Goal: Task Accomplishment & Management: Complete application form

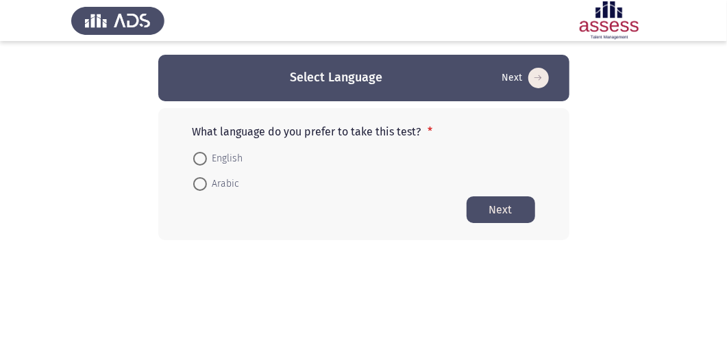
click at [202, 155] on span at bounding box center [200, 159] width 14 height 14
click at [202, 155] on input "English" at bounding box center [200, 159] width 14 height 14
radio input "true"
click at [501, 205] on button "Next" at bounding box center [500, 209] width 68 height 27
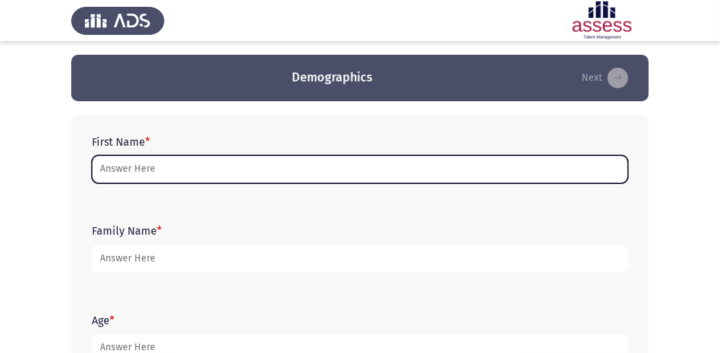
click at [365, 166] on input "First Name *" at bounding box center [360, 169] width 536 height 28
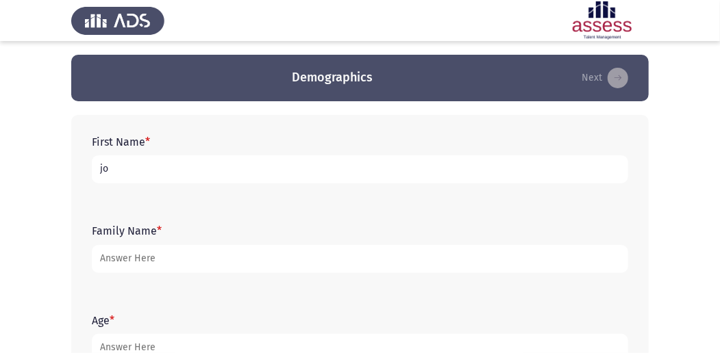
type input "j"
type input "J"
type input "[PERSON_NAME]"
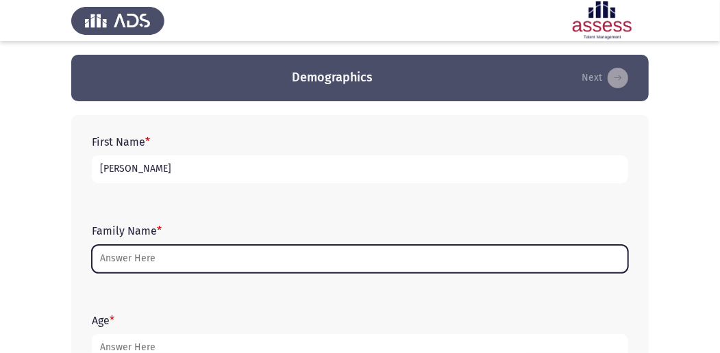
click at [303, 257] on input "Family Name *" at bounding box center [360, 259] width 536 height 28
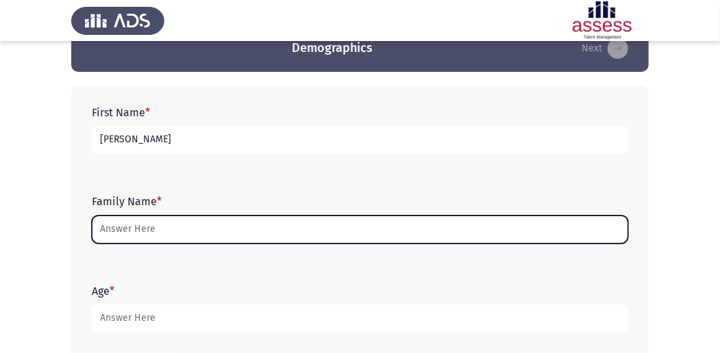
scroll to position [45, 0]
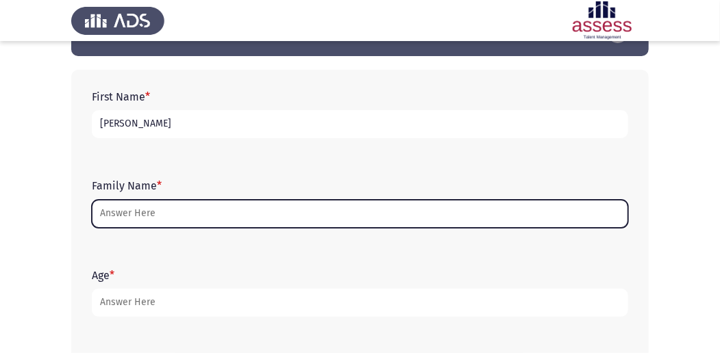
type input "ش"
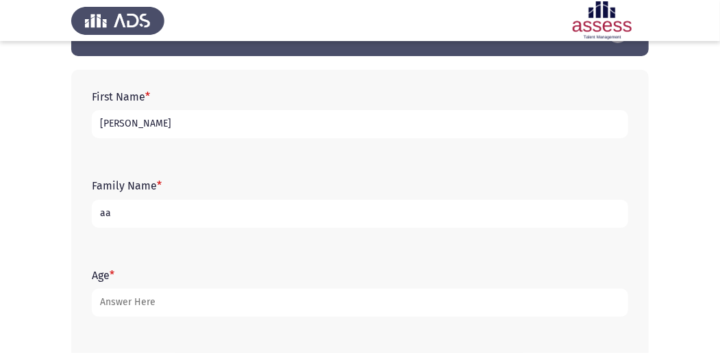
type input "a"
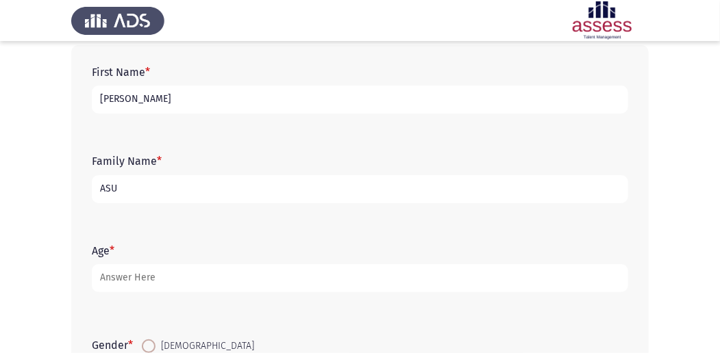
scroll to position [137, 0]
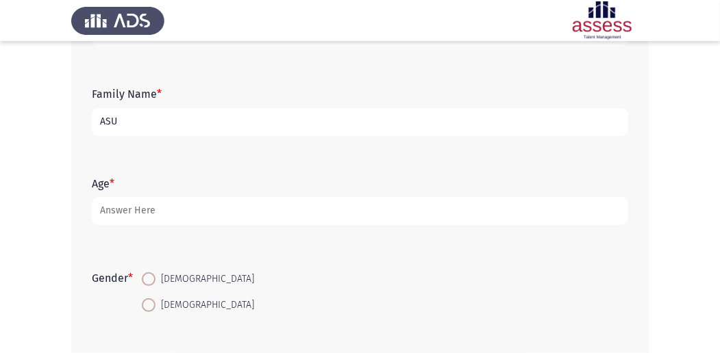
type input "ASU"
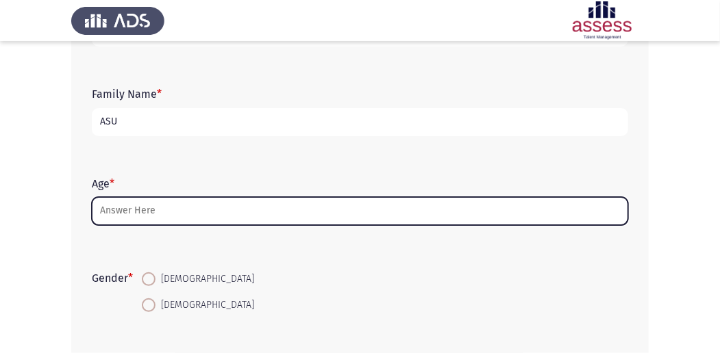
click at [304, 212] on input "Age *" at bounding box center [360, 211] width 536 height 28
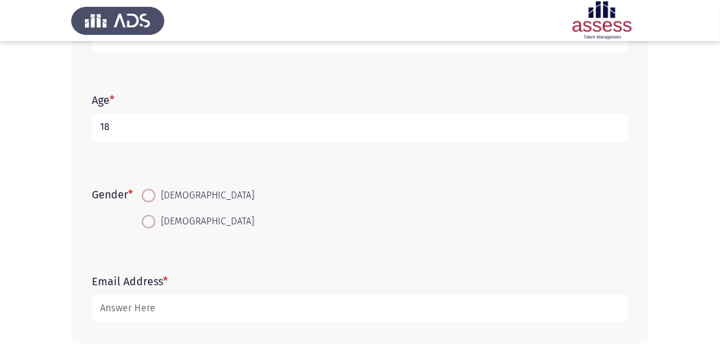
scroll to position [228, 0]
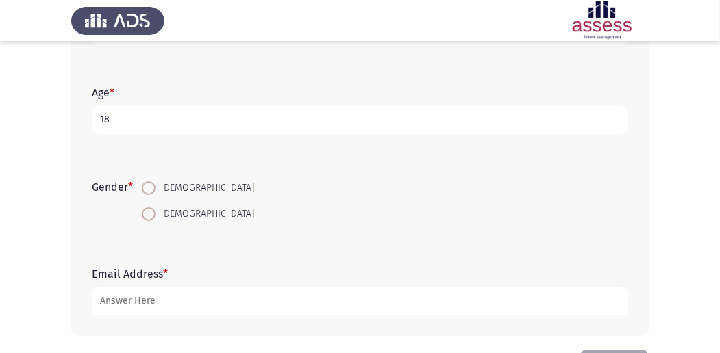
type input "18"
click at [148, 212] on span at bounding box center [149, 214] width 14 height 14
click at [148, 212] on input "[DEMOGRAPHIC_DATA]" at bounding box center [149, 214] width 14 height 14
radio input "true"
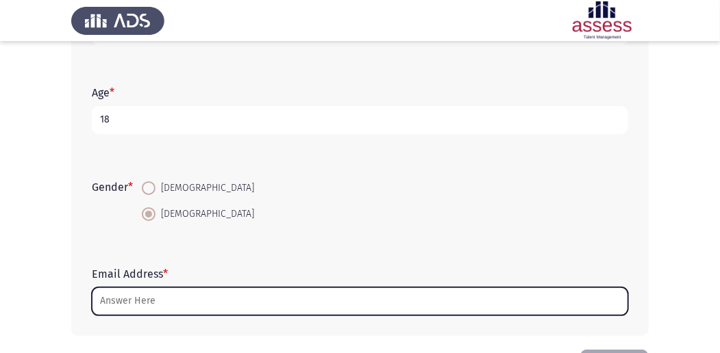
click at [214, 298] on input "Email Address *" at bounding box center [360, 302] width 536 height 28
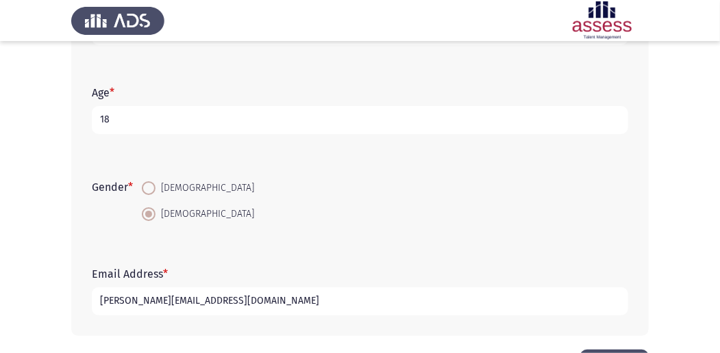
type input "[PERSON_NAME][EMAIL_ADDRESS][DOMAIN_NAME]"
click at [179, 112] on input "18" at bounding box center [360, 120] width 536 height 28
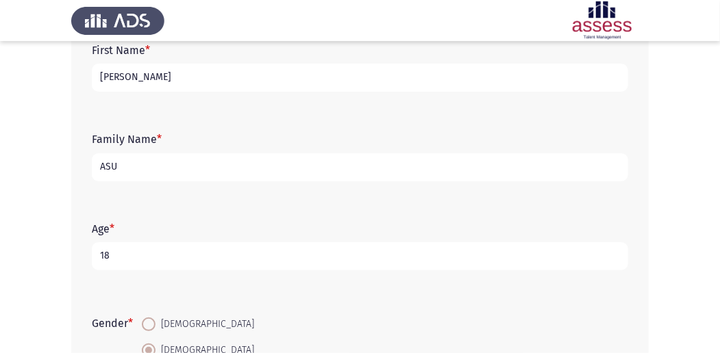
scroll to position [91, 0]
click at [179, 181] on div "Family Name * ASU" at bounding box center [360, 158] width 550 height 62
click at [179, 172] on input "ASU" at bounding box center [360, 168] width 536 height 28
type input "A"
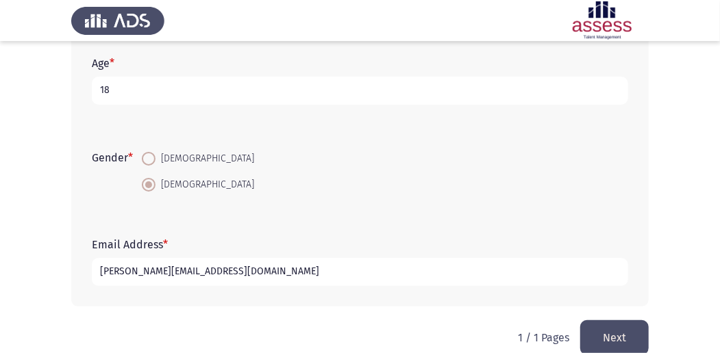
scroll to position [274, 0]
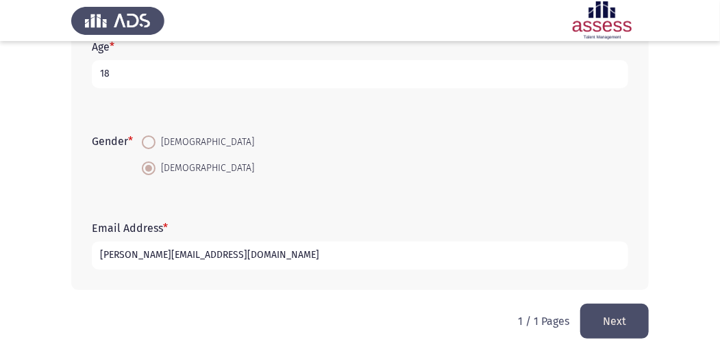
type input "30704070101841"
click at [599, 318] on button "Next" at bounding box center [614, 321] width 68 height 35
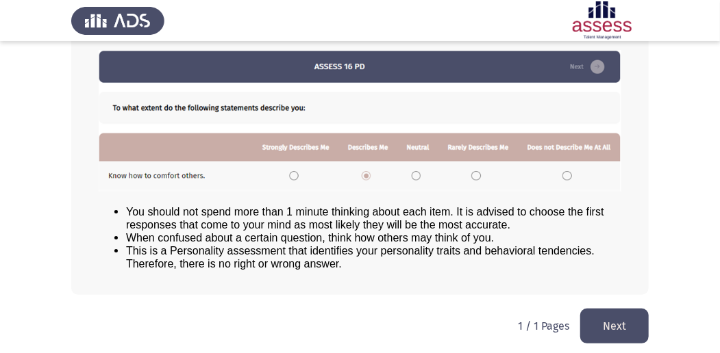
scroll to position [190, 0]
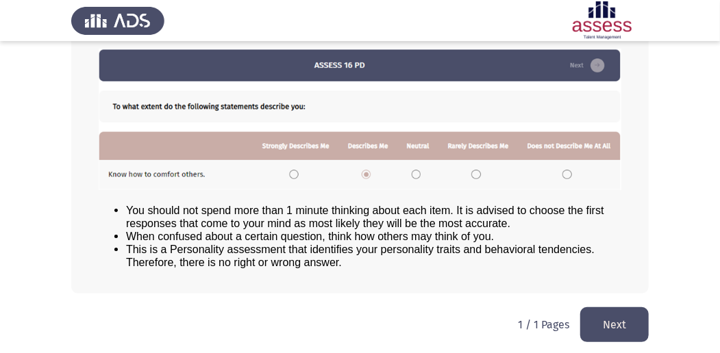
click at [627, 323] on button "Next" at bounding box center [614, 324] width 68 height 35
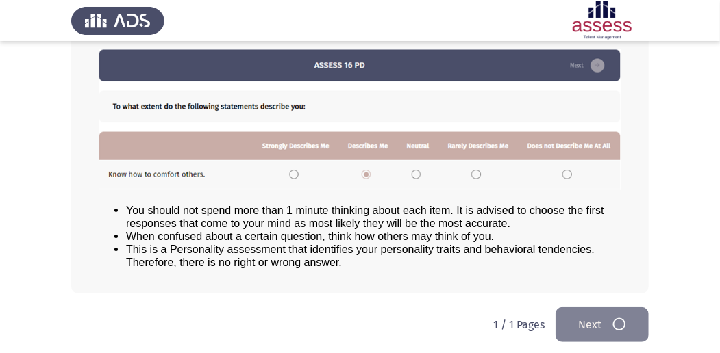
scroll to position [0, 0]
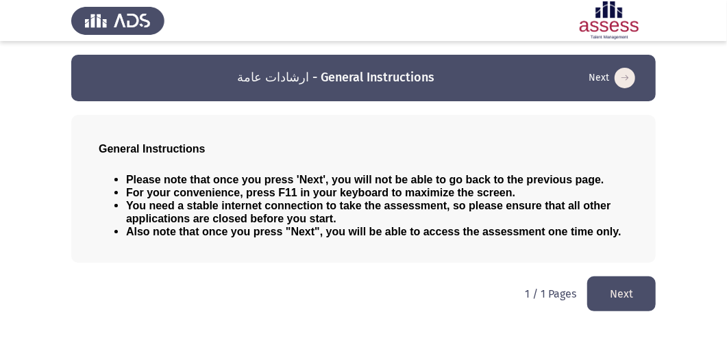
click at [638, 299] on button "Next" at bounding box center [621, 294] width 68 height 35
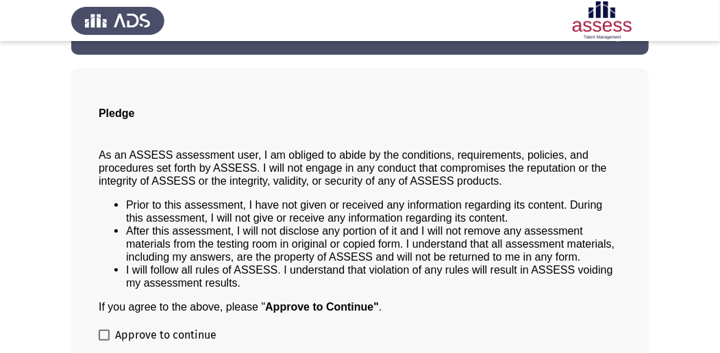
scroll to position [110, 0]
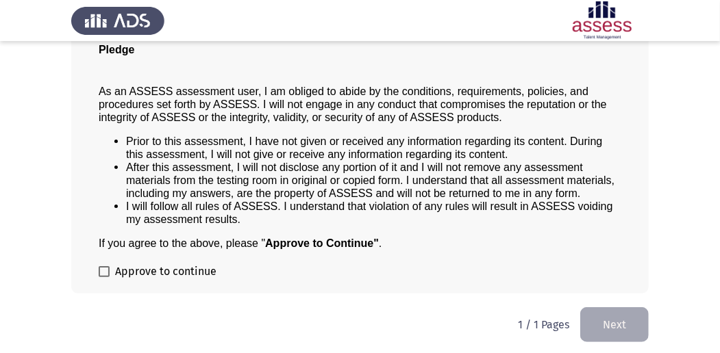
click at [99, 272] on span at bounding box center [104, 271] width 11 height 11
click at [103, 277] on input "Approve to continue" at bounding box center [103, 277] width 1 height 1
checkbox input "true"
click at [605, 316] on button "Next" at bounding box center [614, 324] width 68 height 35
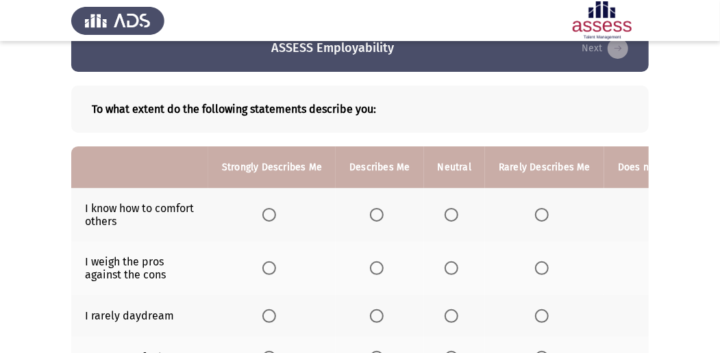
scroll to position [45, 0]
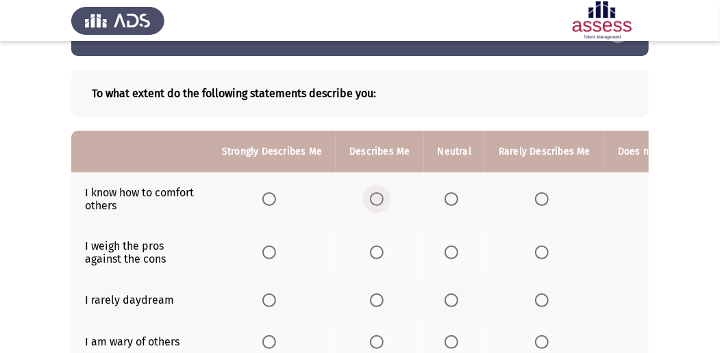
click at [377, 201] on span "Select an option" at bounding box center [377, 199] width 14 height 14
click at [377, 201] on input "Select an option" at bounding box center [377, 199] width 14 height 14
click at [372, 249] on span "Select an option" at bounding box center [377, 253] width 14 height 14
click at [372, 249] on input "Select an option" at bounding box center [377, 253] width 14 height 14
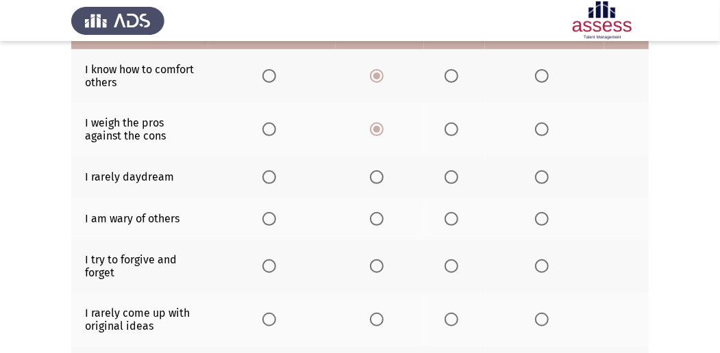
scroll to position [182, 0]
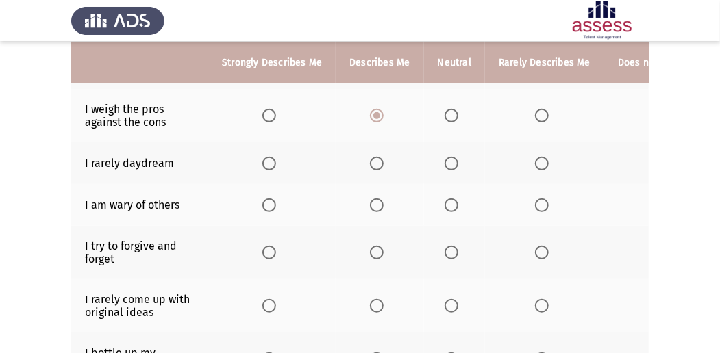
click at [374, 159] on span "Select an option" at bounding box center [377, 164] width 14 height 14
click at [374, 159] on input "Select an option" at bounding box center [377, 164] width 14 height 14
click at [444, 203] on span "Select an option" at bounding box center [451, 206] width 14 height 14
click at [444, 203] on input "Select an option" at bounding box center [451, 206] width 14 height 14
click at [370, 246] on span "Select an option" at bounding box center [377, 253] width 14 height 14
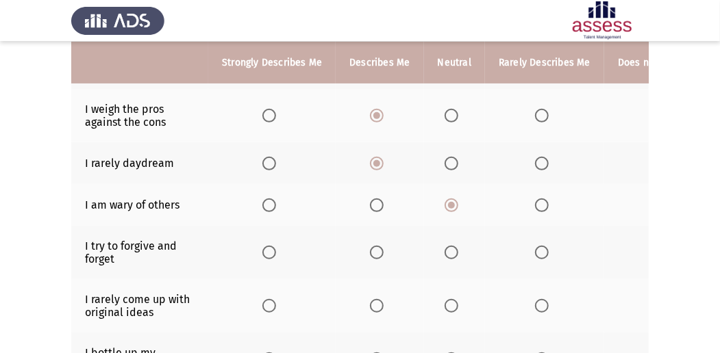
click at [370, 246] on input "Select an option" at bounding box center [377, 253] width 14 height 14
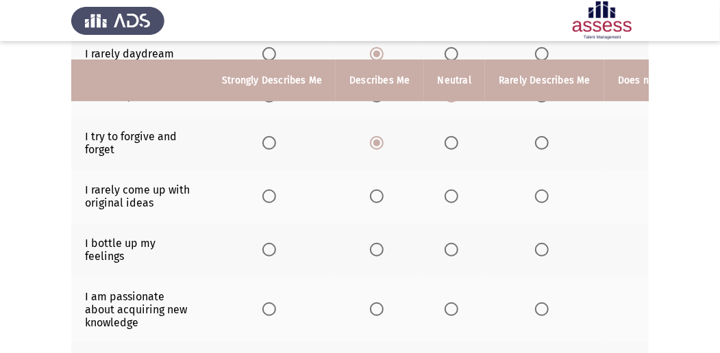
scroll to position [319, 0]
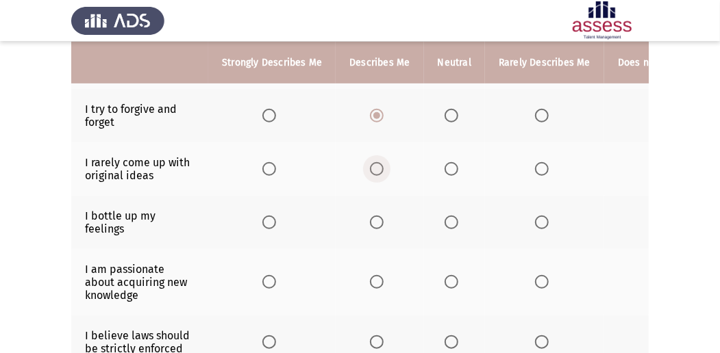
click at [370, 166] on span "Select an option" at bounding box center [377, 169] width 14 height 14
click at [370, 166] on input "Select an option" at bounding box center [377, 169] width 14 height 14
click at [535, 216] on span "Select an option" at bounding box center [542, 223] width 14 height 14
click at [535, 216] on input "Select an option" at bounding box center [542, 223] width 14 height 14
click at [268, 276] on span "Select an option" at bounding box center [269, 282] width 14 height 14
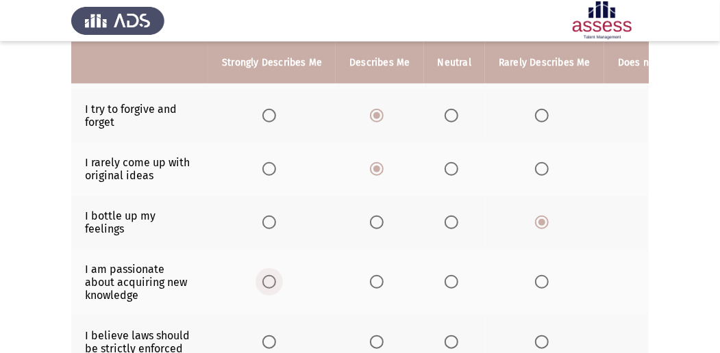
click at [268, 276] on input "Select an option" at bounding box center [269, 282] width 14 height 14
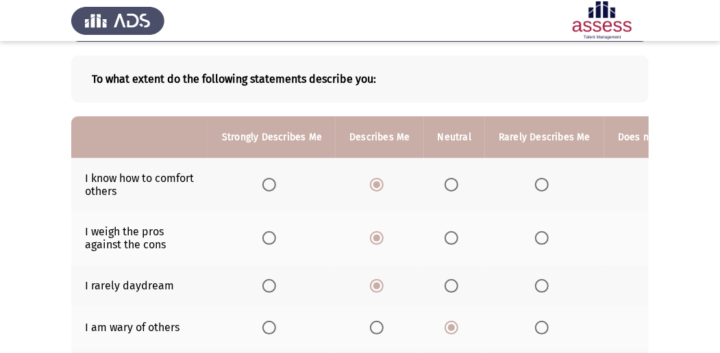
scroll to position [45, 0]
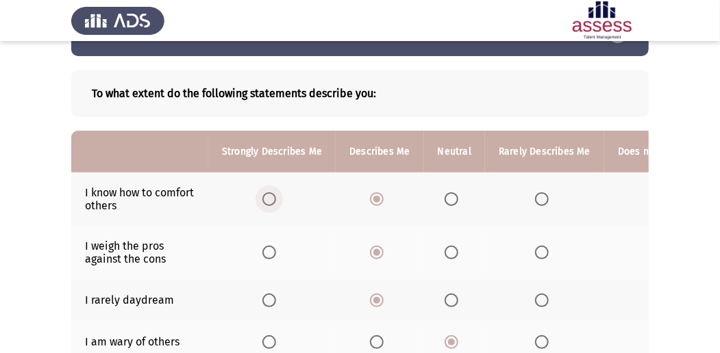
click at [268, 196] on span "Select an option" at bounding box center [269, 199] width 14 height 14
click at [268, 196] on input "Select an option" at bounding box center [269, 199] width 14 height 14
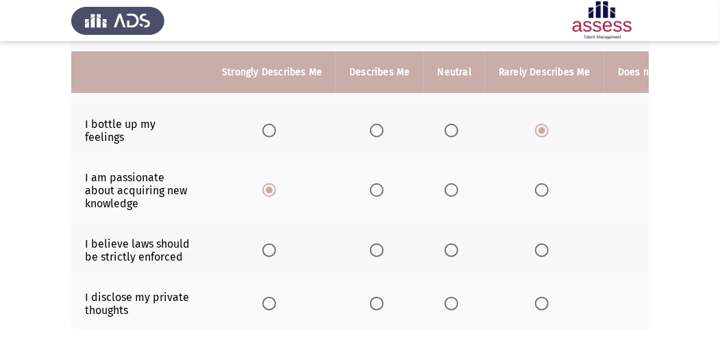
scroll to position [456, 0]
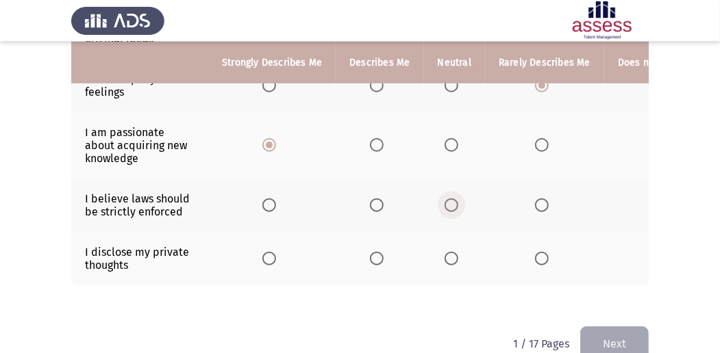
click at [452, 199] on span "Select an option" at bounding box center [451, 206] width 14 height 14
click at [452, 199] on input "Select an option" at bounding box center [451, 206] width 14 height 14
click at [451, 255] on span "Select an option" at bounding box center [451, 259] width 14 height 14
click at [451, 255] on input "Select an option" at bounding box center [451, 259] width 14 height 14
click at [609, 337] on button "Next" at bounding box center [614, 344] width 68 height 35
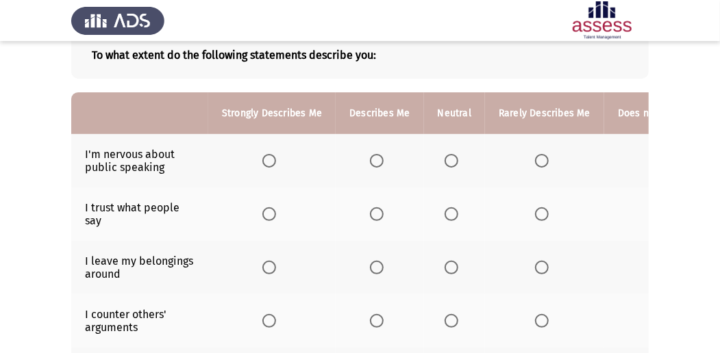
scroll to position [91, 0]
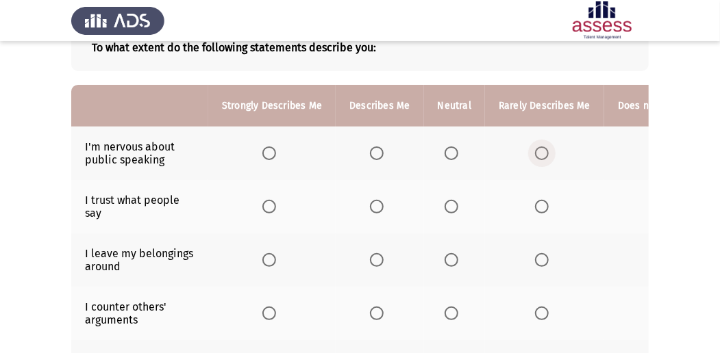
click at [535, 149] on span "Select an option" at bounding box center [542, 154] width 14 height 14
click at [535, 149] on input "Select an option" at bounding box center [542, 154] width 14 height 14
click at [374, 150] on span "Select an option" at bounding box center [377, 154] width 14 height 14
click at [374, 150] on input "Select an option" at bounding box center [377, 154] width 14 height 14
click at [451, 204] on span "Select an option" at bounding box center [451, 207] width 14 height 14
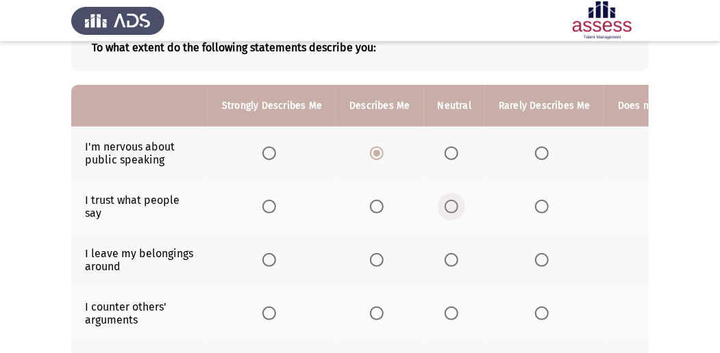
click at [451, 204] on input "Select an option" at bounding box center [451, 207] width 14 height 14
drag, startPoint x: 614, startPoint y: 199, endPoint x: 567, endPoint y: 213, distance: 48.7
click at [567, 213] on tr "I trust what people say" at bounding box center [413, 206] width 685 height 53
click at [539, 260] on span "Select an option" at bounding box center [542, 260] width 14 height 14
click at [539, 260] on input "Select an option" at bounding box center [542, 260] width 14 height 14
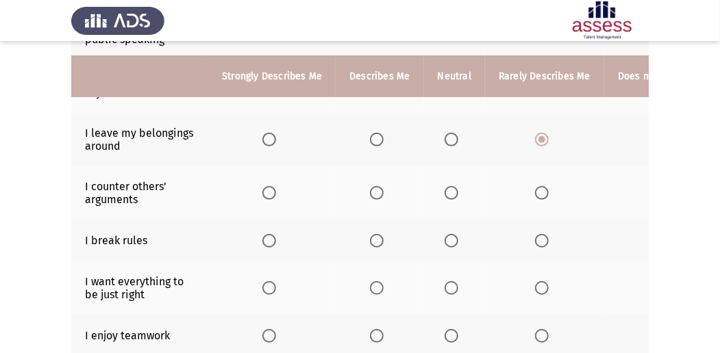
scroll to position [228, 0]
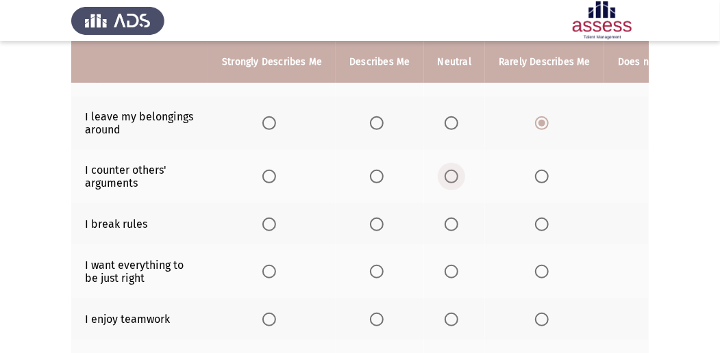
click at [445, 178] on span "Select an option" at bounding box center [451, 177] width 14 height 14
click at [445, 178] on input "Select an option" at bounding box center [451, 177] width 14 height 14
click at [645, 218] on th at bounding box center [680, 224] width 152 height 42
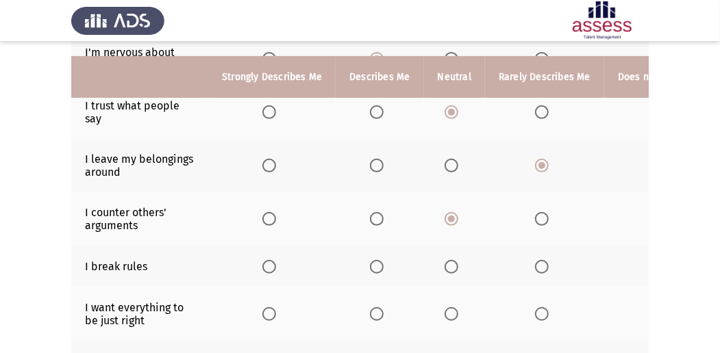
scroll to position [182, 0]
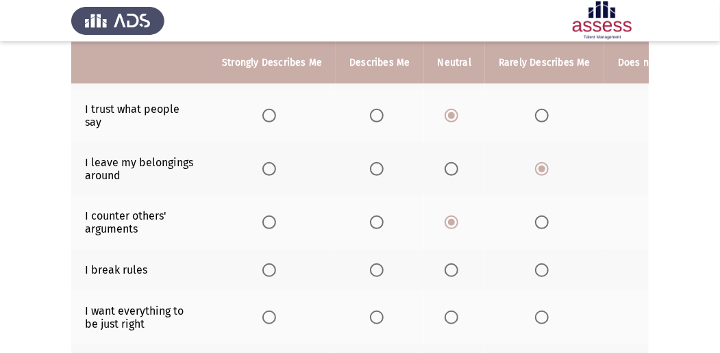
drag, startPoint x: 629, startPoint y: 66, endPoint x: 568, endPoint y: 73, distance: 61.3
click at [568, 73] on tr "Strongly Describes Me Describes Me Neutral Rarely Describes Me Does not Describ…" at bounding box center [413, 63] width 685 height 42
drag, startPoint x: 567, startPoint y: 73, endPoint x: 468, endPoint y: 85, distance: 100.0
click at [469, 84] on table "Strongly Describes Me Describes Me Neutral Rarely Describes Me Does not Describ…" at bounding box center [413, 270] width 685 height 553
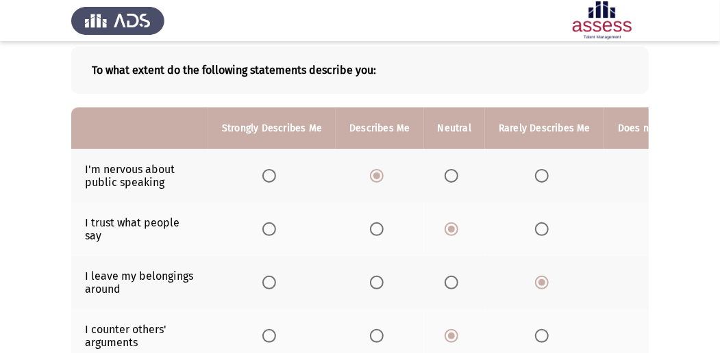
scroll to position [45, 0]
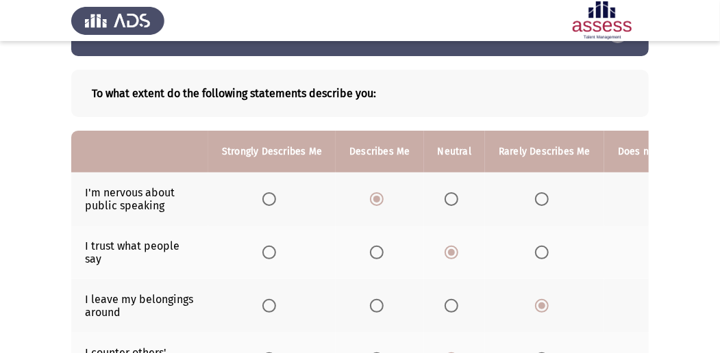
drag, startPoint x: 557, startPoint y: 147, endPoint x: 383, endPoint y: 149, distance: 173.9
click at [390, 149] on tr "Strongly Describes Me Describes Me Neutral Rarely Describes Me Does not Describ…" at bounding box center [413, 152] width 685 height 42
drag, startPoint x: 667, startPoint y: 222, endPoint x: 552, endPoint y: 233, distance: 115.6
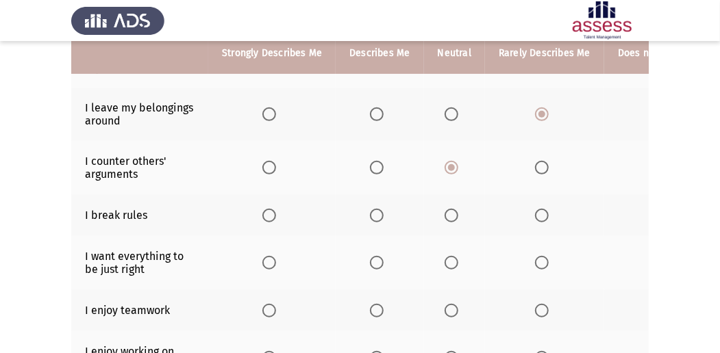
scroll to position [247, 0]
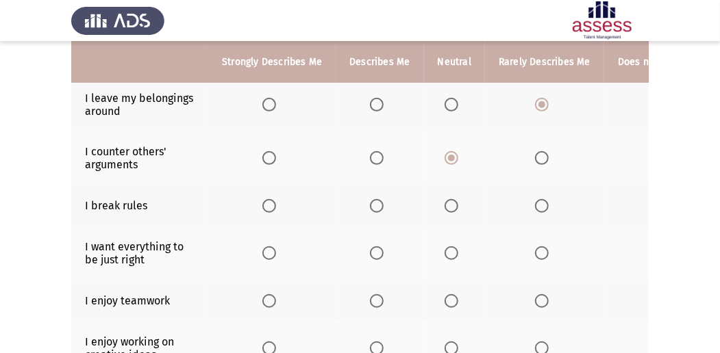
drag, startPoint x: 566, startPoint y: 238, endPoint x: 501, endPoint y: 252, distance: 66.0
click at [502, 253] on th at bounding box center [544, 253] width 119 height 53
click at [539, 201] on span "Select an option" at bounding box center [542, 206] width 14 height 14
click at [539, 201] on input "Select an option" at bounding box center [542, 206] width 14 height 14
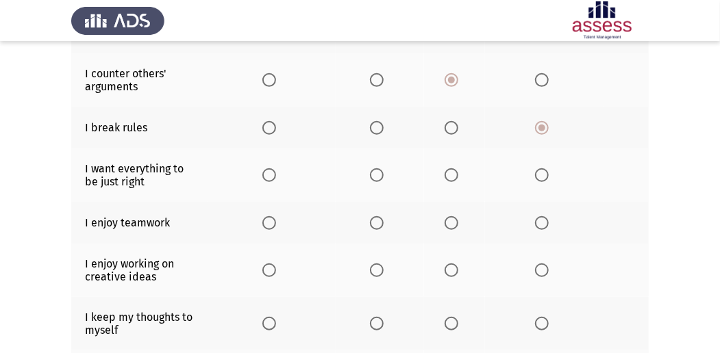
scroll to position [338, 0]
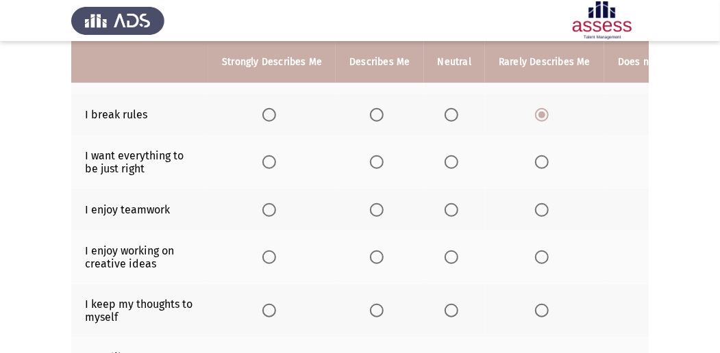
click at [370, 155] on span "Select an option" at bounding box center [377, 162] width 14 height 14
click at [370, 155] on input "Select an option" at bounding box center [377, 162] width 14 height 14
click at [373, 205] on span "Select an option" at bounding box center [377, 210] width 14 height 14
click at [373, 205] on input "Select an option" at bounding box center [377, 210] width 14 height 14
click at [269, 160] on span "Select an option" at bounding box center [269, 162] width 14 height 14
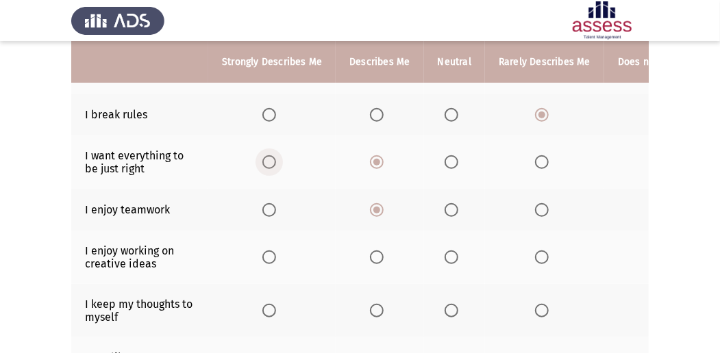
click at [269, 160] on input "Select an option" at bounding box center [269, 162] width 14 height 14
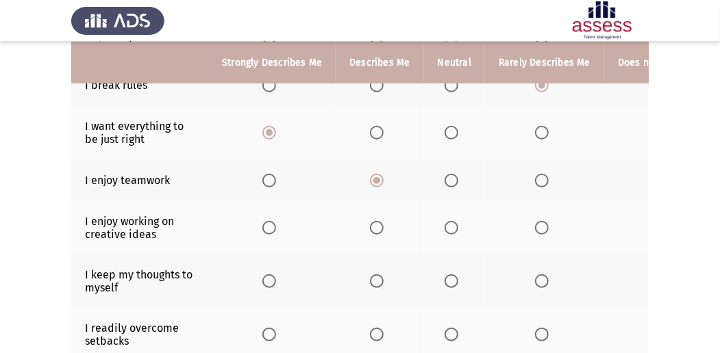
scroll to position [383, 0]
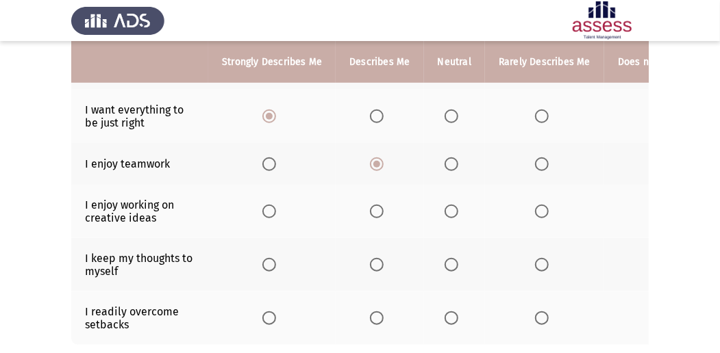
click at [269, 205] on span "Select an option" at bounding box center [269, 212] width 14 height 14
click at [269, 205] on input "Select an option" at bounding box center [269, 212] width 14 height 14
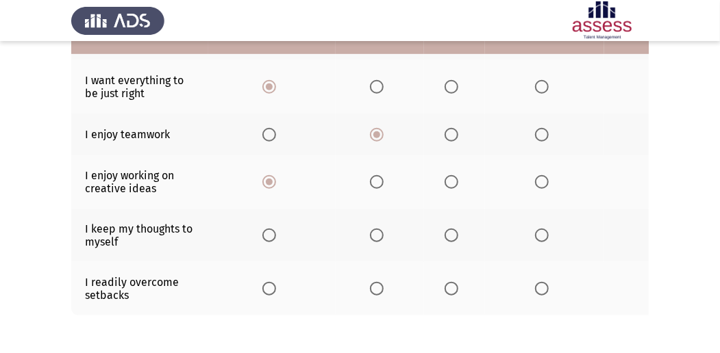
scroll to position [429, 0]
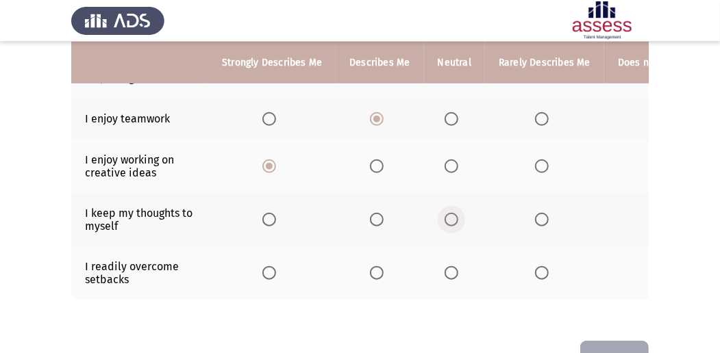
click at [446, 216] on span "Select an option" at bounding box center [451, 220] width 14 height 14
click at [446, 216] on input "Select an option" at bounding box center [451, 220] width 14 height 14
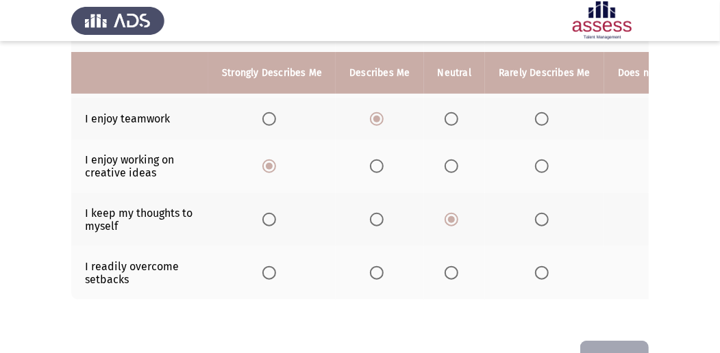
scroll to position [473, 0]
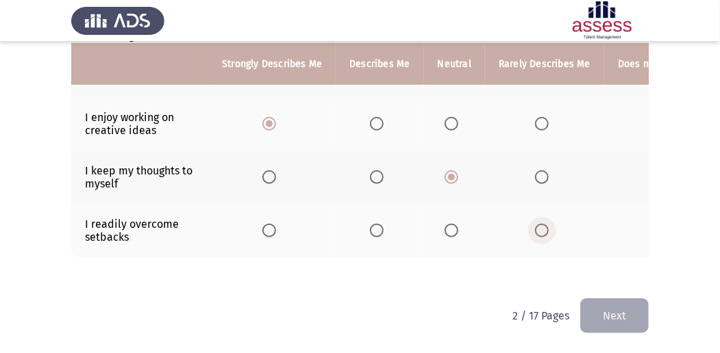
click at [542, 224] on span "Select an option" at bounding box center [542, 231] width 14 height 14
click at [542, 224] on input "Select an option" at bounding box center [542, 231] width 14 height 14
click at [440, 218] on th at bounding box center [454, 230] width 61 height 53
click at [449, 224] on span "Select an option" at bounding box center [451, 231] width 14 height 14
click at [449, 224] on input "Select an option" at bounding box center [451, 231] width 14 height 14
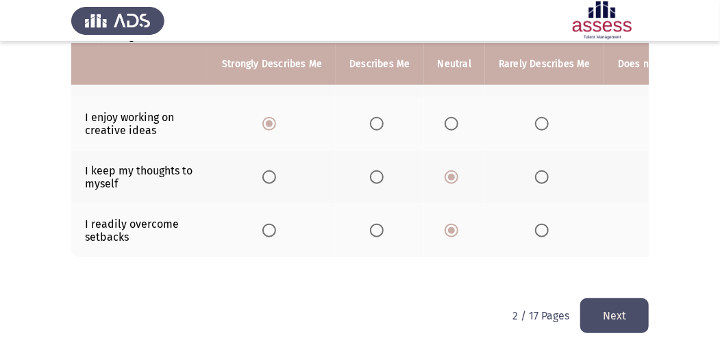
click at [600, 313] on button "Next" at bounding box center [614, 316] width 68 height 35
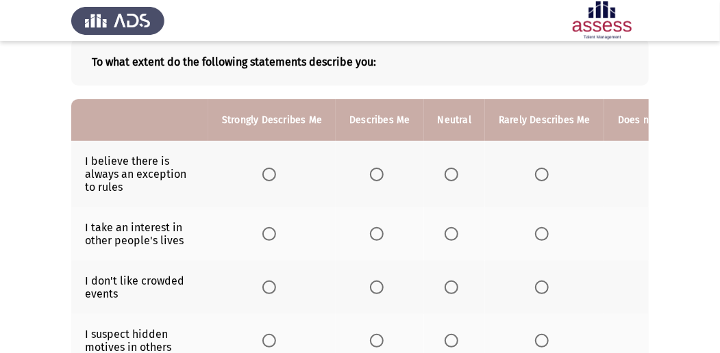
scroll to position [91, 0]
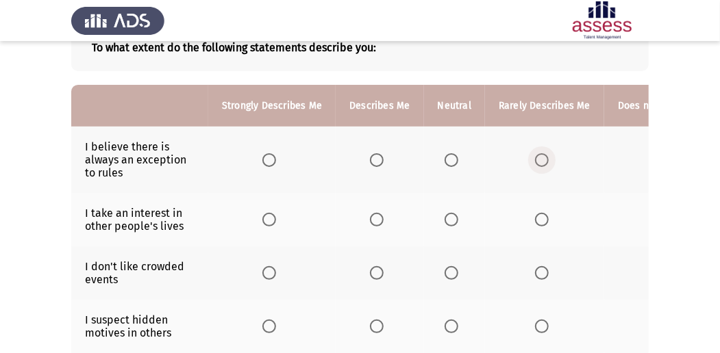
click at [537, 156] on span "Select an option" at bounding box center [542, 160] width 14 height 14
click at [537, 156] on input "Select an option" at bounding box center [542, 160] width 14 height 14
click at [539, 213] on span "Select an option" at bounding box center [542, 220] width 14 height 14
click at [539, 213] on input "Select an option" at bounding box center [542, 220] width 14 height 14
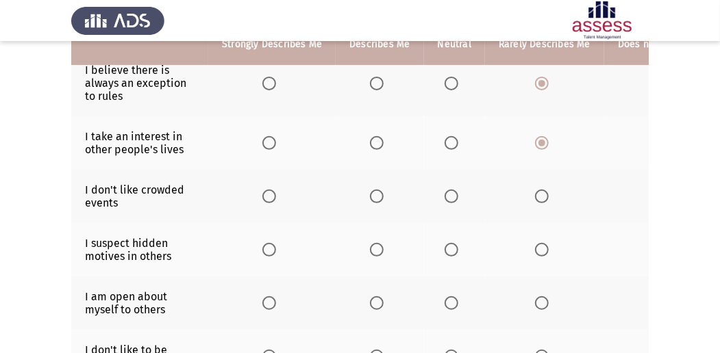
scroll to position [182, 0]
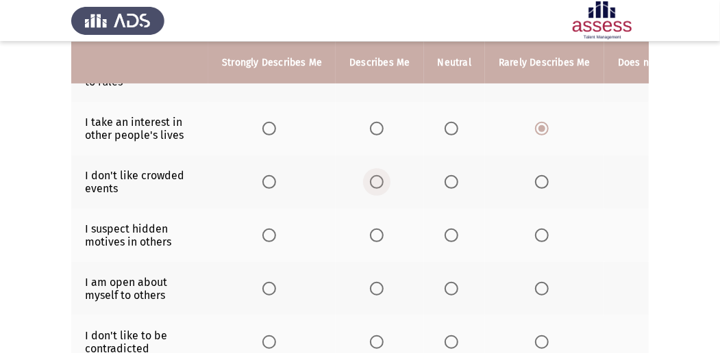
click at [370, 178] on span "Select an option" at bounding box center [377, 182] width 14 height 14
click at [370, 178] on input "Select an option" at bounding box center [377, 182] width 14 height 14
click at [445, 178] on span "Select an option" at bounding box center [451, 182] width 14 height 14
click at [445, 178] on input "Select an option" at bounding box center [451, 182] width 14 height 14
click at [444, 234] on span "Select an option" at bounding box center [451, 236] width 14 height 14
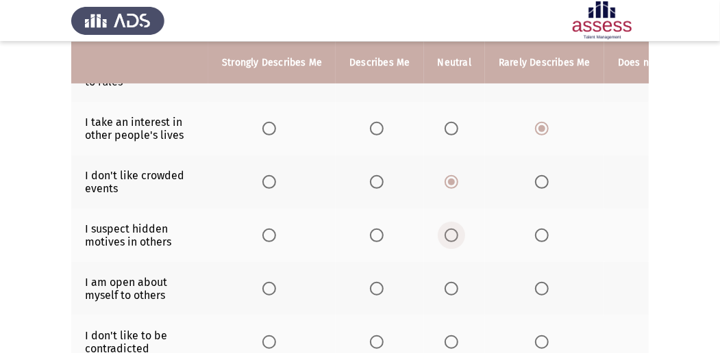
click at [444, 234] on input "Select an option" at bounding box center [451, 236] width 14 height 14
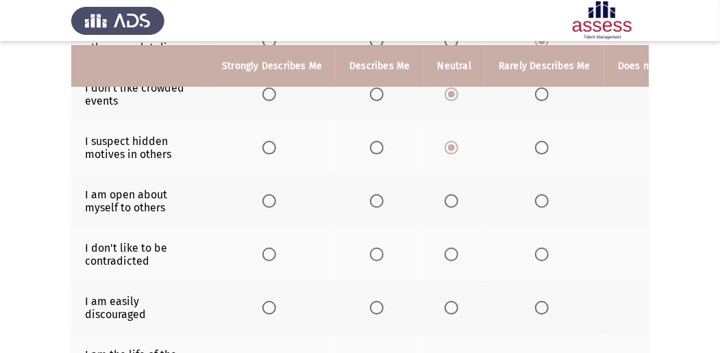
scroll to position [274, 0]
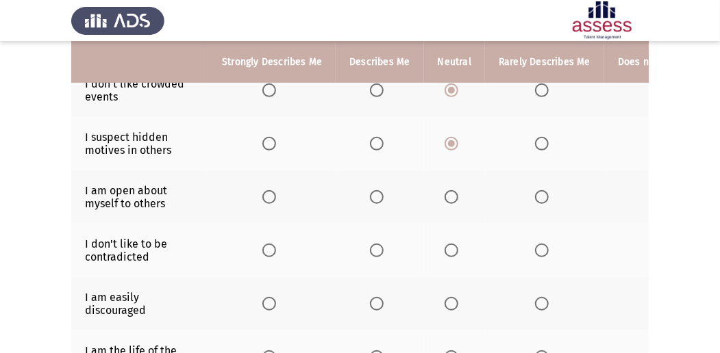
click at [448, 190] on span "Select an option" at bounding box center [451, 197] width 14 height 14
click at [448, 190] on input "Select an option" at bounding box center [451, 197] width 14 height 14
click at [376, 249] on span "Select an option" at bounding box center [377, 251] width 14 height 14
click at [376, 249] on input "Select an option" at bounding box center [377, 251] width 14 height 14
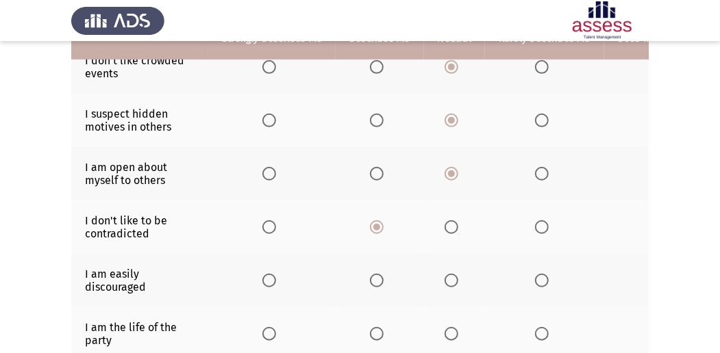
scroll to position [319, 0]
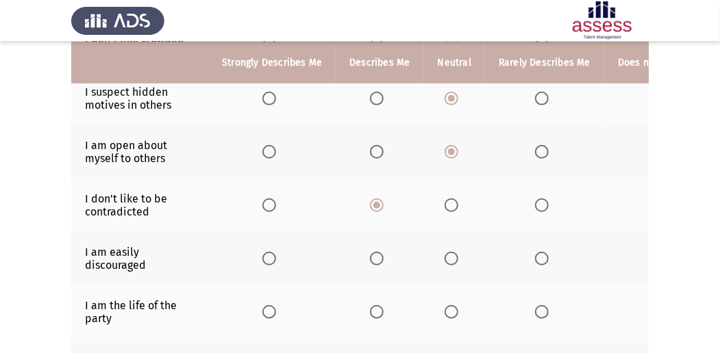
click at [451, 255] on span "Select an option" at bounding box center [451, 259] width 14 height 14
click at [451, 255] on input "Select an option" at bounding box center [451, 259] width 14 height 14
click at [526, 264] on th at bounding box center [544, 258] width 119 height 53
click at [535, 257] on span "Select an option" at bounding box center [542, 259] width 14 height 14
click at [535, 257] on input "Select an option" at bounding box center [542, 259] width 14 height 14
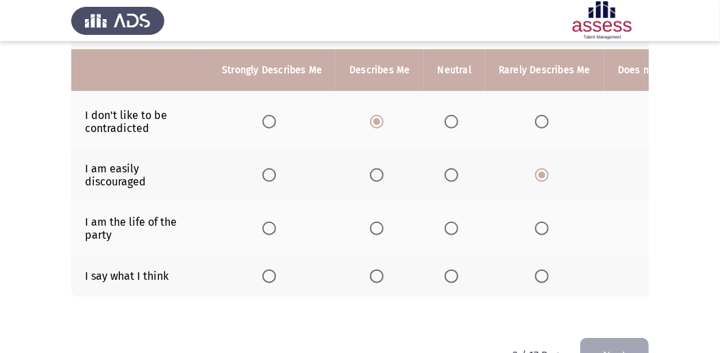
scroll to position [411, 0]
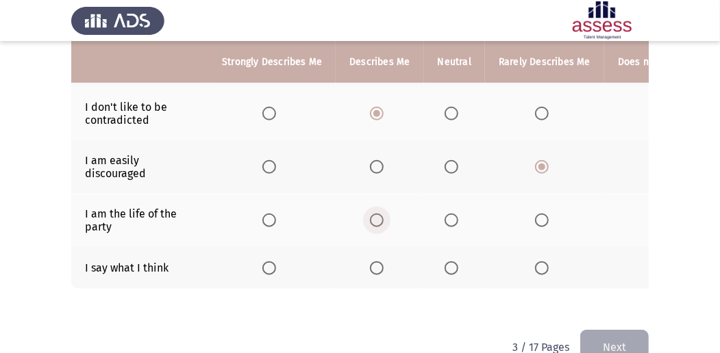
click at [377, 216] on span "Select an option" at bounding box center [377, 221] width 14 height 14
click at [377, 216] on input "Select an option" at bounding box center [377, 221] width 14 height 14
click at [270, 262] on span "Select an option" at bounding box center [269, 269] width 14 height 14
click at [270, 262] on input "Select an option" at bounding box center [269, 269] width 14 height 14
click at [609, 340] on button "Next" at bounding box center [614, 347] width 68 height 35
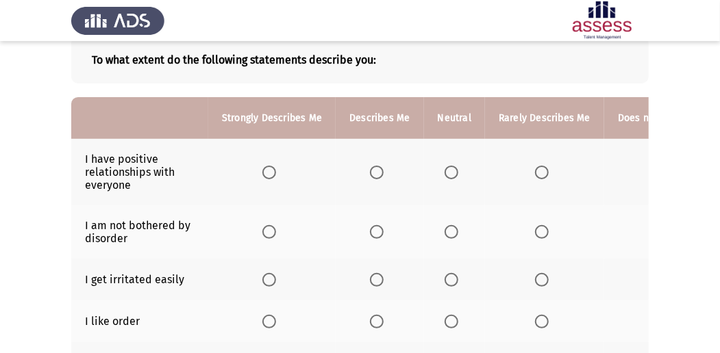
scroll to position [91, 0]
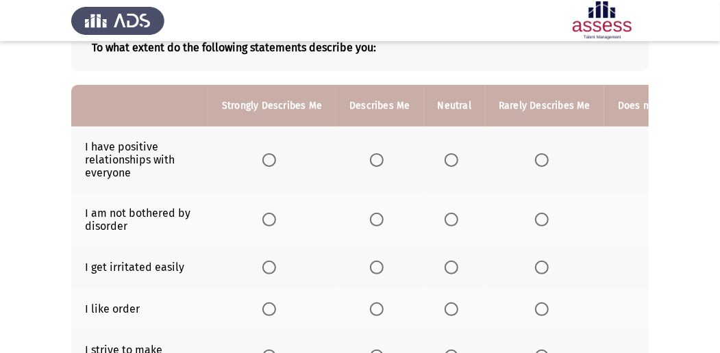
click at [269, 159] on span "Select an option" at bounding box center [269, 160] width 14 height 14
click at [269, 159] on input "Select an option" at bounding box center [269, 160] width 14 height 14
click at [450, 220] on span "Select an option" at bounding box center [451, 220] width 14 height 14
click at [450, 220] on input "Select an option" at bounding box center [451, 220] width 14 height 14
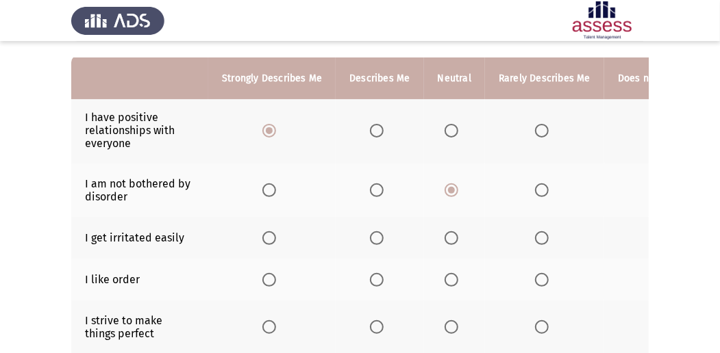
scroll to position [137, 0]
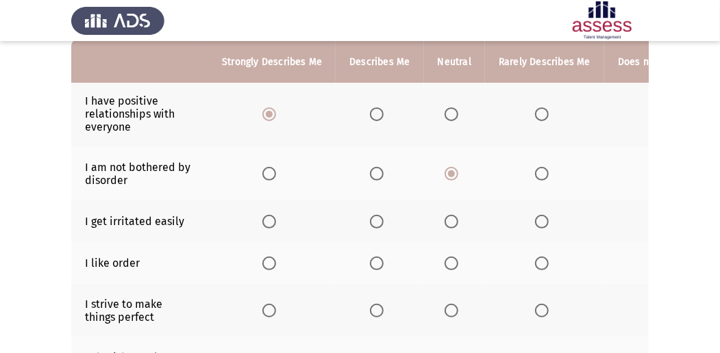
click at [448, 216] on span "Select an option" at bounding box center [451, 222] width 14 height 14
click at [448, 216] on input "Select an option" at bounding box center [451, 222] width 14 height 14
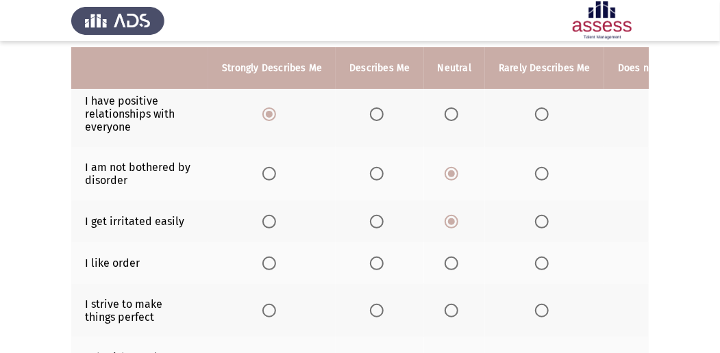
scroll to position [182, 0]
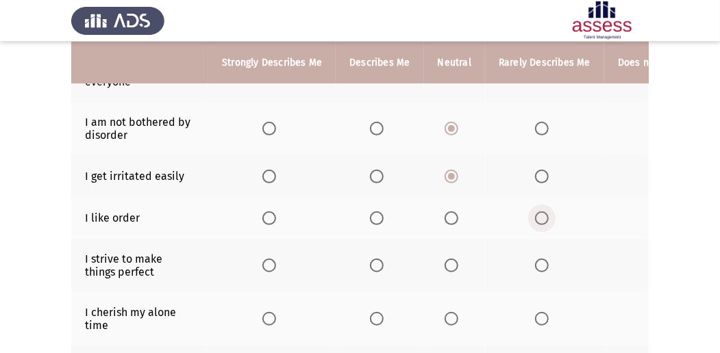
click at [539, 216] on span "Select an option" at bounding box center [542, 219] width 14 height 14
click at [539, 216] on input "Select an option" at bounding box center [542, 219] width 14 height 14
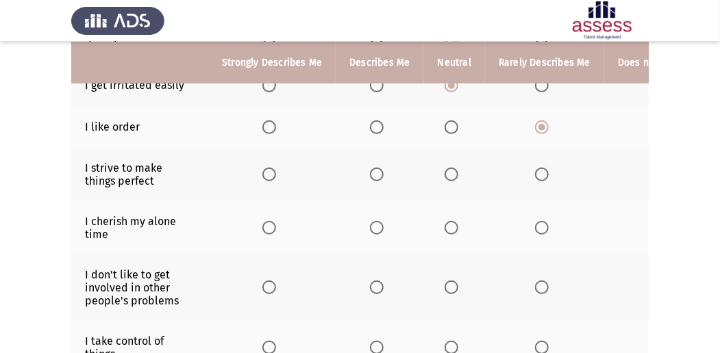
scroll to position [274, 0]
click at [372, 167] on span "Select an option" at bounding box center [377, 174] width 14 height 14
click at [372, 167] on input "Select an option" at bounding box center [377, 174] width 14 height 14
click at [379, 229] on span "Select an option" at bounding box center [377, 227] width 14 height 14
click at [379, 229] on input "Select an option" at bounding box center [377, 227] width 14 height 14
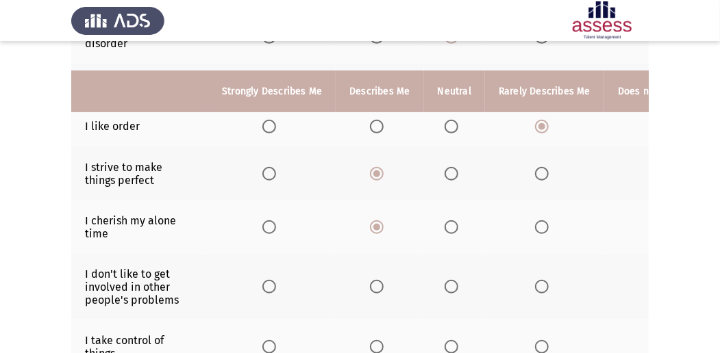
scroll to position [319, 0]
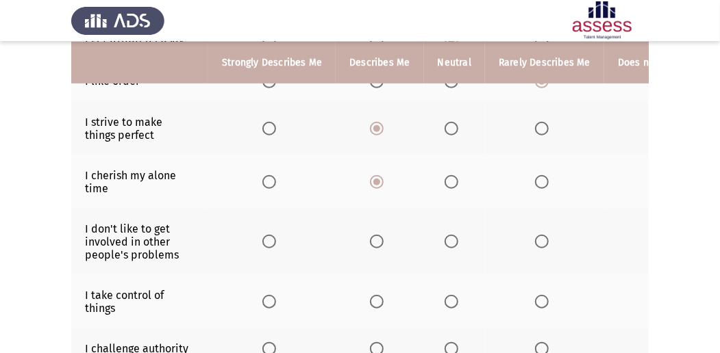
click at [266, 236] on span "Select an option" at bounding box center [269, 242] width 14 height 14
click at [266, 236] on input "Select an option" at bounding box center [269, 242] width 14 height 14
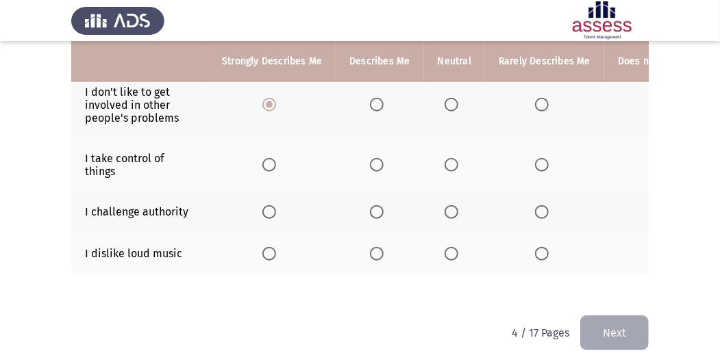
scroll to position [456, 0]
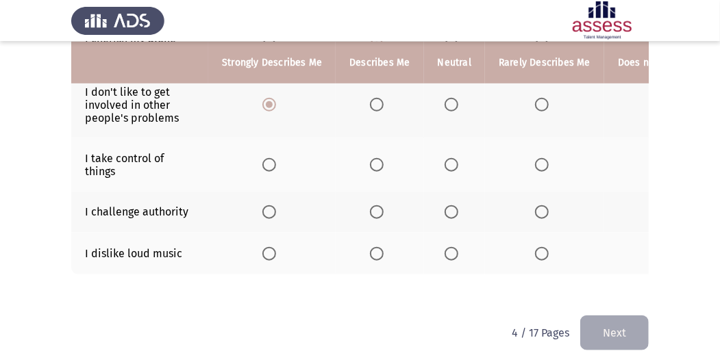
click at [383, 162] on label "Select an option" at bounding box center [379, 165] width 19 height 14
click at [383, 162] on input "Select an option" at bounding box center [377, 165] width 14 height 14
click at [537, 205] on span "Select an option" at bounding box center [542, 212] width 14 height 14
click at [537, 205] on input "Select an option" at bounding box center [542, 212] width 14 height 14
click at [535, 247] on span "Select an option" at bounding box center [542, 254] width 14 height 14
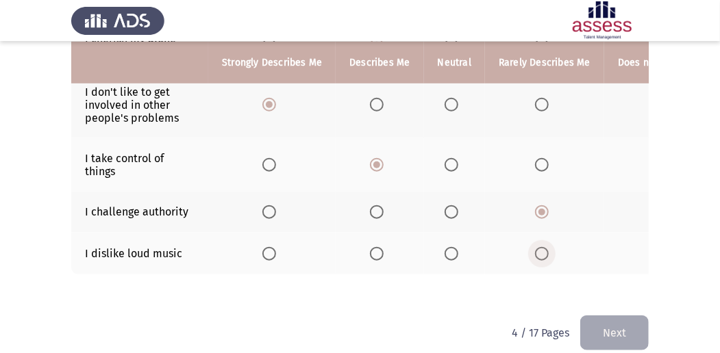
click at [535, 247] on input "Select an option" at bounding box center [542, 254] width 14 height 14
click at [599, 331] on button "Next" at bounding box center [614, 333] width 68 height 35
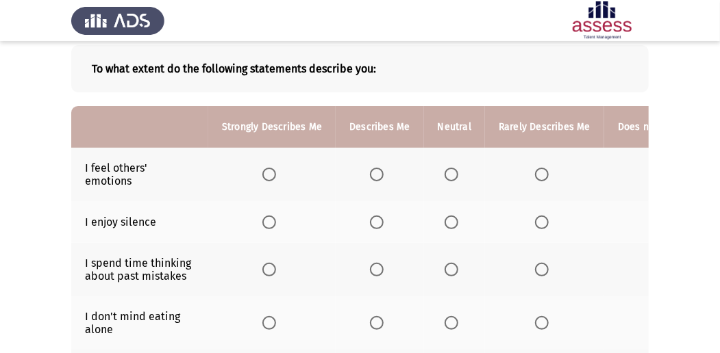
scroll to position [91, 0]
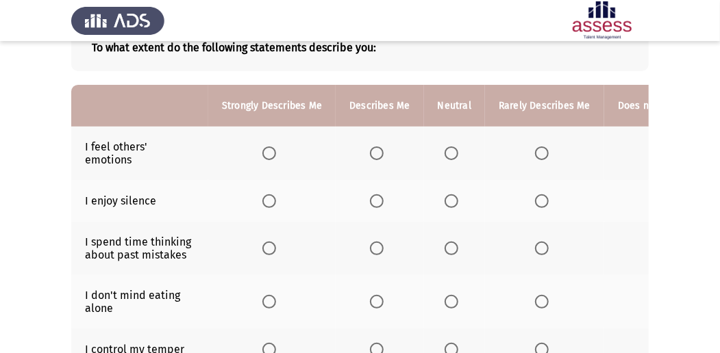
click at [373, 152] on span "Select an option" at bounding box center [377, 154] width 14 height 14
click at [373, 152] on input "Select an option" at bounding box center [377, 154] width 14 height 14
click at [373, 204] on span "Select an option" at bounding box center [377, 201] width 14 height 14
click at [373, 204] on input "Select an option" at bounding box center [377, 201] width 14 height 14
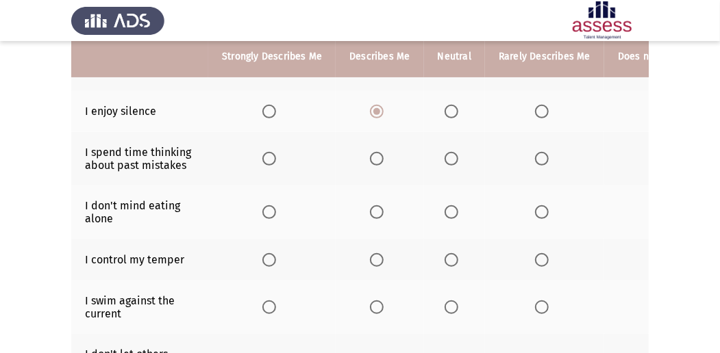
scroll to position [182, 0]
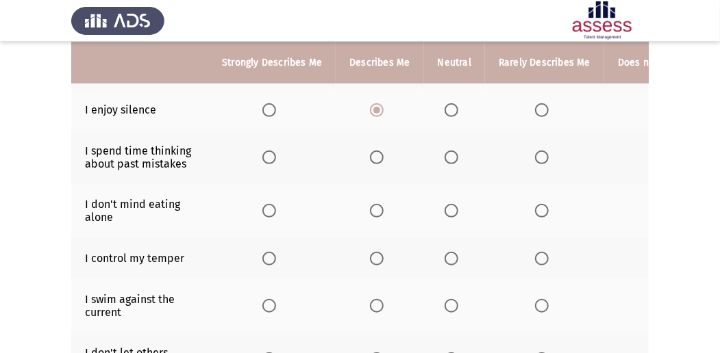
click at [535, 157] on span "Select an option" at bounding box center [542, 158] width 14 height 14
click at [535, 157] on input "Select an option" at bounding box center [542, 158] width 14 height 14
click at [375, 204] on span "Select an option" at bounding box center [377, 211] width 14 height 14
click at [375, 204] on input "Select an option" at bounding box center [377, 211] width 14 height 14
click at [370, 257] on span "Select an option" at bounding box center [377, 259] width 14 height 14
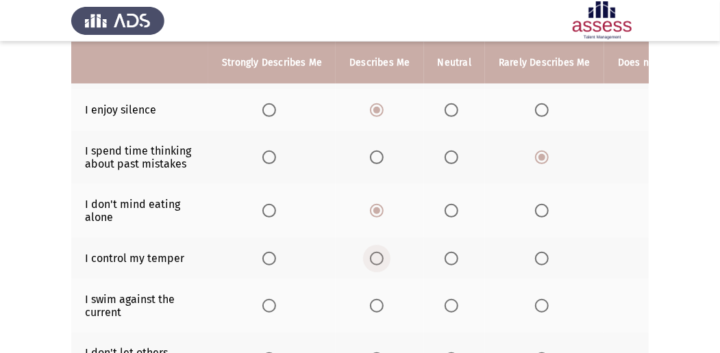
click at [370, 257] on input "Select an option" at bounding box center [377, 259] width 14 height 14
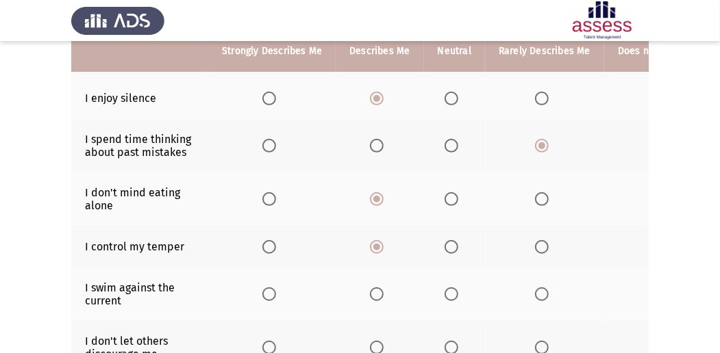
scroll to position [228, 0]
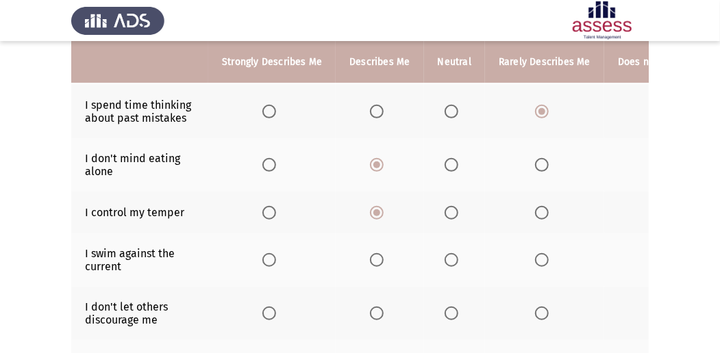
click at [451, 256] on span "Select an option" at bounding box center [451, 260] width 14 height 14
click at [451, 256] on input "Select an option" at bounding box center [451, 260] width 14 height 14
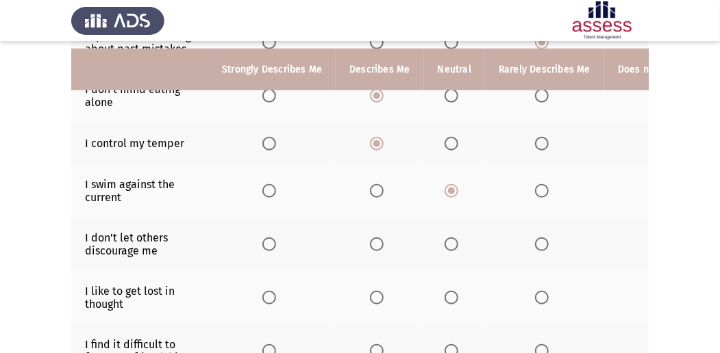
scroll to position [319, 0]
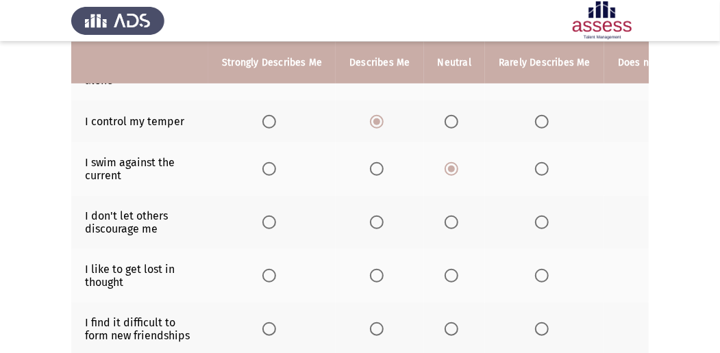
click at [371, 220] on span "Select an option" at bounding box center [377, 223] width 14 height 14
click at [371, 220] on input "Select an option" at bounding box center [377, 223] width 14 height 14
click at [538, 273] on span "Select an option" at bounding box center [542, 276] width 14 height 14
click at [538, 273] on input "Select an option" at bounding box center [542, 276] width 14 height 14
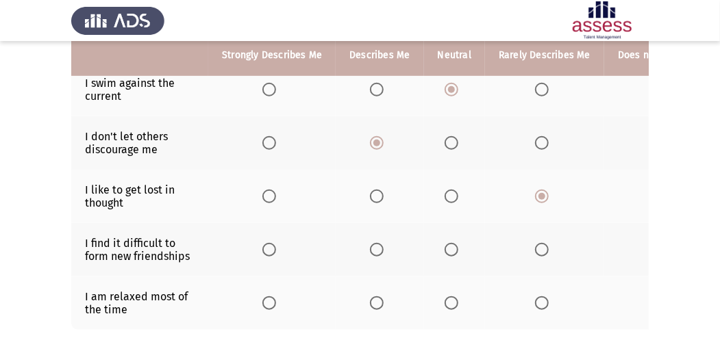
scroll to position [411, 0]
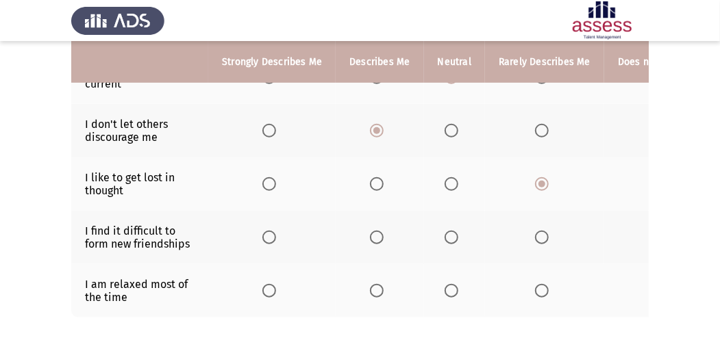
click at [536, 231] on span "Select an option" at bounding box center [542, 238] width 14 height 14
click at [536, 231] on input "Select an option" at bounding box center [542, 238] width 14 height 14
drag, startPoint x: 622, startPoint y: 239, endPoint x: 607, endPoint y: 266, distance: 30.7
click at [616, 245] on th at bounding box center [680, 237] width 152 height 53
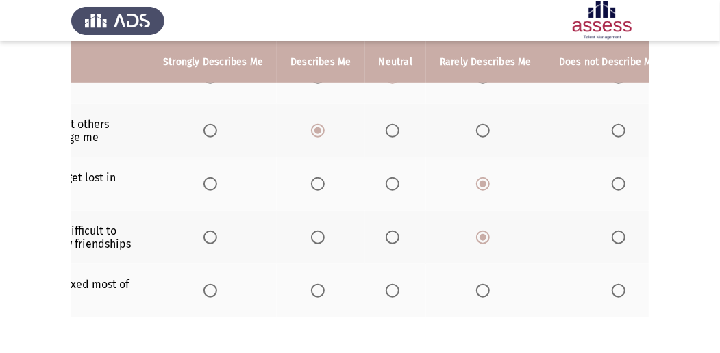
scroll to position [0, 77]
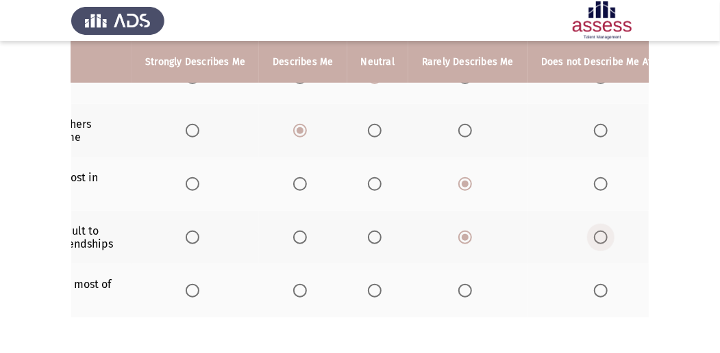
click at [594, 231] on span "Select an option" at bounding box center [601, 238] width 14 height 14
click at [594, 231] on input "Select an option" at bounding box center [601, 238] width 14 height 14
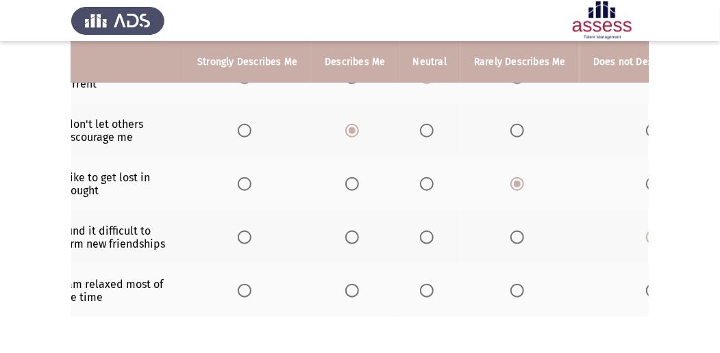
scroll to position [0, 0]
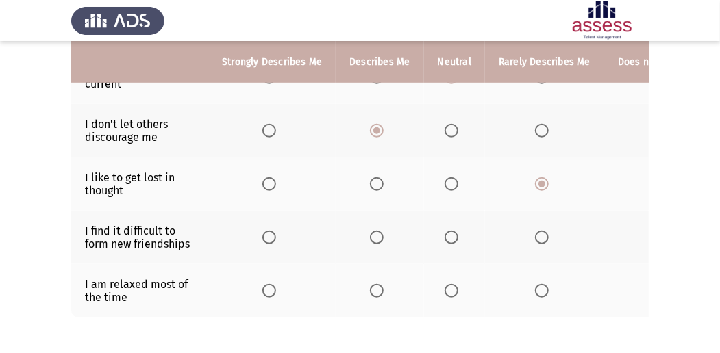
click at [535, 286] on span "Select an option" at bounding box center [542, 291] width 14 height 14
click at [535, 286] on input "Select an option" at bounding box center [542, 291] width 14 height 14
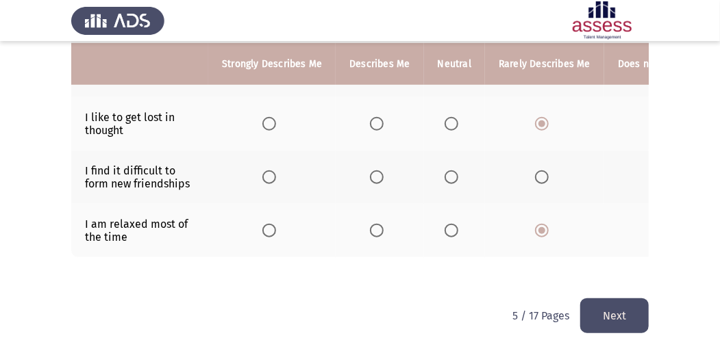
scroll to position [473, 0]
click at [614, 315] on button "Next" at bounding box center [614, 316] width 68 height 35
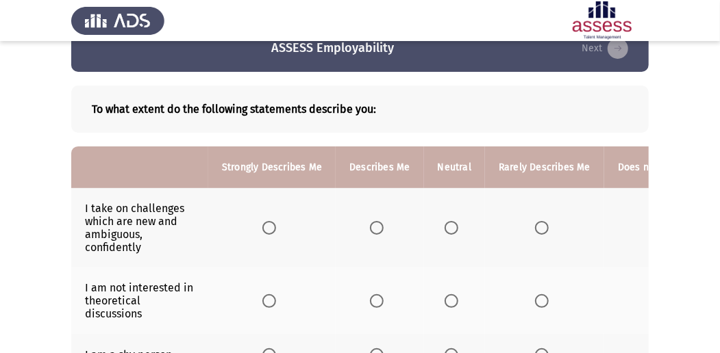
scroll to position [45, 0]
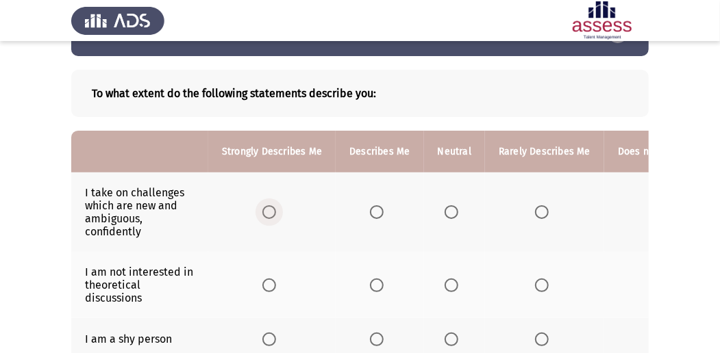
click at [276, 207] on label "Select an option" at bounding box center [271, 212] width 19 height 14
click at [276, 207] on input "Select an option" at bounding box center [269, 212] width 14 height 14
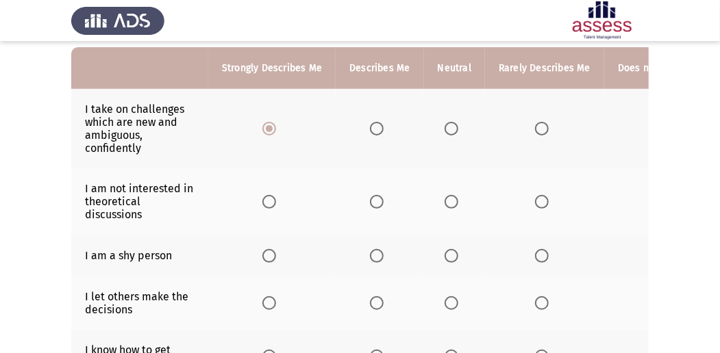
scroll to position [137, 0]
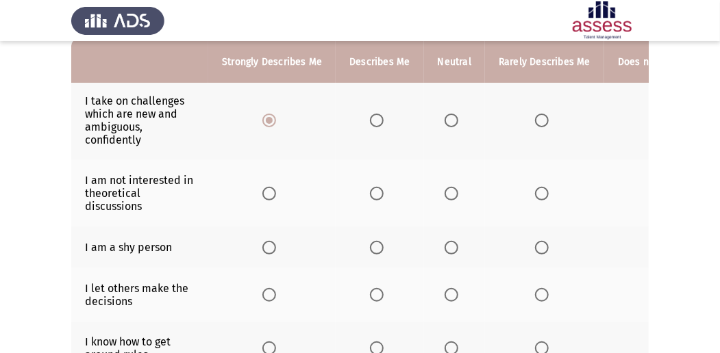
click at [541, 192] on span "Select an option" at bounding box center [542, 194] width 14 height 14
click at [541, 192] on input "Select an option" at bounding box center [542, 194] width 14 height 14
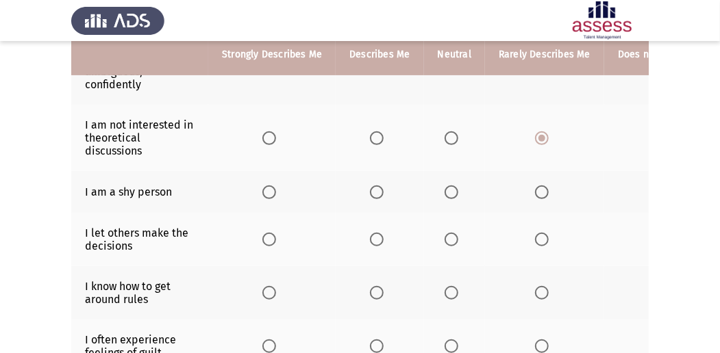
scroll to position [182, 0]
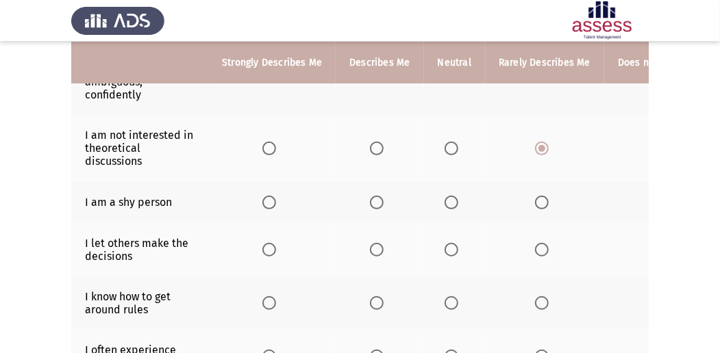
click at [535, 196] on span "Select an option" at bounding box center [542, 203] width 14 height 14
click at [535, 196] on input "Select an option" at bounding box center [542, 203] width 14 height 14
click at [446, 249] on span "Select an option" at bounding box center [451, 250] width 14 height 14
click at [446, 249] on input "Select an option" at bounding box center [451, 250] width 14 height 14
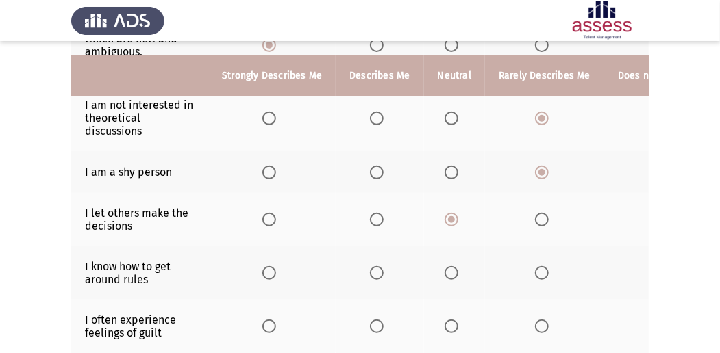
scroll to position [228, 0]
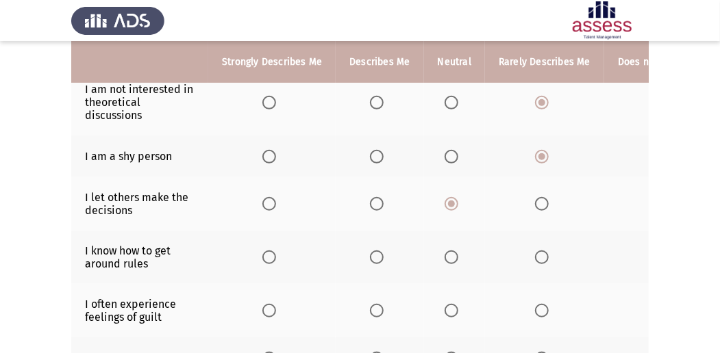
click at [376, 253] on span "Select an option" at bounding box center [377, 258] width 14 height 14
click at [376, 253] on input "Select an option" at bounding box center [377, 258] width 14 height 14
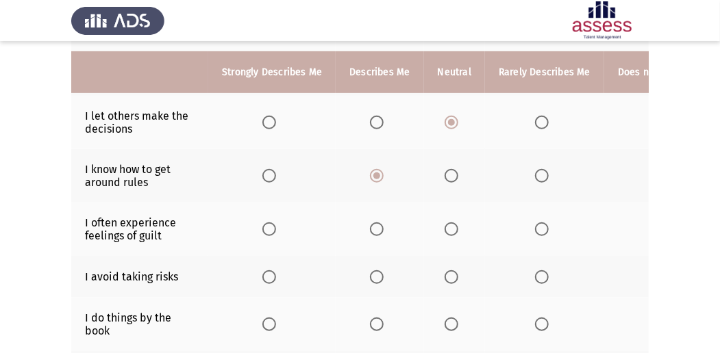
scroll to position [319, 0]
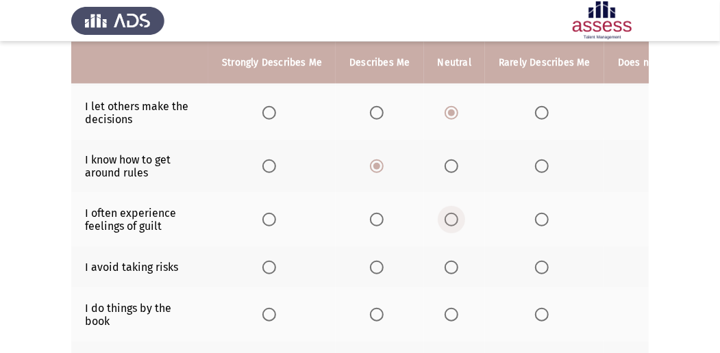
click at [446, 219] on span "Select an option" at bounding box center [451, 220] width 14 height 14
click at [446, 219] on input "Select an option" at bounding box center [451, 220] width 14 height 14
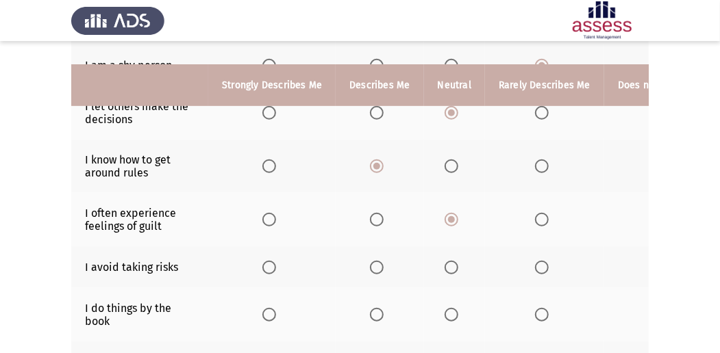
scroll to position [365, 0]
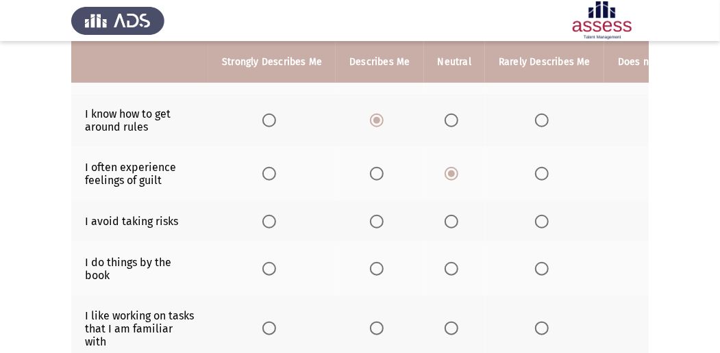
click at [444, 221] on span "Select an option" at bounding box center [451, 222] width 14 height 14
click at [444, 221] on input "Select an option" at bounding box center [451, 222] width 14 height 14
click at [539, 263] on span "Select an option" at bounding box center [542, 269] width 14 height 14
click at [539, 263] on input "Select an option" at bounding box center [542, 269] width 14 height 14
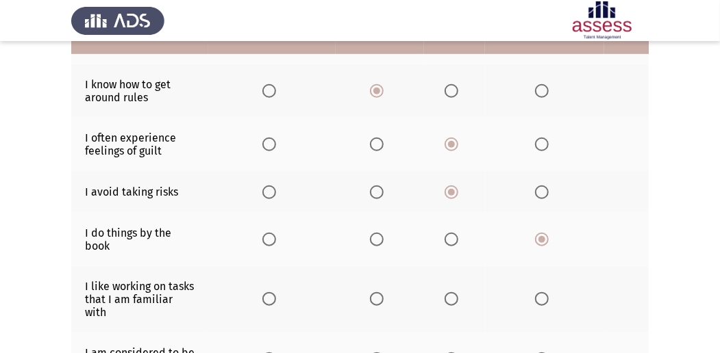
scroll to position [411, 0]
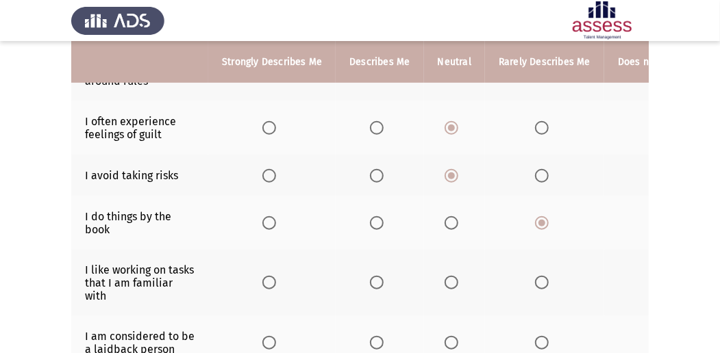
click at [262, 276] on span "Select an option" at bounding box center [269, 283] width 14 height 14
click at [262, 276] on input "Select an option" at bounding box center [269, 283] width 14 height 14
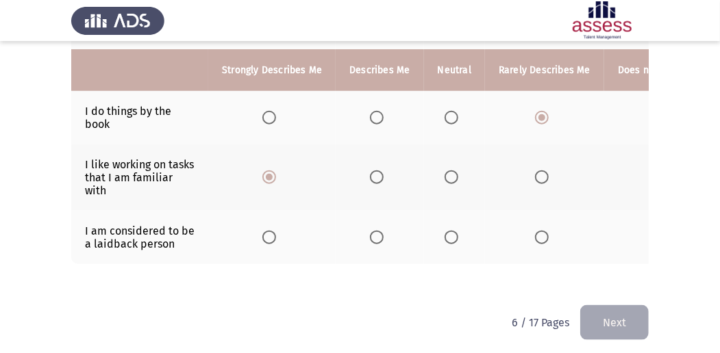
scroll to position [525, 0]
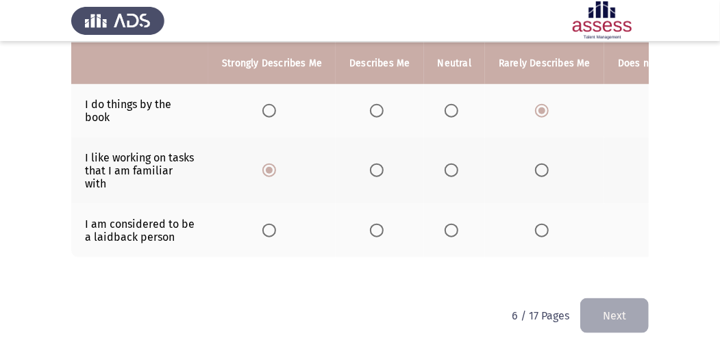
click at [446, 224] on span "Select an option" at bounding box center [451, 231] width 14 height 14
click at [446, 224] on input "Select an option" at bounding box center [451, 231] width 14 height 14
click at [585, 315] on button "Next" at bounding box center [614, 316] width 68 height 35
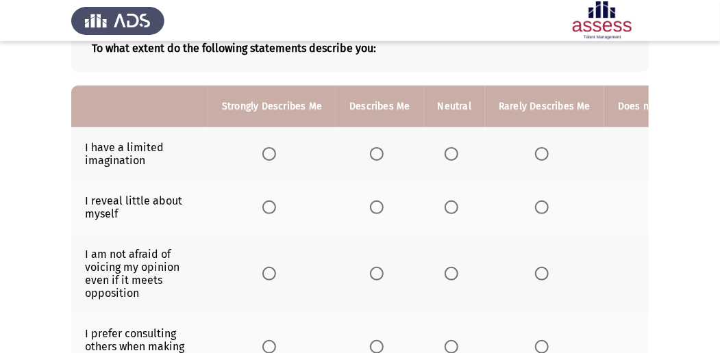
scroll to position [91, 0]
click at [535, 152] on span "Select an option" at bounding box center [542, 154] width 14 height 14
click at [535, 152] on input "Select an option" at bounding box center [542, 154] width 14 height 14
click at [374, 207] on span "Select an option" at bounding box center [377, 207] width 14 height 14
click at [374, 207] on input "Select an option" at bounding box center [377, 207] width 14 height 14
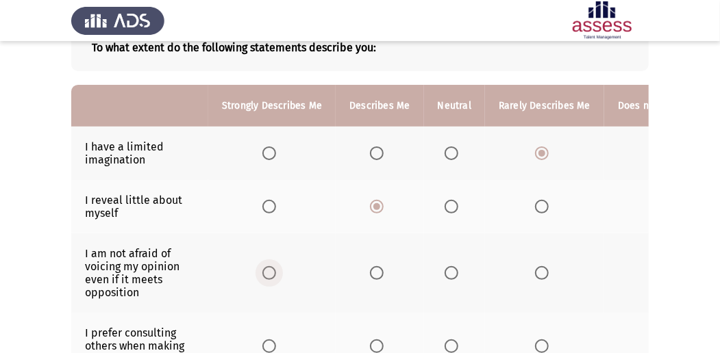
click at [268, 266] on span "Select an option" at bounding box center [269, 273] width 14 height 14
click at [268, 266] on input "Select an option" at bounding box center [269, 273] width 14 height 14
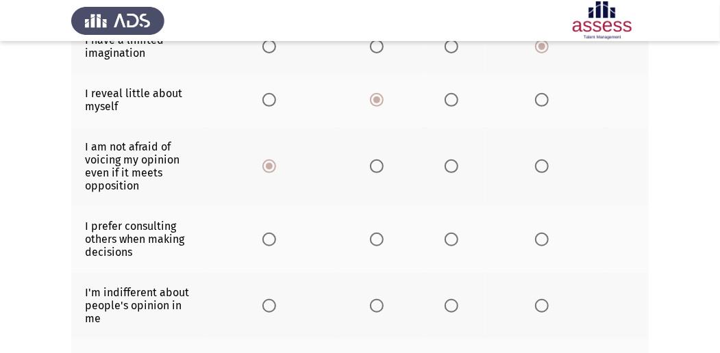
scroll to position [228, 0]
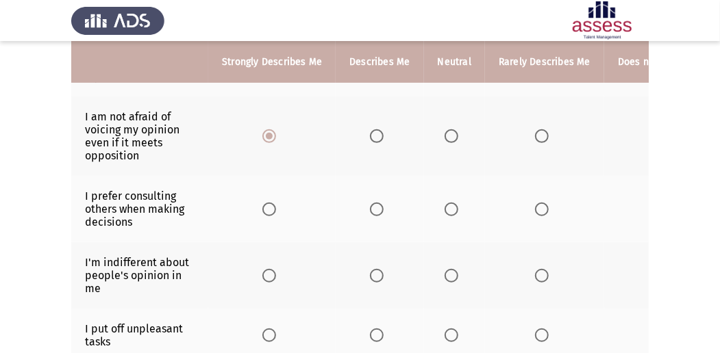
click at [370, 132] on span "Select an option" at bounding box center [377, 136] width 14 height 14
click at [370, 132] on input "Select an option" at bounding box center [377, 136] width 14 height 14
click at [446, 204] on span "Select an option" at bounding box center [451, 210] width 14 height 14
click at [446, 204] on input "Select an option" at bounding box center [451, 210] width 14 height 14
click at [535, 208] on span "Select an option" at bounding box center [542, 210] width 14 height 14
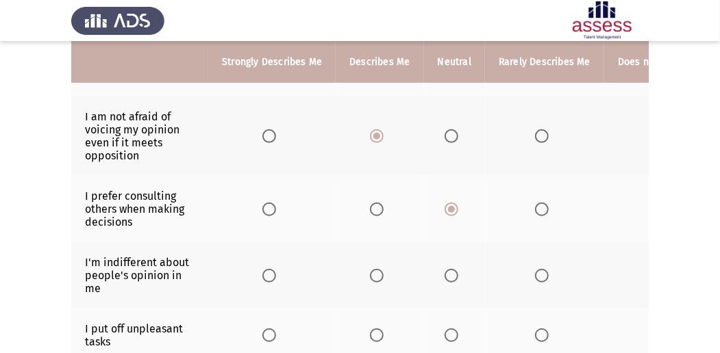
click at [535, 208] on input "Select an option" at bounding box center [542, 210] width 14 height 14
click at [541, 273] on span "Select an option" at bounding box center [542, 276] width 14 height 14
click at [541, 273] on input "Select an option" at bounding box center [542, 276] width 14 height 14
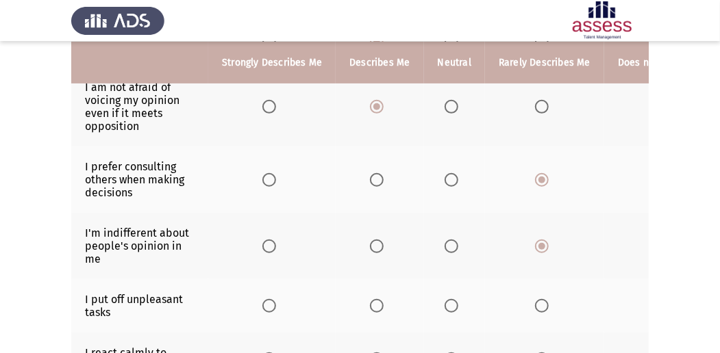
scroll to position [274, 0]
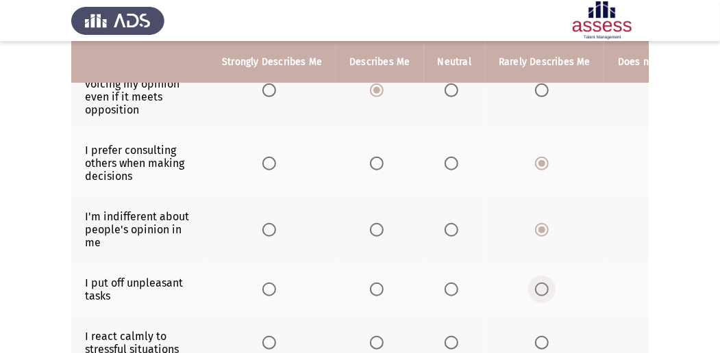
click at [535, 288] on span "Select an option" at bounding box center [542, 290] width 14 height 14
click at [535, 288] on input "Select an option" at bounding box center [542, 290] width 14 height 14
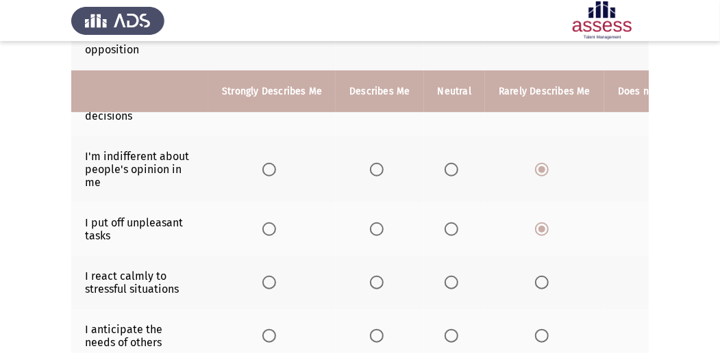
scroll to position [365, 0]
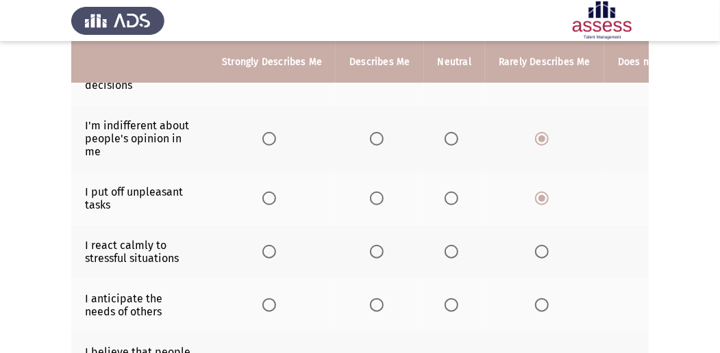
click at [449, 245] on span "Select an option" at bounding box center [451, 252] width 14 height 14
click at [449, 245] on input "Select an option" at bounding box center [451, 252] width 14 height 14
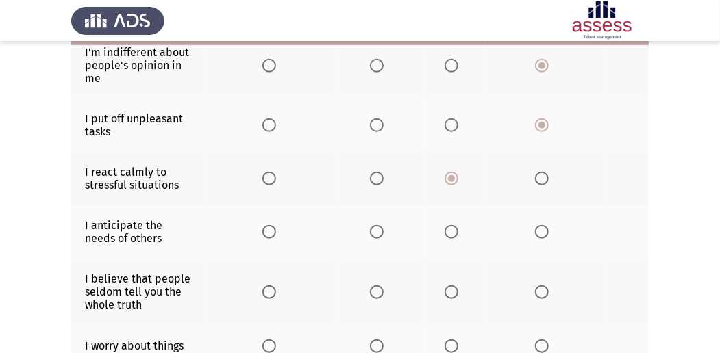
scroll to position [456, 0]
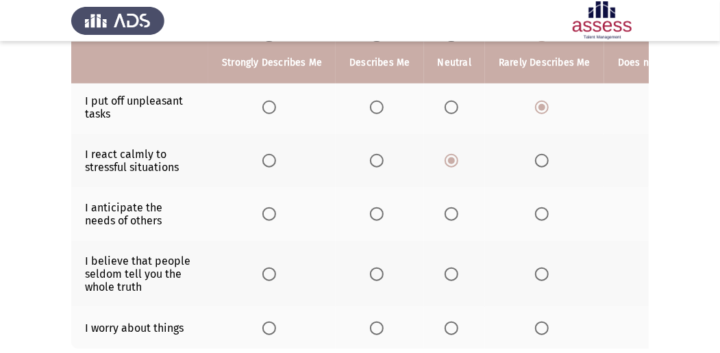
click at [374, 209] on span "Select an option" at bounding box center [377, 214] width 14 height 14
click at [374, 209] on input "Select an option" at bounding box center [377, 214] width 14 height 14
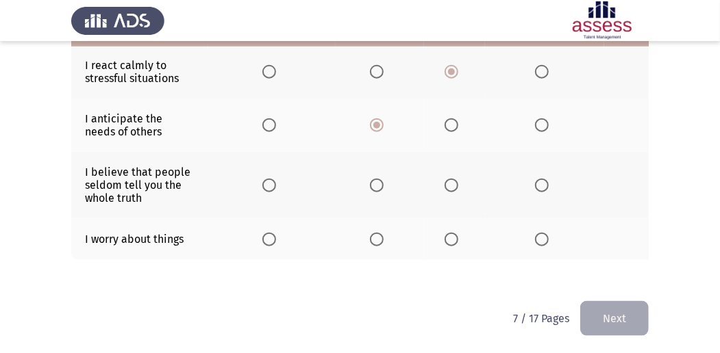
scroll to position [548, 0]
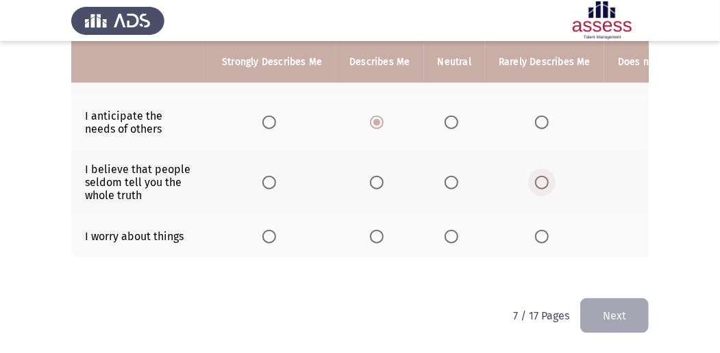
click at [535, 179] on span "Select an option" at bounding box center [542, 183] width 14 height 14
click at [535, 179] on input "Select an option" at bounding box center [542, 183] width 14 height 14
click at [370, 231] on span "Select an option" at bounding box center [377, 237] width 14 height 14
click at [370, 231] on input "Select an option" at bounding box center [377, 237] width 14 height 14
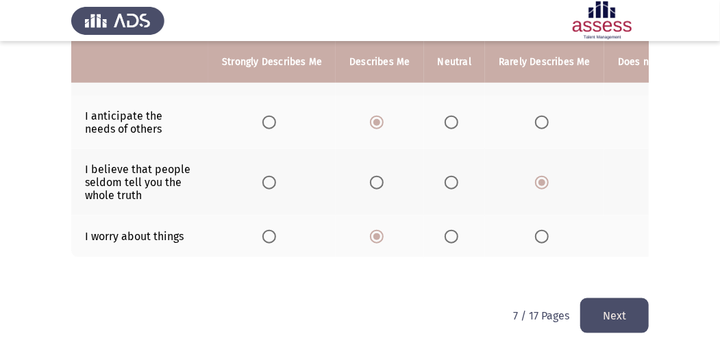
click at [623, 316] on button "Next" at bounding box center [614, 316] width 68 height 35
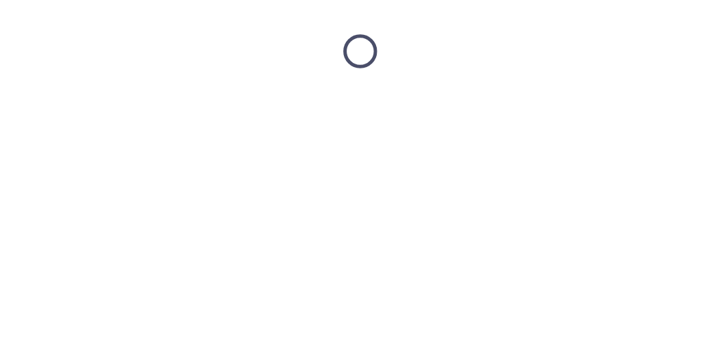
scroll to position [0, 0]
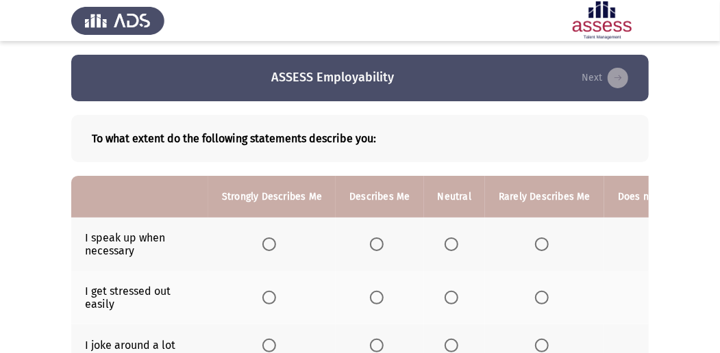
click at [379, 240] on span "Select an option" at bounding box center [377, 245] width 14 height 14
click at [379, 240] on input "Select an option" at bounding box center [377, 245] width 14 height 14
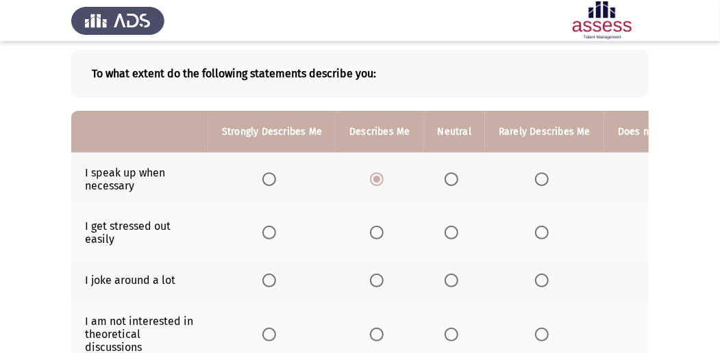
scroll to position [91, 0]
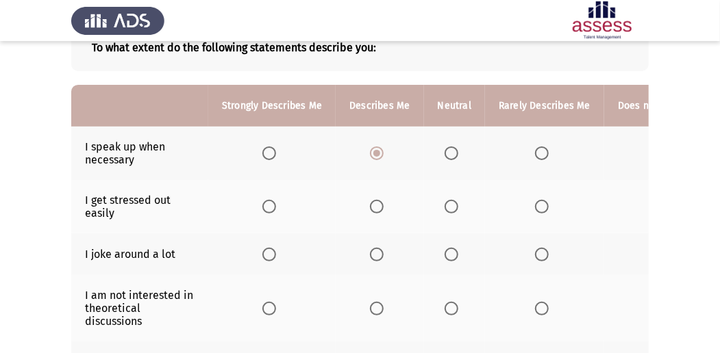
click at [535, 203] on span "Select an option" at bounding box center [542, 207] width 14 height 14
click at [535, 203] on input "Select an option" at bounding box center [542, 207] width 14 height 14
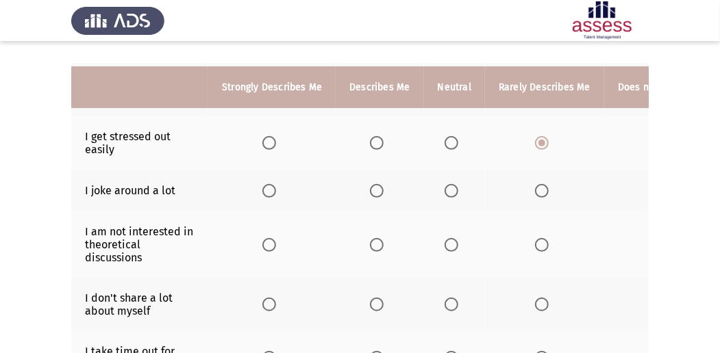
scroll to position [182, 0]
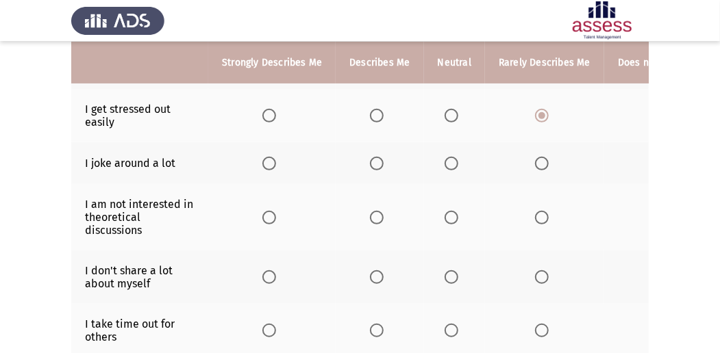
click at [535, 157] on span "Select an option" at bounding box center [542, 164] width 14 height 14
click at [535, 157] on input "Select an option" at bounding box center [542, 164] width 14 height 14
click at [538, 160] on span "Select an option" at bounding box center [541, 163] width 7 height 7
click at [535, 157] on input "Select an option" at bounding box center [542, 164] width 14 height 14
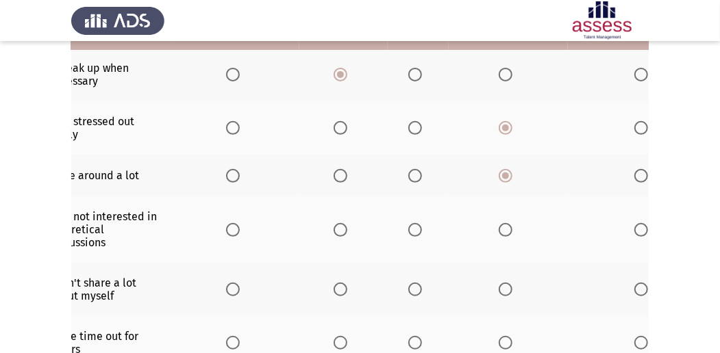
scroll to position [137, 0]
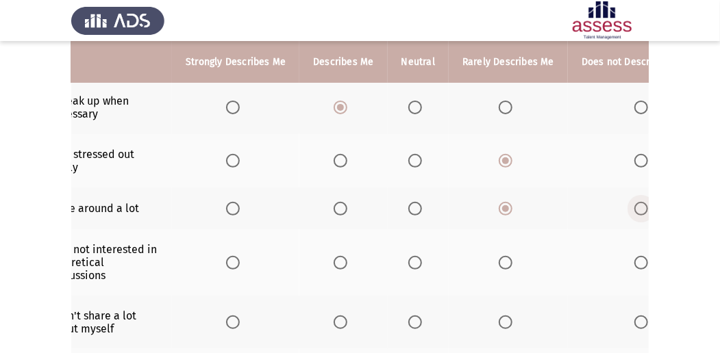
click at [637, 208] on span "Select an option" at bounding box center [641, 209] width 14 height 14
click at [637, 208] on input "Select an option" at bounding box center [641, 209] width 14 height 14
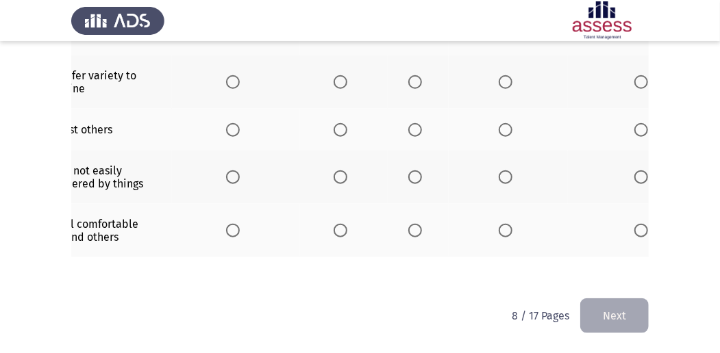
scroll to position [486, 0]
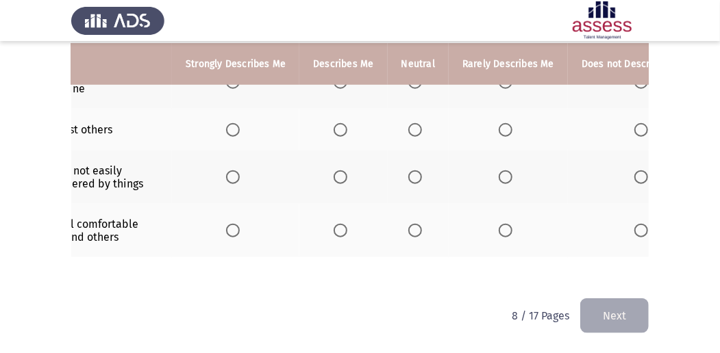
drag, startPoint x: 291, startPoint y: 276, endPoint x: 270, endPoint y: 279, distance: 20.7
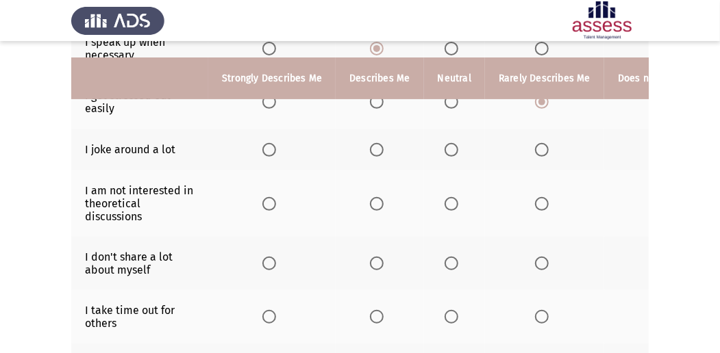
scroll to position [212, 0]
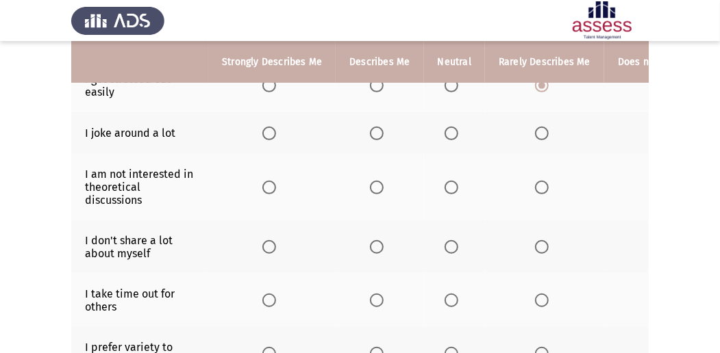
click at [450, 184] on span "Select an option" at bounding box center [451, 188] width 14 height 14
click at [450, 184] on input "Select an option" at bounding box center [451, 188] width 14 height 14
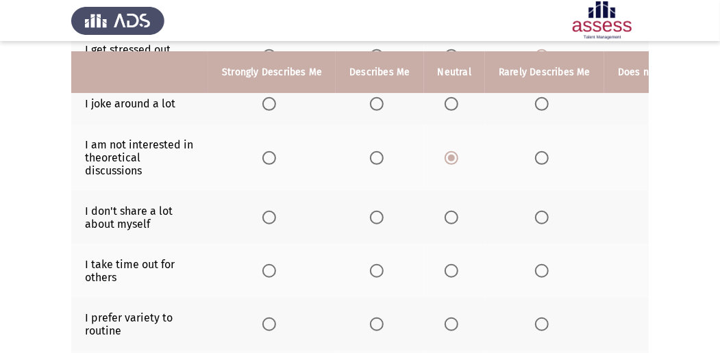
scroll to position [257, 0]
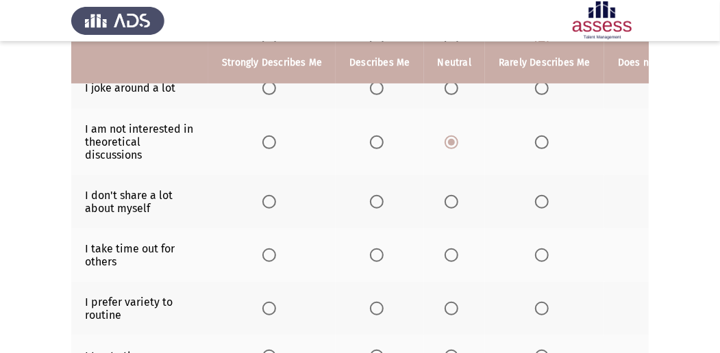
click at [451, 197] on span "Select an option" at bounding box center [451, 202] width 14 height 14
click at [451, 197] on input "Select an option" at bounding box center [451, 202] width 14 height 14
click at [379, 249] on span "Select an option" at bounding box center [377, 256] width 14 height 14
click at [379, 249] on input "Select an option" at bounding box center [377, 256] width 14 height 14
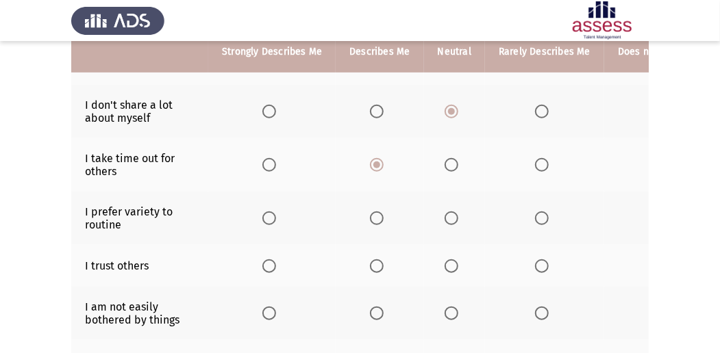
scroll to position [349, 0]
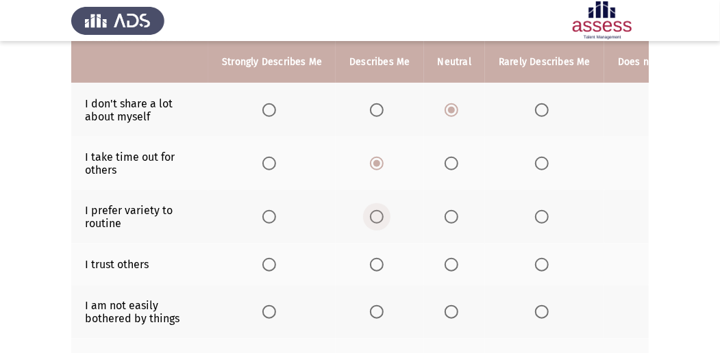
click at [378, 214] on span "Select an option" at bounding box center [377, 217] width 14 height 14
click at [378, 214] on input "Select an option" at bounding box center [377, 217] width 14 height 14
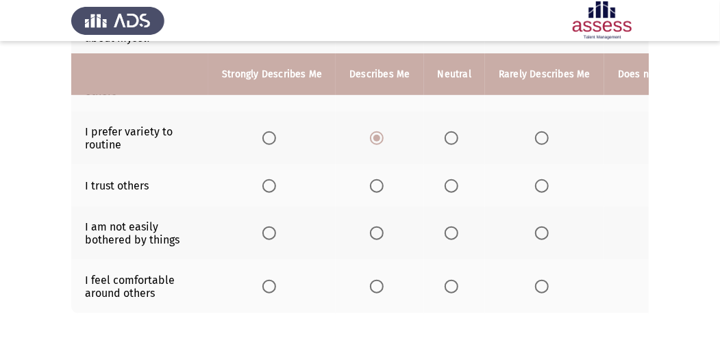
scroll to position [440, 0]
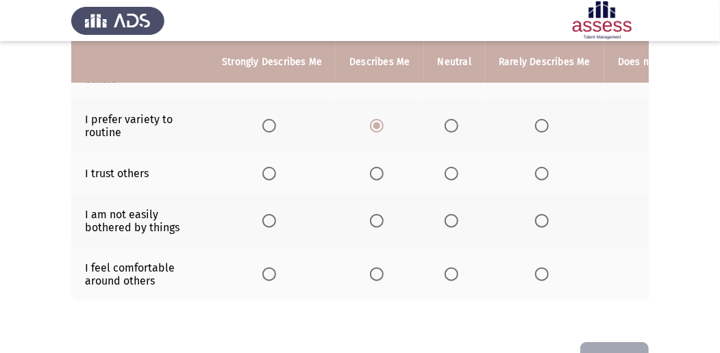
click at [370, 173] on span "Select an option" at bounding box center [377, 174] width 14 height 14
click at [370, 173] on input "Select an option" at bounding box center [377, 174] width 14 height 14
click at [446, 218] on span "Select an option" at bounding box center [451, 221] width 14 height 14
click at [446, 218] on input "Select an option" at bounding box center [451, 221] width 14 height 14
click at [379, 269] on span "Select an option" at bounding box center [377, 275] width 14 height 14
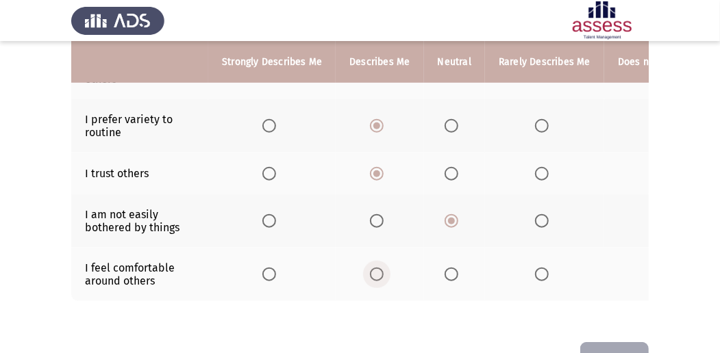
click at [379, 269] on input "Select an option" at bounding box center [377, 275] width 14 height 14
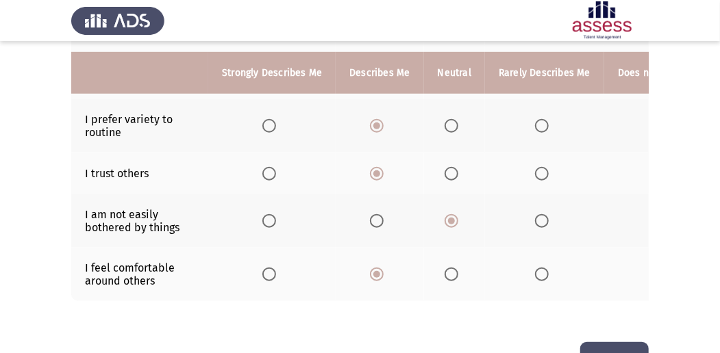
scroll to position [486, 0]
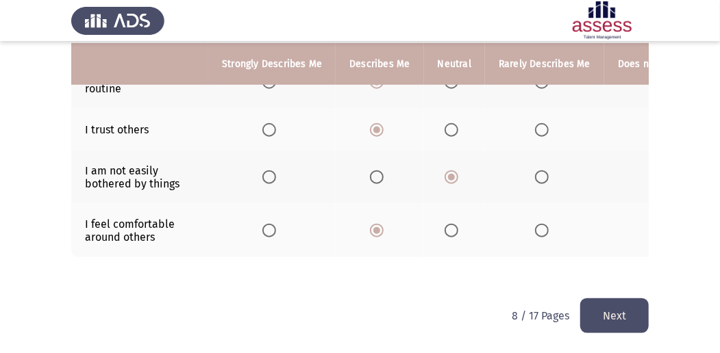
click at [609, 327] on button "Next" at bounding box center [614, 316] width 68 height 35
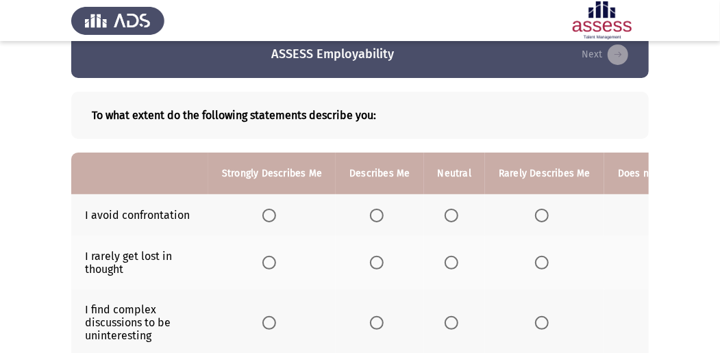
scroll to position [45, 0]
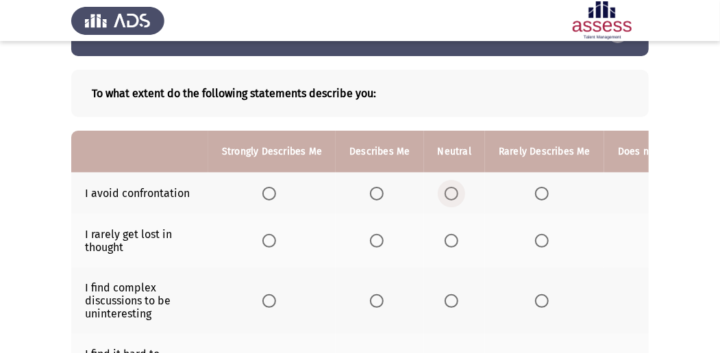
click at [449, 193] on span "Select an option" at bounding box center [451, 194] width 14 height 14
click at [449, 193] on input "Select an option" at bounding box center [451, 194] width 14 height 14
click at [537, 244] on span "Select an option" at bounding box center [542, 241] width 14 height 14
click at [537, 244] on input "Select an option" at bounding box center [542, 241] width 14 height 14
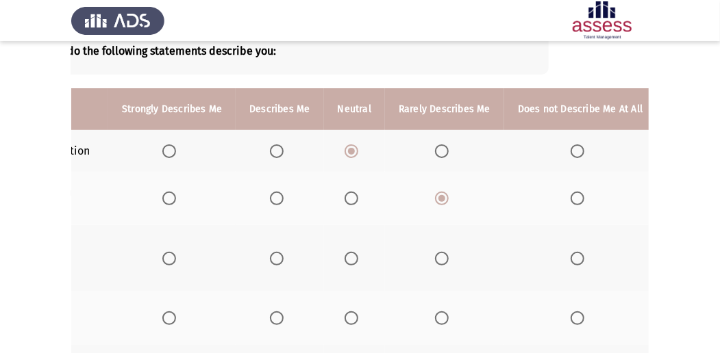
scroll to position [91, 0]
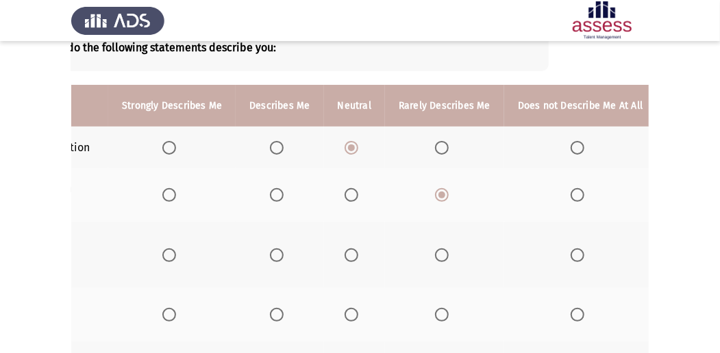
click at [570, 255] on span "Select an option" at bounding box center [577, 256] width 14 height 14
click at [570, 255] on input "Select an option" at bounding box center [577, 256] width 14 height 14
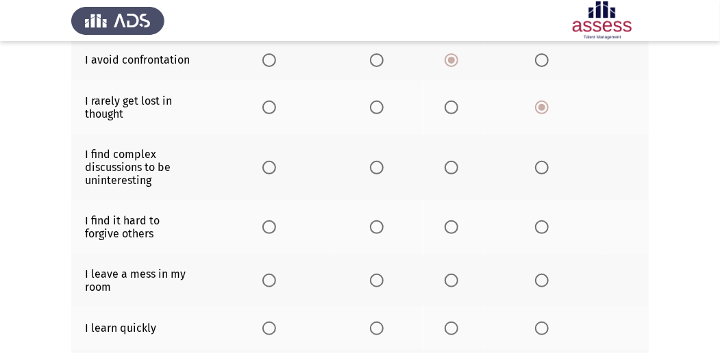
scroll to position [182, 0]
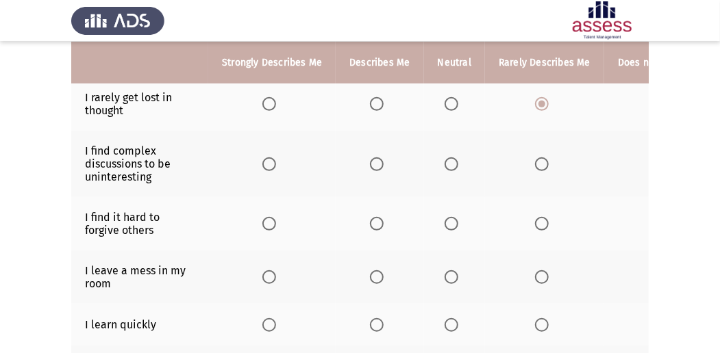
click at [538, 223] on span "Select an option" at bounding box center [542, 224] width 14 height 14
click at [538, 223] on input "Select an option" at bounding box center [542, 224] width 14 height 14
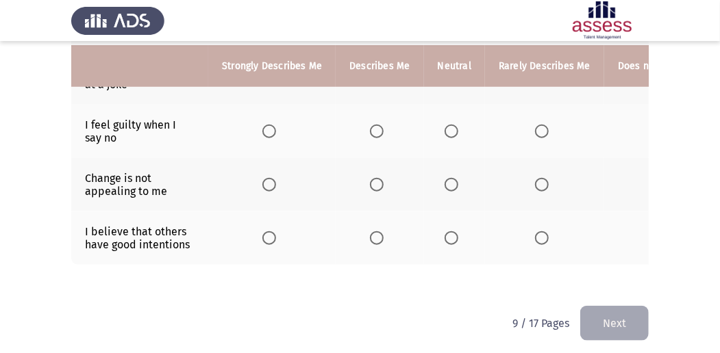
scroll to position [486, 0]
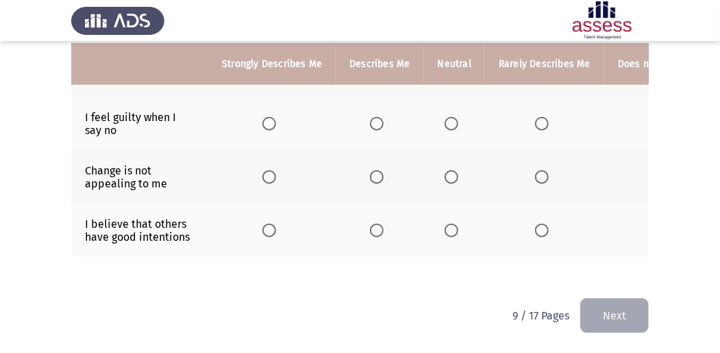
drag, startPoint x: 553, startPoint y: 277, endPoint x: 585, endPoint y: 279, distance: 32.2
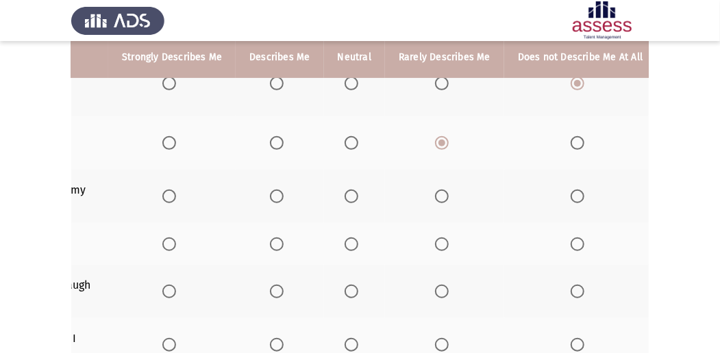
scroll to position [257, 0]
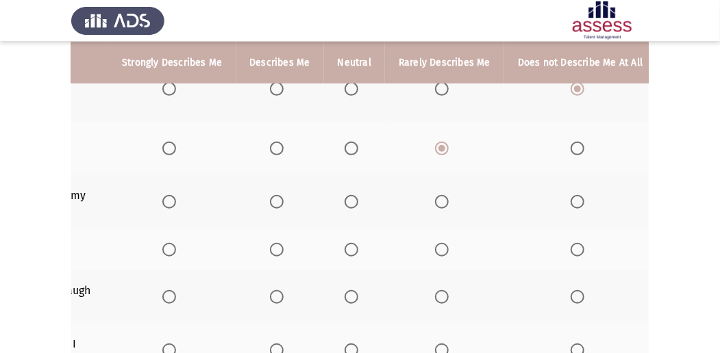
click at [573, 201] on span "Select an option" at bounding box center [577, 202] width 14 height 14
click at [573, 201] on input "Select an option" at bounding box center [577, 202] width 14 height 14
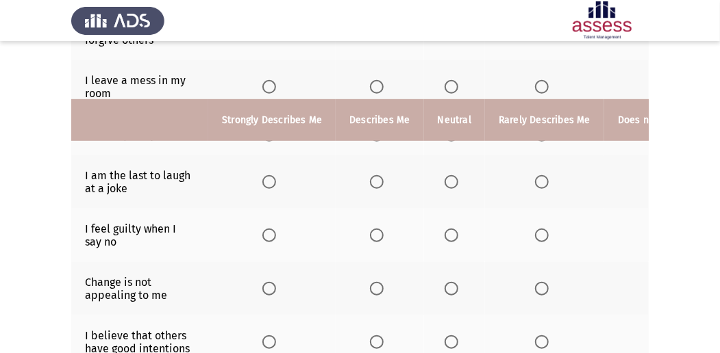
scroll to position [303, 0]
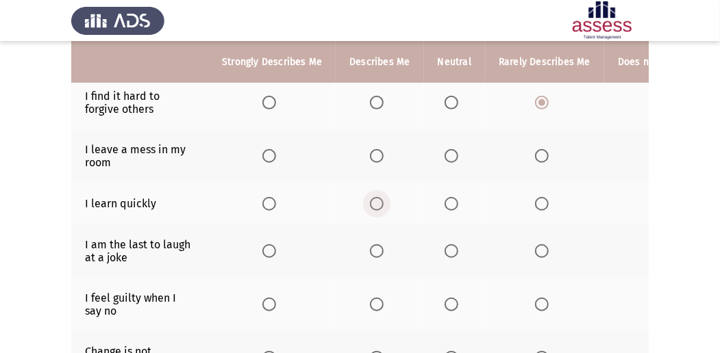
click at [373, 199] on span "Select an option" at bounding box center [377, 204] width 14 height 14
click at [373, 199] on input "Select an option" at bounding box center [377, 204] width 14 height 14
click at [448, 246] on span "Select an option" at bounding box center [451, 251] width 14 height 14
click at [448, 246] on input "Select an option" at bounding box center [451, 251] width 14 height 14
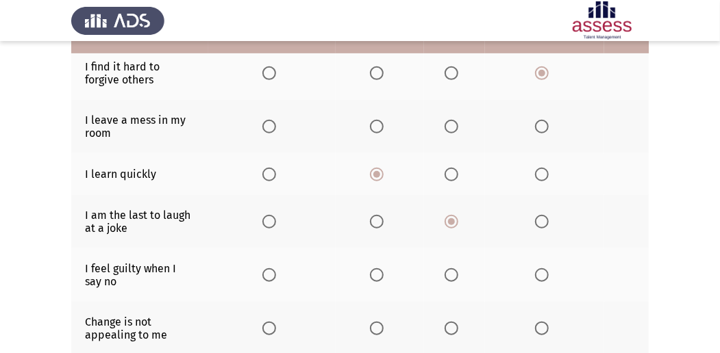
scroll to position [349, 0]
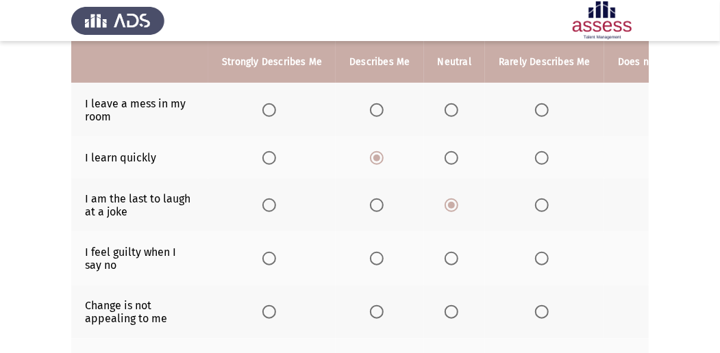
click at [375, 253] on span "Select an option" at bounding box center [377, 259] width 14 height 14
click at [375, 253] on input "Select an option" at bounding box center [377, 259] width 14 height 14
click at [451, 256] on span "Select an option" at bounding box center [451, 259] width 14 height 14
click at [451, 256] on input "Select an option" at bounding box center [451, 259] width 14 height 14
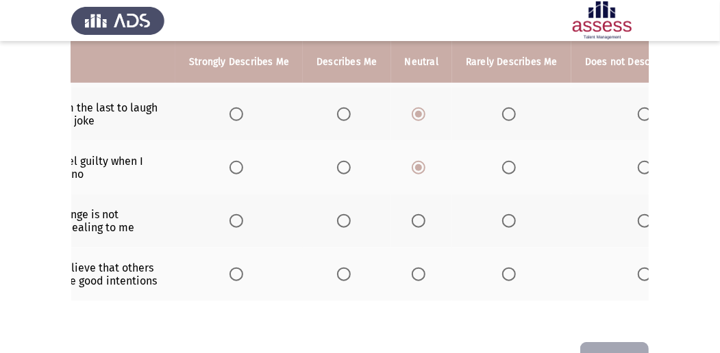
scroll to position [0, 36]
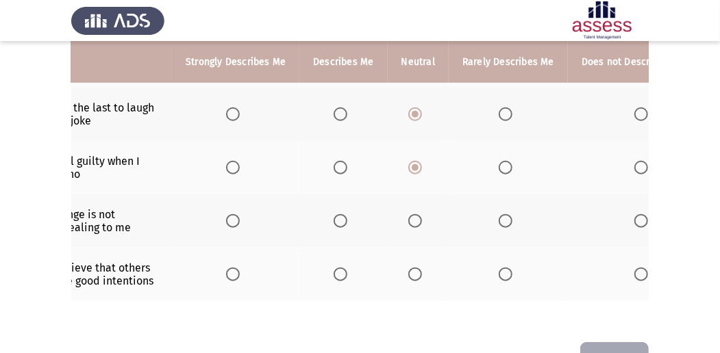
click at [634, 216] on span "Select an option" at bounding box center [641, 221] width 14 height 14
click at [634, 216] on input "Select an option" at bounding box center [641, 221] width 14 height 14
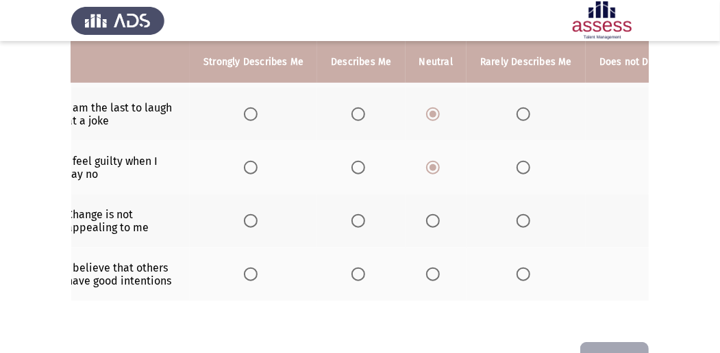
scroll to position [0, 0]
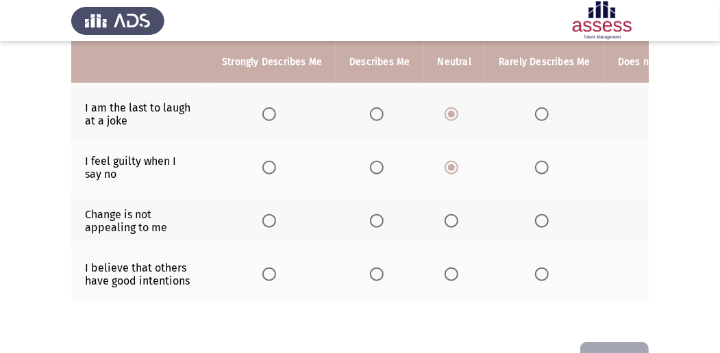
click at [451, 273] on span "Select an option" at bounding box center [451, 275] width 14 height 14
click at [451, 273] on input "Select an option" at bounding box center [451, 275] width 14 height 14
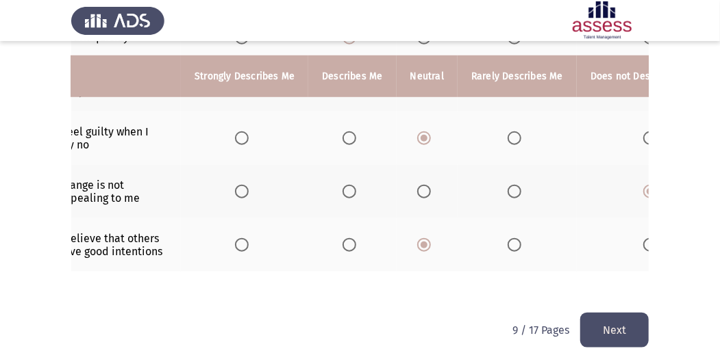
scroll to position [486, 0]
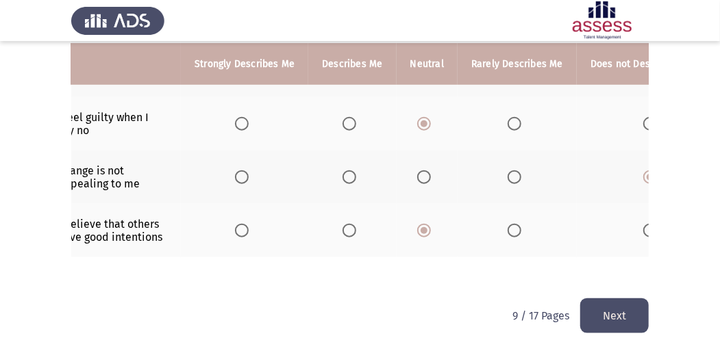
click at [616, 314] on button "Next" at bounding box center [614, 316] width 68 height 35
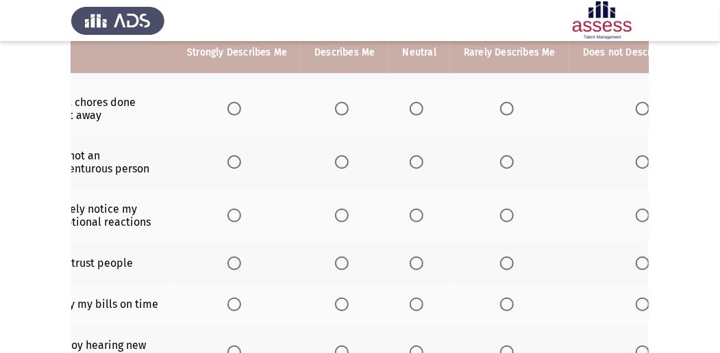
scroll to position [274, 0]
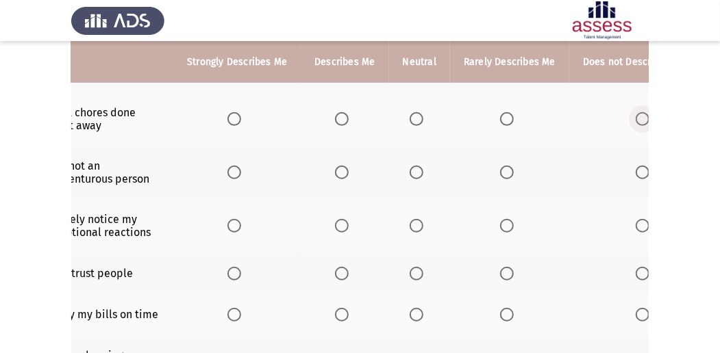
click at [636, 120] on span "Select an option" at bounding box center [642, 119] width 14 height 14
click at [636, 120] on input "Select an option" at bounding box center [642, 119] width 14 height 14
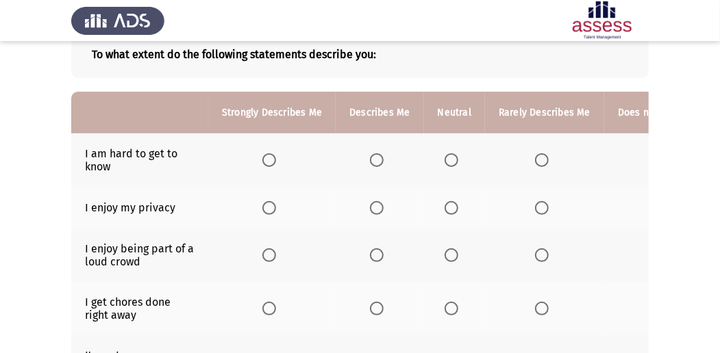
scroll to position [91, 0]
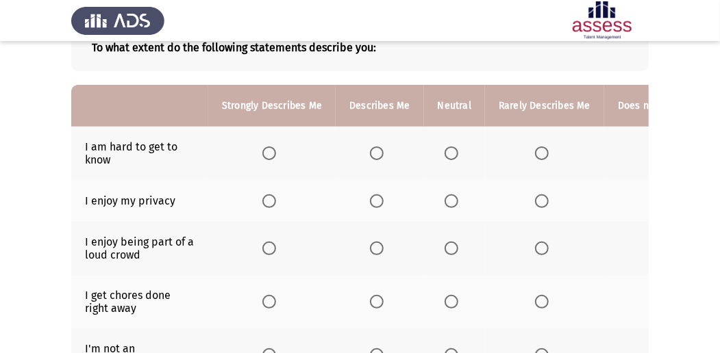
click at [373, 201] on span "Select an option" at bounding box center [377, 201] width 14 height 14
click at [373, 201] on input "Select an option" at bounding box center [377, 201] width 14 height 14
click at [375, 247] on span "Select an option" at bounding box center [377, 249] width 14 height 14
click at [375, 247] on input "Select an option" at bounding box center [377, 249] width 14 height 14
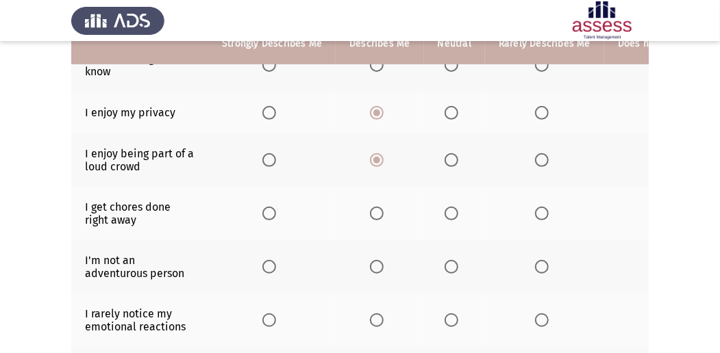
scroll to position [182, 0]
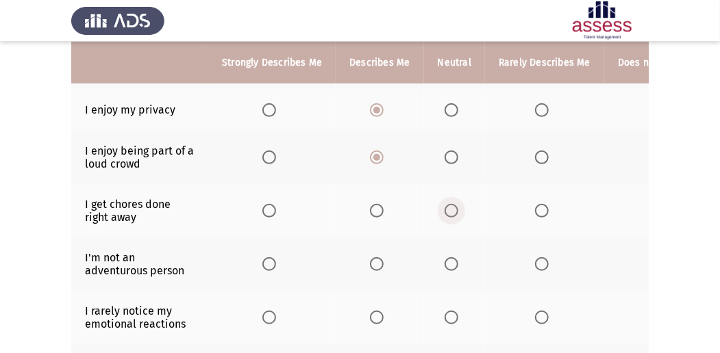
click at [447, 207] on span "Select an option" at bounding box center [451, 211] width 14 height 14
click at [447, 207] on input "Select an option" at bounding box center [451, 211] width 14 height 14
click at [375, 210] on span "Select an option" at bounding box center [377, 211] width 14 height 14
click at [375, 210] on input "Select an option" at bounding box center [377, 211] width 14 height 14
click at [540, 263] on span "Select an option" at bounding box center [542, 264] width 14 height 14
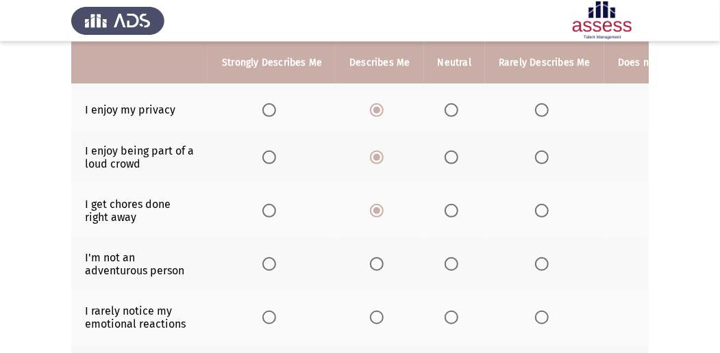
click at [540, 263] on input "Select an option" at bounding box center [542, 264] width 14 height 14
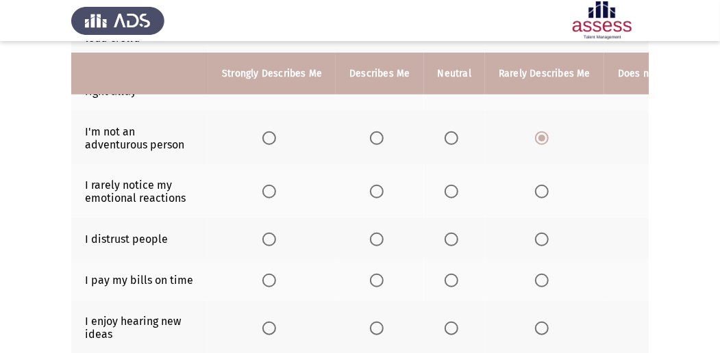
scroll to position [319, 0]
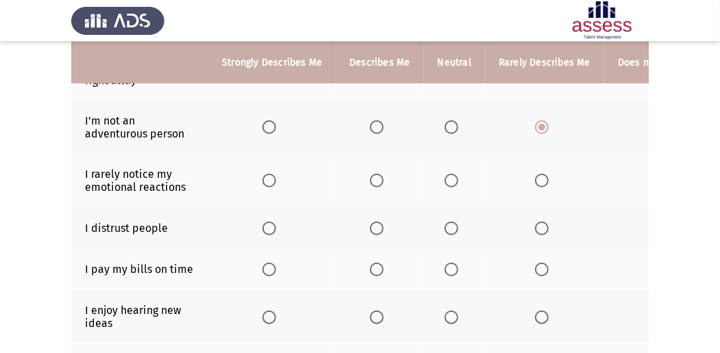
click at [449, 178] on span "Select an option" at bounding box center [451, 181] width 14 height 14
click at [449, 178] on input "Select an option" at bounding box center [451, 181] width 14 height 14
click at [535, 225] on span "Select an option" at bounding box center [542, 229] width 14 height 14
click at [535, 225] on input "Select an option" at bounding box center [542, 229] width 14 height 14
click at [372, 263] on span "Select an option" at bounding box center [377, 270] width 14 height 14
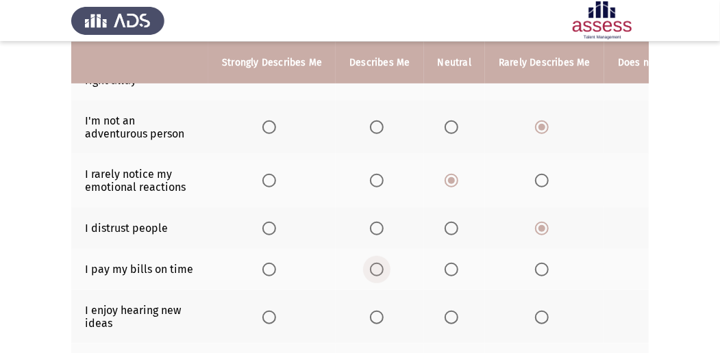
click at [372, 263] on input "Select an option" at bounding box center [377, 270] width 14 height 14
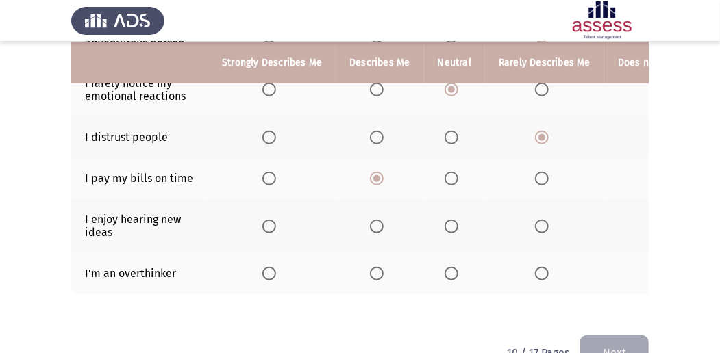
scroll to position [411, 0]
click at [373, 224] on span "Select an option" at bounding box center [377, 226] width 14 height 14
click at [373, 224] on input "Select an option" at bounding box center [377, 226] width 14 height 14
click at [452, 268] on span "Select an option" at bounding box center [451, 273] width 14 height 14
click at [452, 268] on input "Select an option" at bounding box center [451, 273] width 14 height 14
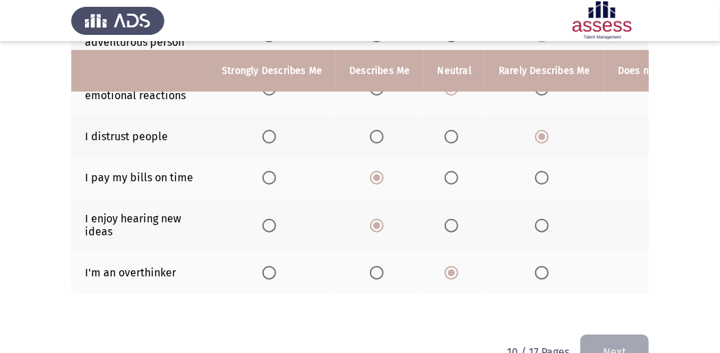
scroll to position [450, 0]
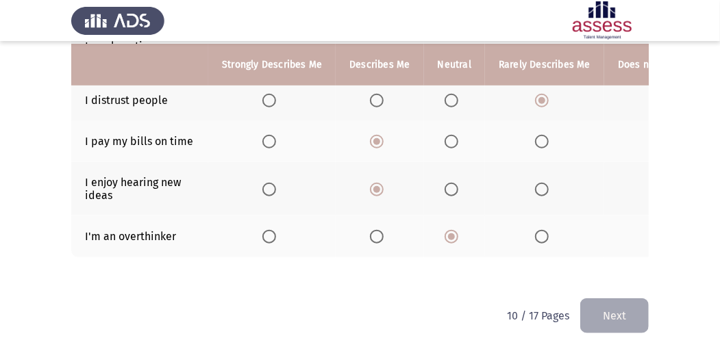
click at [601, 306] on button "Next" at bounding box center [614, 316] width 68 height 35
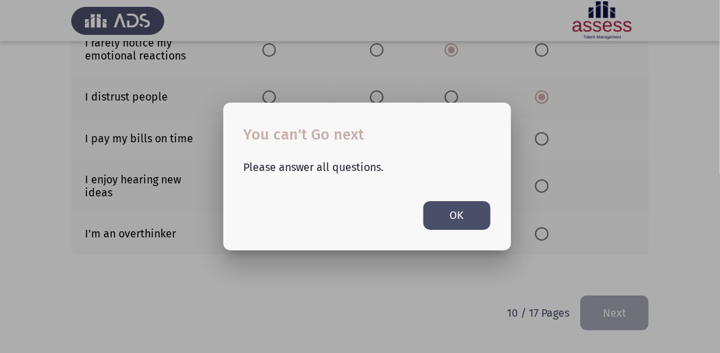
scroll to position [0, 0]
click at [440, 216] on button "OK" at bounding box center [456, 215] width 67 height 28
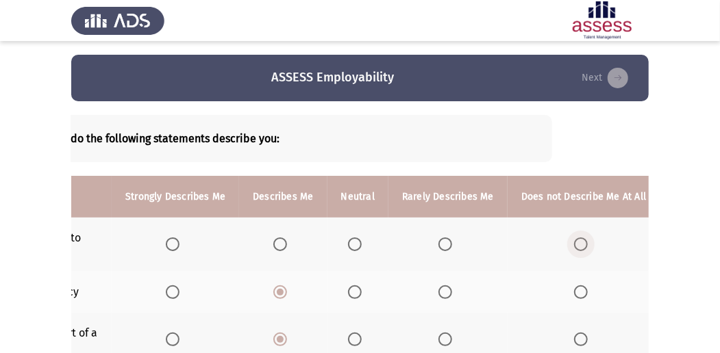
click at [575, 241] on span "Select an option" at bounding box center [581, 245] width 14 height 14
click at [575, 241] on input "Select an option" at bounding box center [581, 245] width 14 height 14
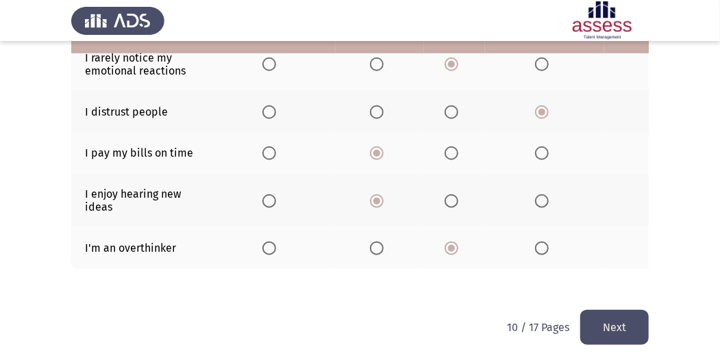
scroll to position [450, 0]
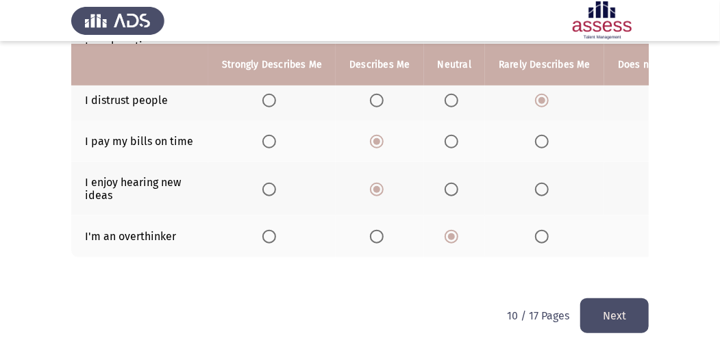
click at [631, 316] on button "Next" at bounding box center [614, 316] width 68 height 35
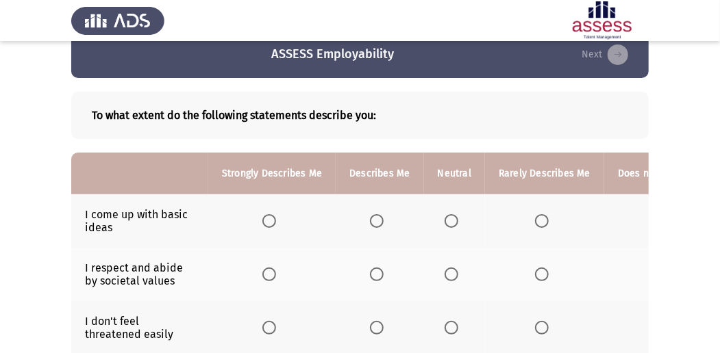
scroll to position [45, 0]
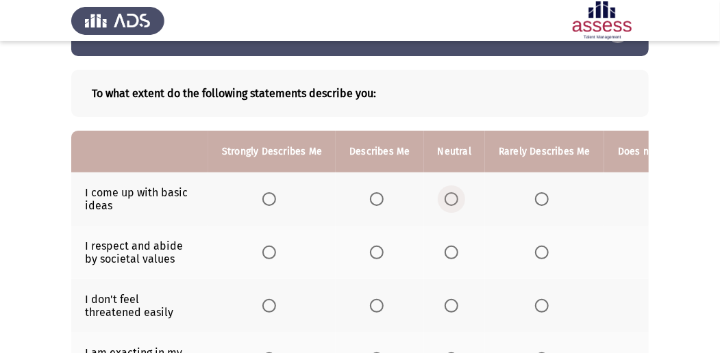
click at [448, 192] on span "Select an option" at bounding box center [451, 199] width 14 height 14
click at [448, 192] on input "Select an option" at bounding box center [451, 199] width 14 height 14
click at [537, 194] on span "Select an option" at bounding box center [542, 199] width 14 height 14
click at [537, 194] on input "Select an option" at bounding box center [542, 199] width 14 height 14
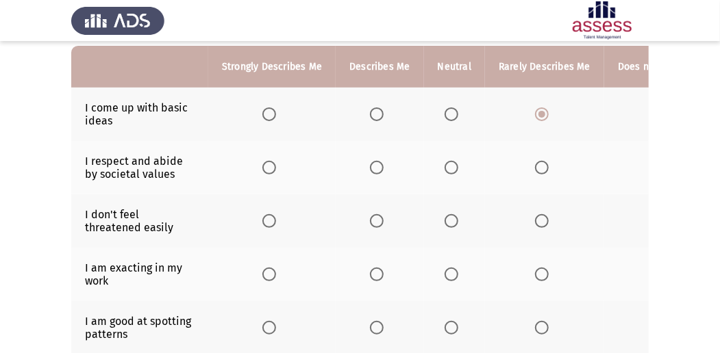
scroll to position [137, 0]
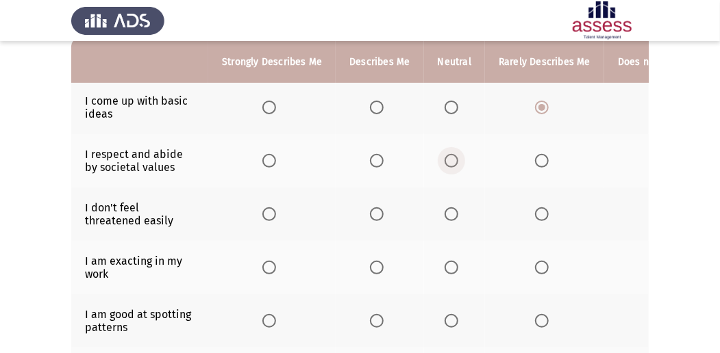
click at [451, 159] on span "Select an option" at bounding box center [451, 161] width 14 height 14
click at [451, 159] on input "Select an option" at bounding box center [451, 161] width 14 height 14
click at [541, 211] on span "Select an option" at bounding box center [542, 214] width 14 height 14
click at [541, 211] on input "Select an option" at bounding box center [542, 214] width 14 height 14
click at [373, 266] on span "Select an option" at bounding box center [377, 268] width 14 height 14
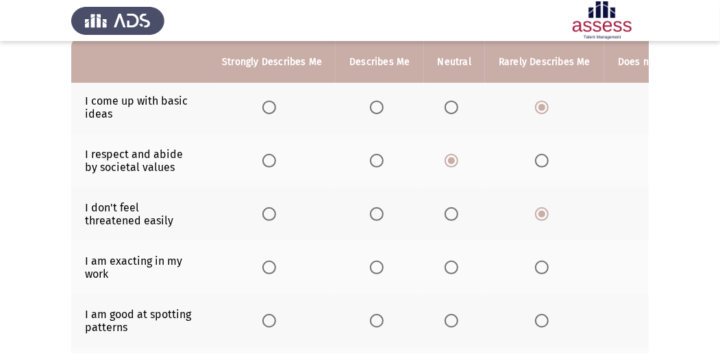
click at [373, 266] on input "Select an option" at bounding box center [377, 268] width 14 height 14
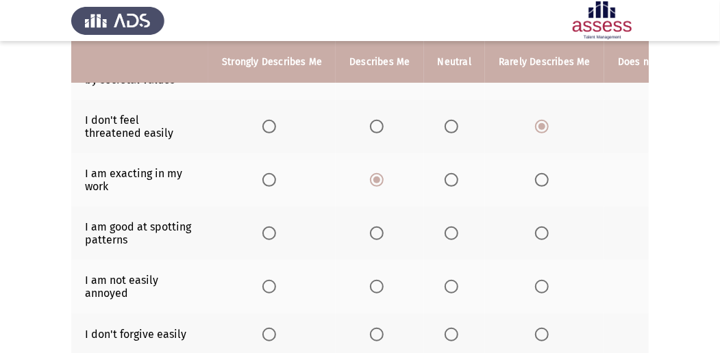
scroll to position [228, 0]
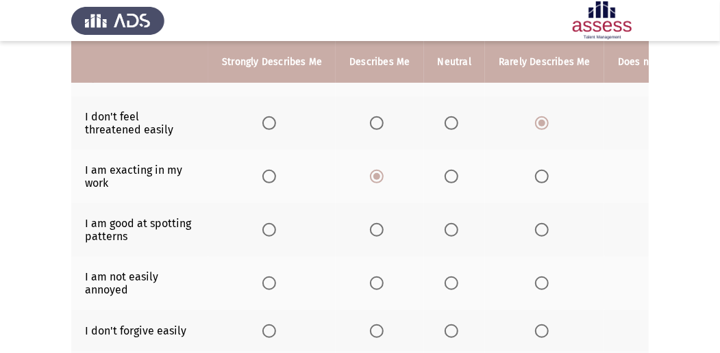
click at [377, 229] on span "Select an option" at bounding box center [377, 230] width 14 height 14
click at [377, 229] on input "Select an option" at bounding box center [377, 230] width 14 height 14
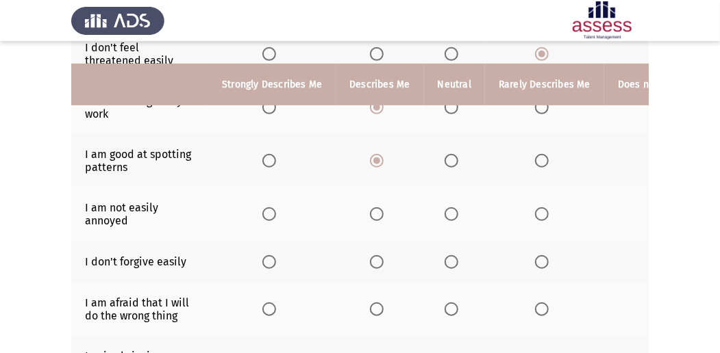
scroll to position [319, 0]
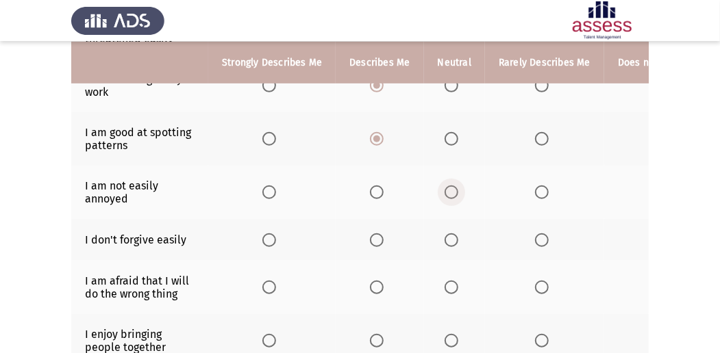
click at [454, 188] on span "Select an option" at bounding box center [451, 193] width 14 height 14
click at [454, 188] on input "Select an option" at bounding box center [451, 193] width 14 height 14
click at [449, 235] on span "Select an option" at bounding box center [451, 240] width 14 height 14
click at [449, 235] on input "Select an option" at bounding box center [451, 240] width 14 height 14
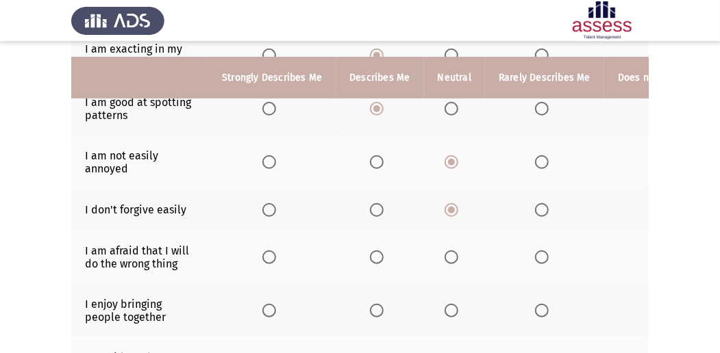
scroll to position [365, 0]
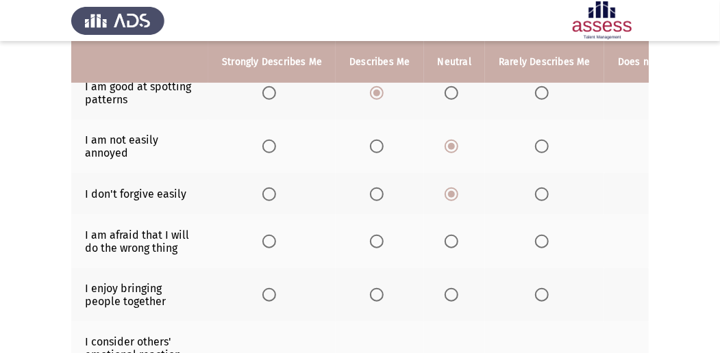
click at [377, 236] on span "Select an option" at bounding box center [377, 242] width 14 height 14
click at [377, 236] on input "Select an option" at bounding box center [377, 242] width 14 height 14
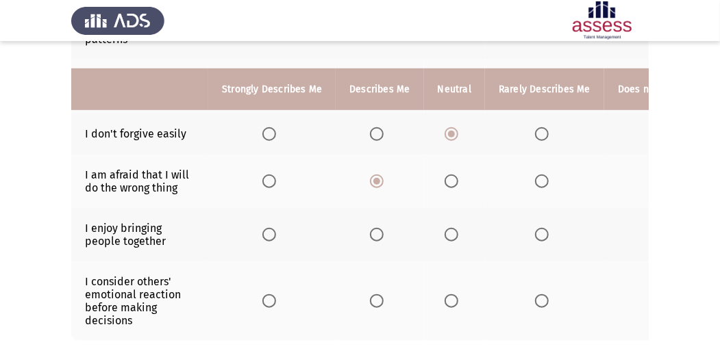
scroll to position [456, 0]
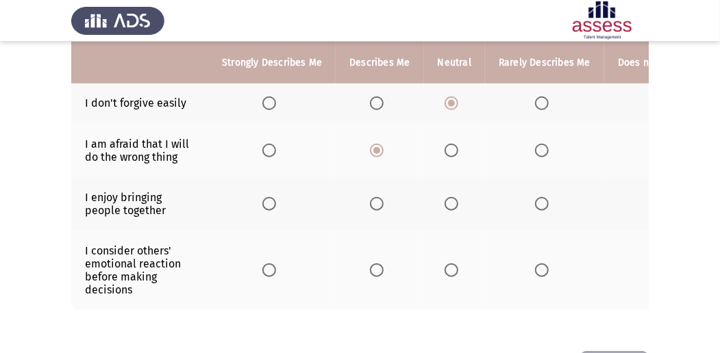
click at [371, 203] on span "Select an option" at bounding box center [377, 204] width 14 height 14
click at [371, 203] on input "Select an option" at bounding box center [377, 204] width 14 height 14
click at [372, 264] on span "Select an option" at bounding box center [377, 271] width 14 height 14
click at [372, 264] on input "Select an option" at bounding box center [377, 271] width 14 height 14
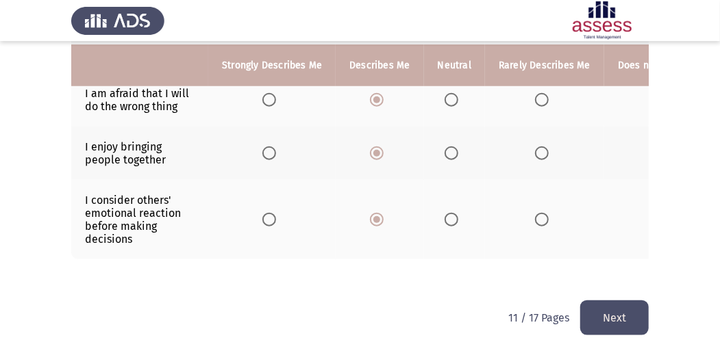
scroll to position [510, 0]
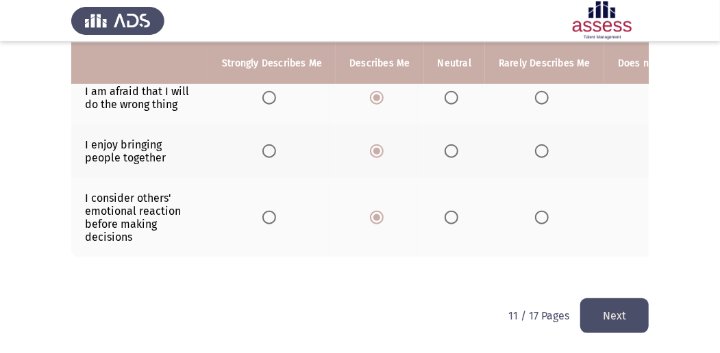
click at [622, 308] on button "Next" at bounding box center [614, 316] width 68 height 35
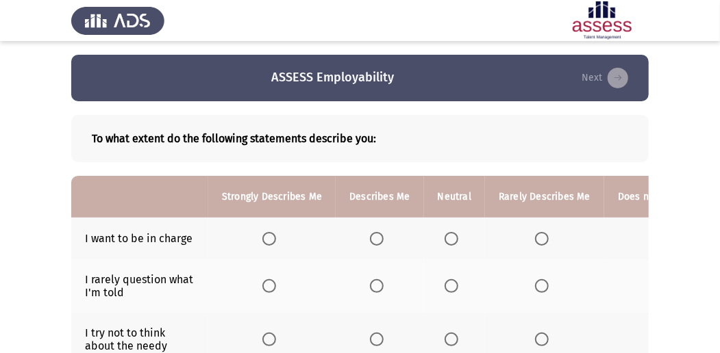
scroll to position [45, 0]
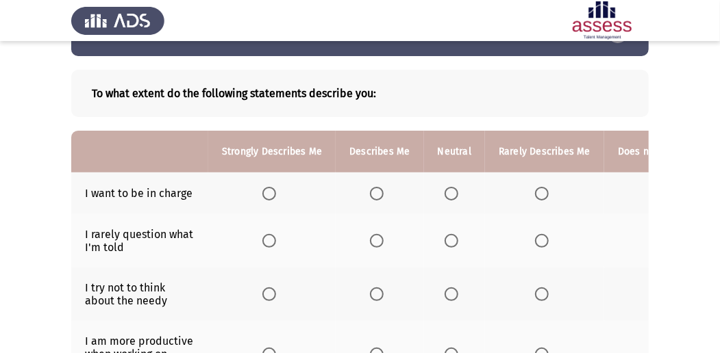
click at [260, 190] on th at bounding box center [271, 194] width 127 height 42
click at [264, 192] on span "Select an option" at bounding box center [269, 194] width 14 height 14
click at [264, 192] on input "Select an option" at bounding box center [269, 194] width 14 height 14
click at [449, 238] on span "Select an option" at bounding box center [451, 241] width 14 height 14
click at [449, 238] on input "Select an option" at bounding box center [451, 241] width 14 height 14
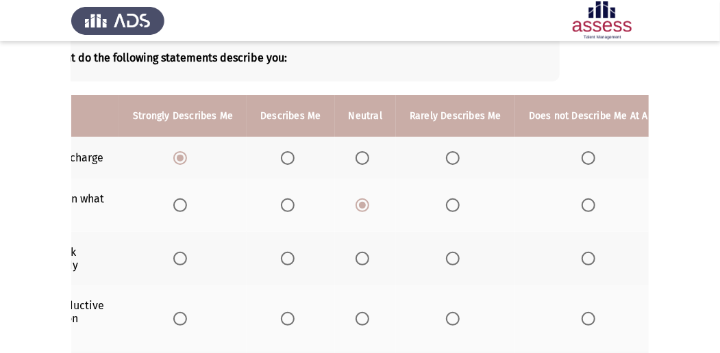
scroll to position [69, 0]
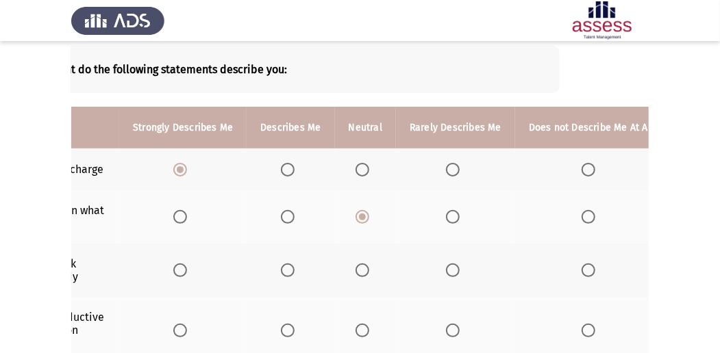
click at [581, 260] on th at bounding box center [591, 270] width 152 height 53
click at [581, 270] on span "Select an option" at bounding box center [588, 271] width 14 height 14
click at [581, 270] on input "Select an option" at bounding box center [588, 271] width 14 height 14
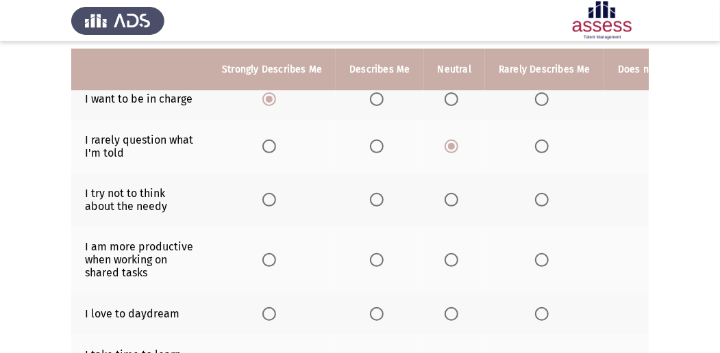
scroll to position [115, 0]
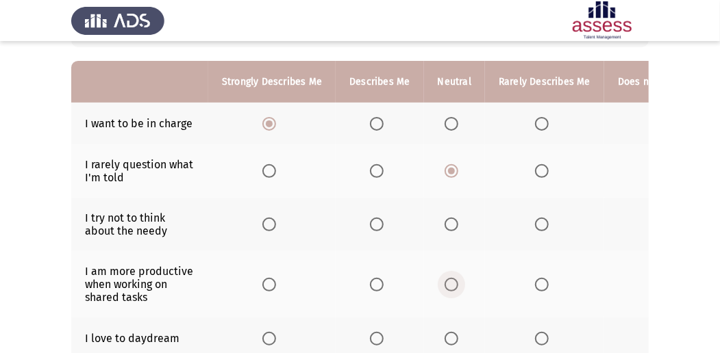
click at [450, 281] on span "Select an option" at bounding box center [451, 285] width 14 height 14
click at [450, 281] on input "Select an option" at bounding box center [451, 285] width 14 height 14
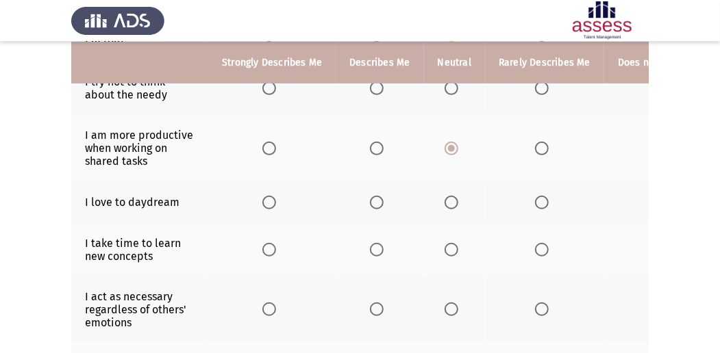
scroll to position [252, 0]
click at [449, 201] on span "Select an option" at bounding box center [451, 202] width 14 height 14
click at [449, 201] on input "Select an option" at bounding box center [451, 202] width 14 height 14
click at [377, 242] on span "Select an option" at bounding box center [377, 249] width 14 height 14
click at [377, 242] on input "Select an option" at bounding box center [377, 249] width 14 height 14
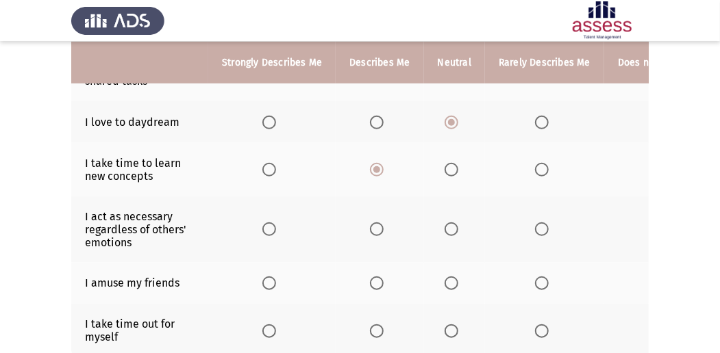
scroll to position [343, 0]
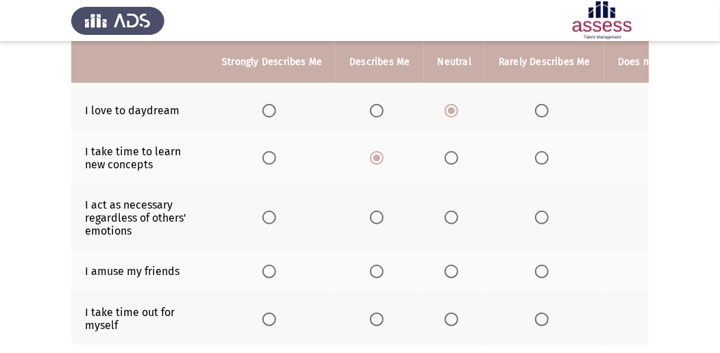
click at [535, 214] on span "Select an option" at bounding box center [542, 218] width 14 height 14
click at [535, 214] on input "Select an option" at bounding box center [542, 218] width 14 height 14
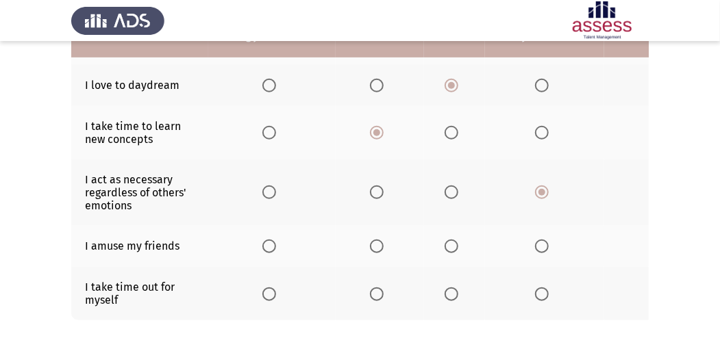
scroll to position [389, 0]
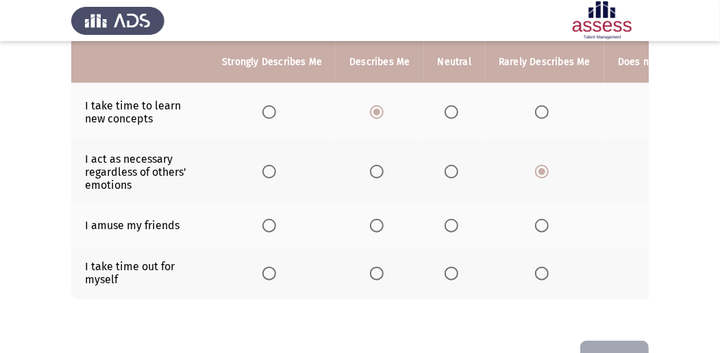
click at [544, 223] on span "Select an option" at bounding box center [542, 226] width 14 height 14
click at [544, 223] on input "Select an option" at bounding box center [542, 226] width 14 height 14
click at [381, 268] on span "Select an option" at bounding box center [377, 274] width 14 height 14
click at [381, 268] on input "Select an option" at bounding box center [377, 274] width 14 height 14
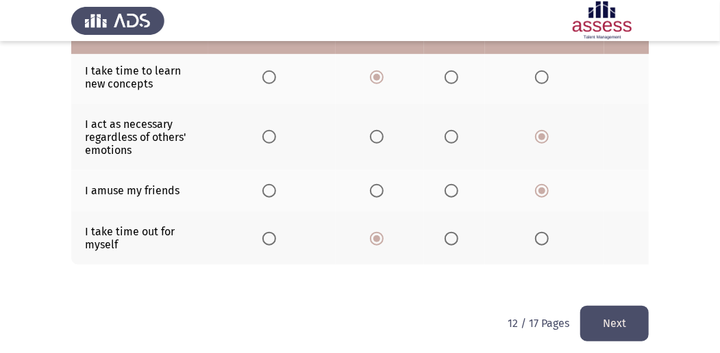
scroll to position [434, 0]
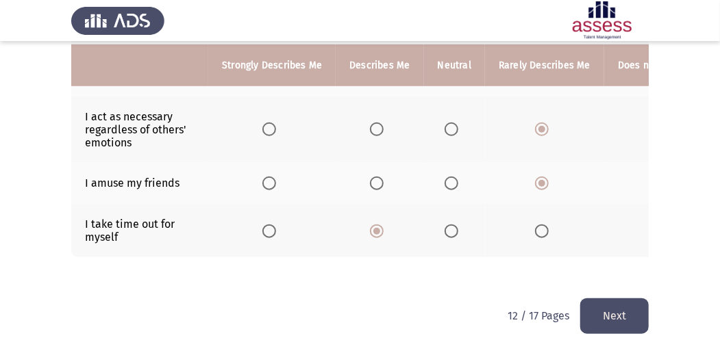
click at [600, 321] on button "Next" at bounding box center [614, 316] width 68 height 35
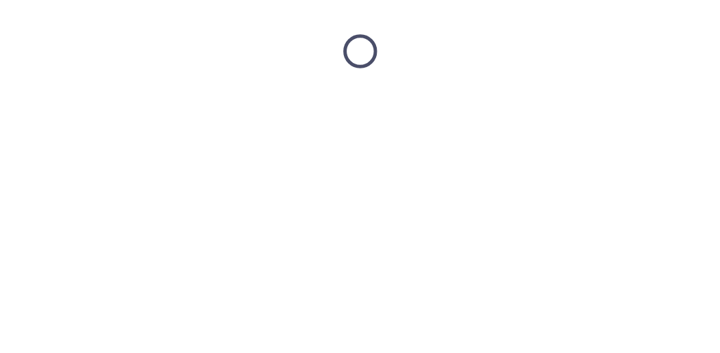
scroll to position [0, 0]
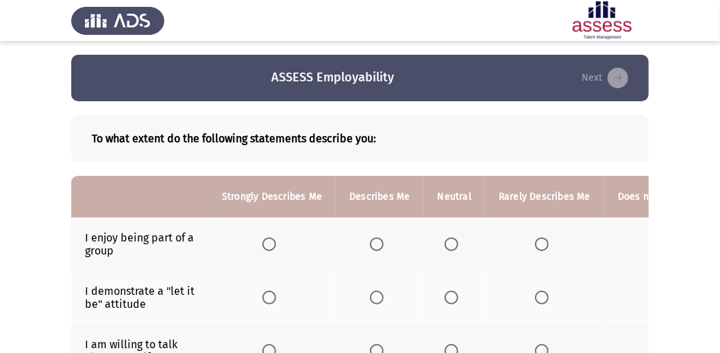
click at [377, 244] on span "Select an option" at bounding box center [377, 245] width 14 height 14
click at [377, 244] on input "Select an option" at bounding box center [377, 245] width 14 height 14
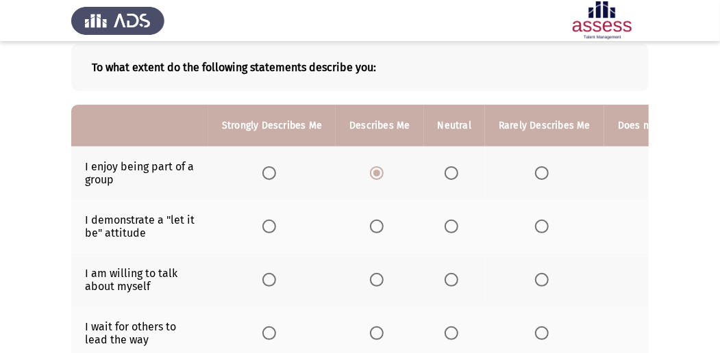
scroll to position [91, 0]
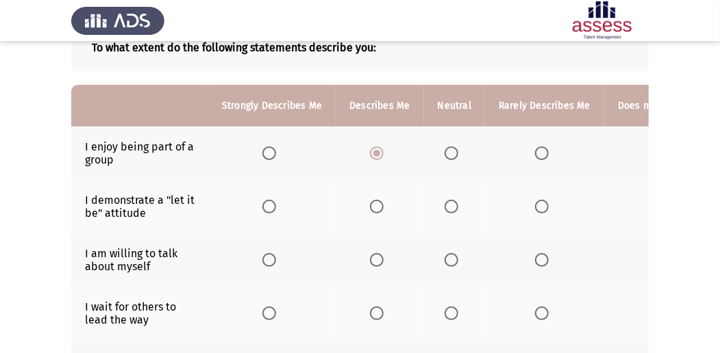
click at [449, 205] on span "Select an option" at bounding box center [451, 207] width 14 height 14
click at [449, 205] on input "Select an option" at bounding box center [451, 207] width 14 height 14
click at [377, 255] on span "Select an option" at bounding box center [377, 260] width 14 height 14
click at [377, 255] on input "Select an option" at bounding box center [377, 260] width 14 height 14
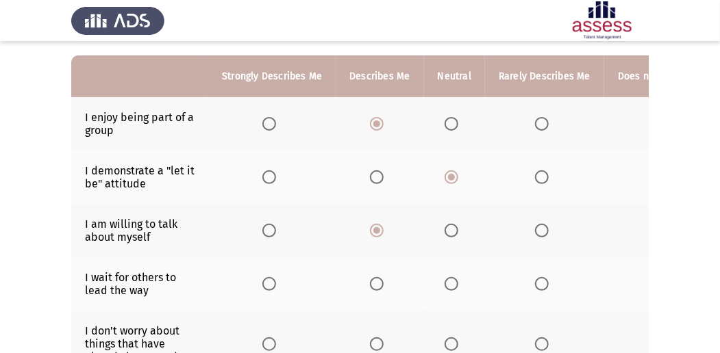
scroll to position [137, 0]
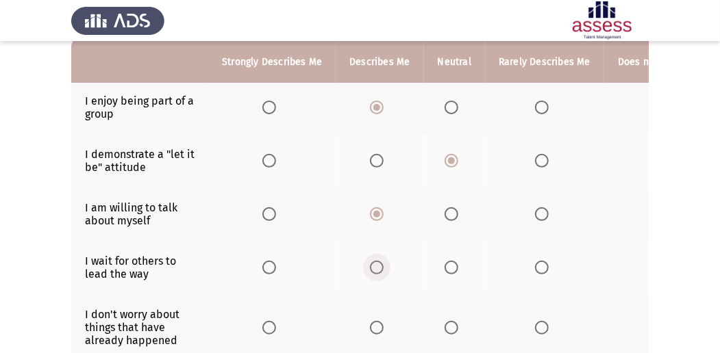
click at [374, 266] on span "Select an option" at bounding box center [377, 268] width 14 height 14
click at [374, 266] on input "Select an option" at bounding box center [377, 268] width 14 height 14
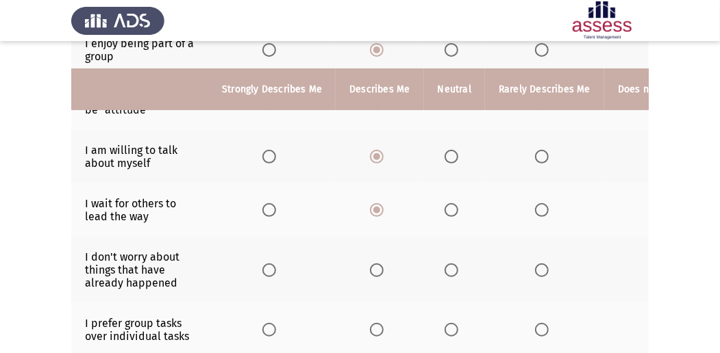
scroll to position [228, 0]
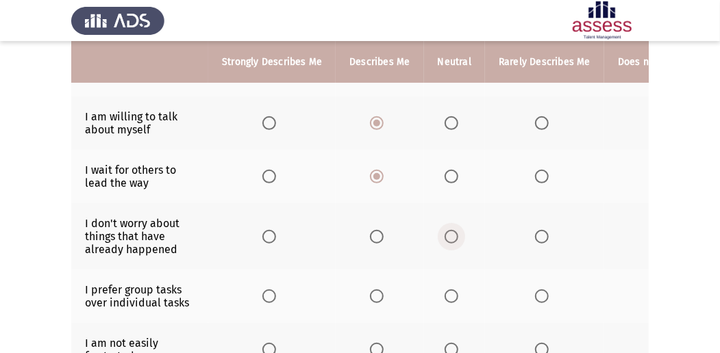
click at [448, 230] on span "Select an option" at bounding box center [451, 237] width 14 height 14
click at [448, 230] on input "Select an option" at bounding box center [451, 237] width 14 height 14
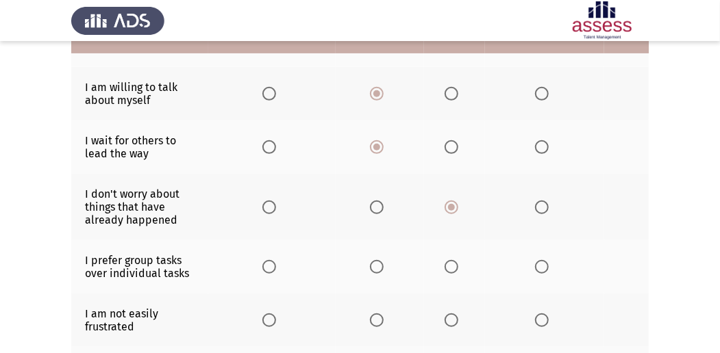
scroll to position [274, 0]
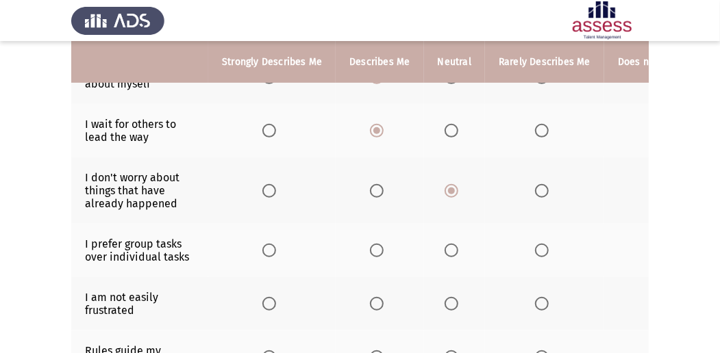
click at [446, 247] on span "Select an option" at bounding box center [451, 251] width 14 height 14
click at [446, 247] on input "Select an option" at bounding box center [451, 251] width 14 height 14
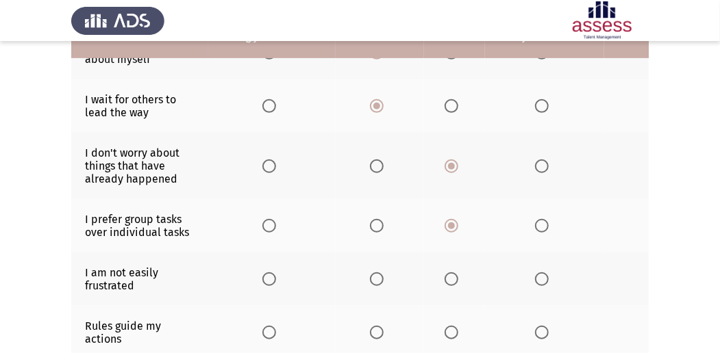
scroll to position [319, 0]
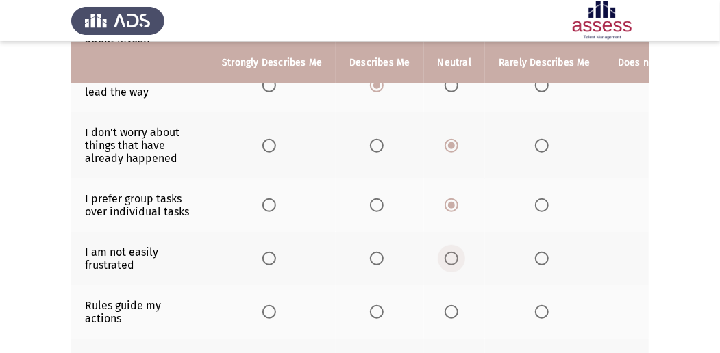
click at [446, 252] on span "Select an option" at bounding box center [451, 259] width 14 height 14
click at [446, 252] on input "Select an option" at bounding box center [451, 259] width 14 height 14
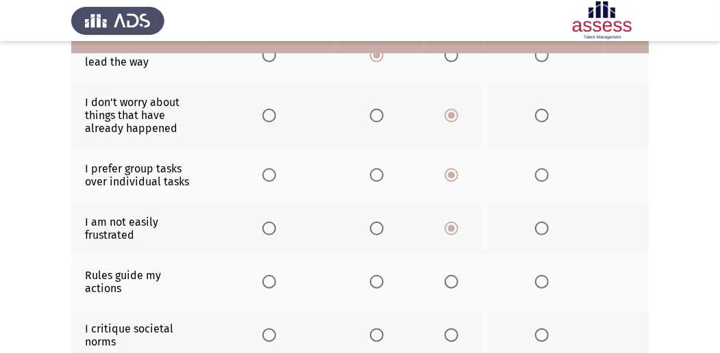
scroll to position [365, 0]
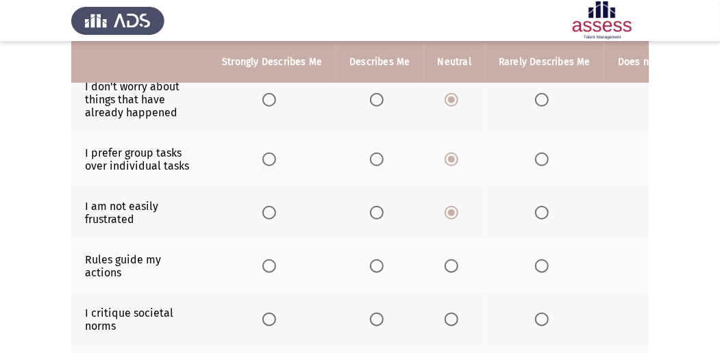
click at [377, 260] on span "Select an option" at bounding box center [377, 267] width 14 height 14
click at [377, 260] on input "Select an option" at bounding box center [377, 267] width 14 height 14
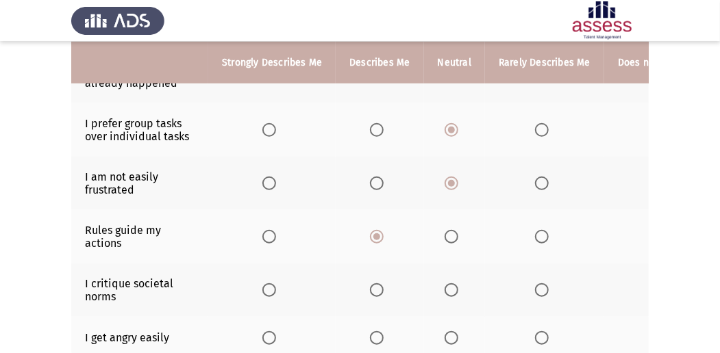
scroll to position [411, 0]
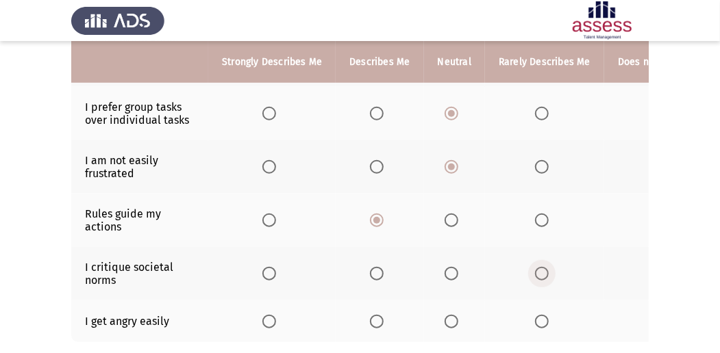
click at [535, 272] on span "Select an option" at bounding box center [542, 274] width 14 height 14
click at [535, 272] on input "Select an option" at bounding box center [542, 274] width 14 height 14
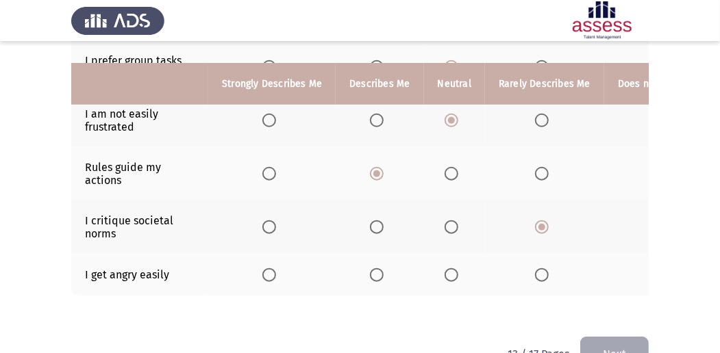
scroll to position [497, 0]
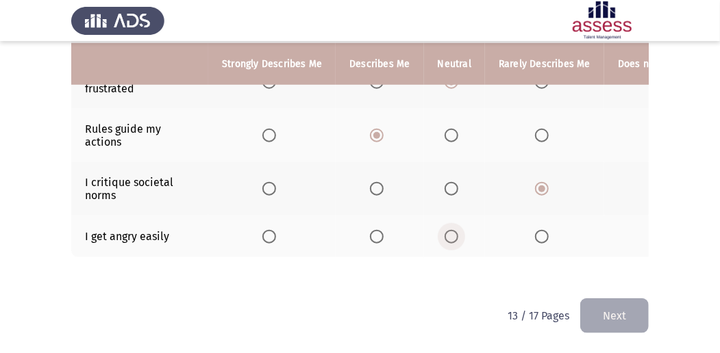
click at [444, 230] on span "Select an option" at bounding box center [451, 237] width 14 height 14
click at [444, 230] on input "Select an option" at bounding box center [451, 237] width 14 height 14
click at [597, 311] on button "Next" at bounding box center [614, 316] width 68 height 35
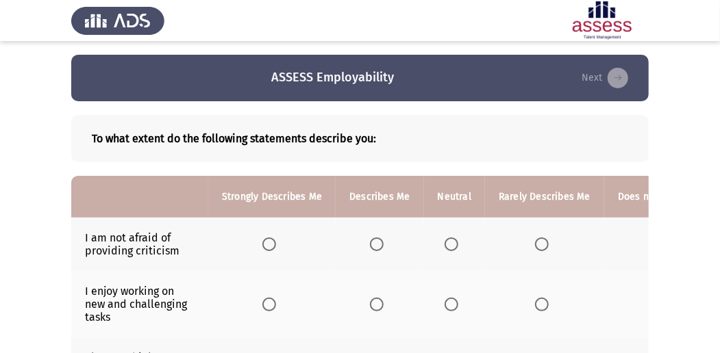
scroll to position [45, 0]
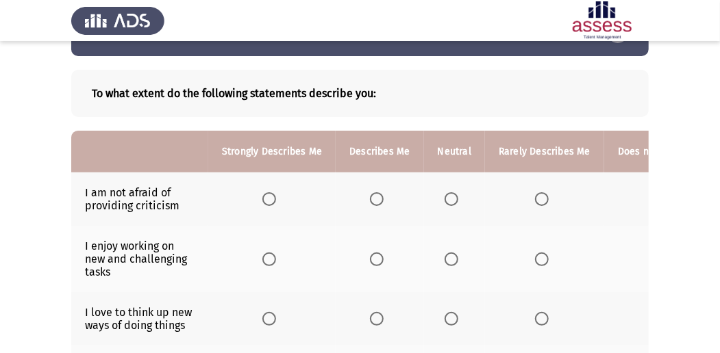
click at [379, 194] on span "Select an option" at bounding box center [377, 199] width 14 height 14
click at [379, 194] on input "Select an option" at bounding box center [377, 199] width 14 height 14
click at [455, 199] on span "Select an option" at bounding box center [451, 199] width 14 height 14
click at [455, 199] on input "Select an option" at bounding box center [451, 199] width 14 height 14
click at [541, 200] on span "Select an option" at bounding box center [542, 199] width 14 height 14
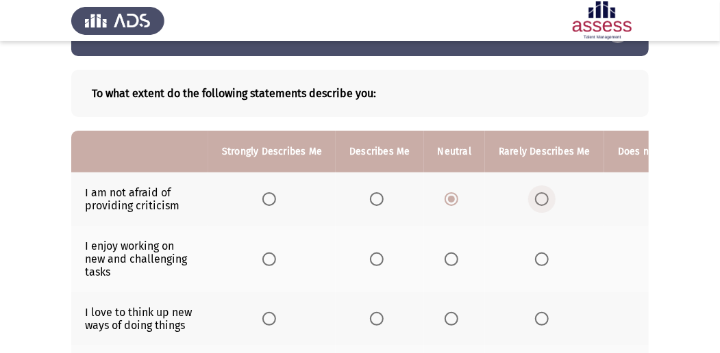
click at [541, 200] on input "Select an option" at bounding box center [542, 199] width 14 height 14
click at [375, 256] on span "Select an option" at bounding box center [377, 260] width 14 height 14
click at [375, 256] on input "Select an option" at bounding box center [377, 260] width 14 height 14
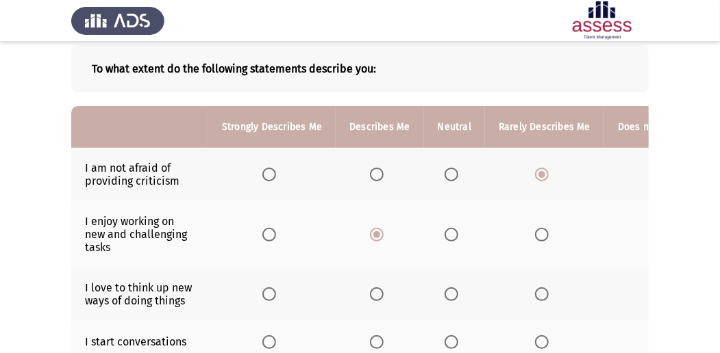
scroll to position [91, 0]
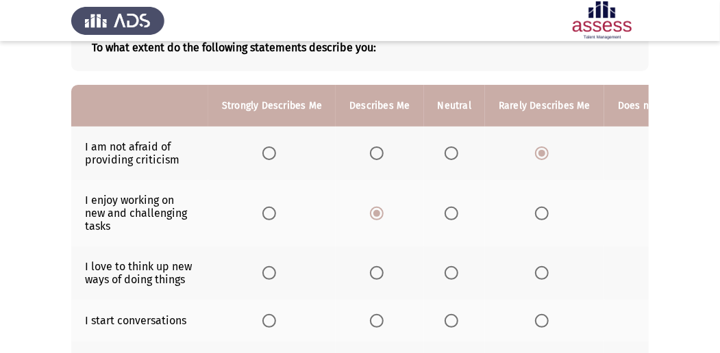
click at [377, 266] on span "Select an option" at bounding box center [377, 273] width 14 height 14
click at [377, 266] on input "Select an option" at bounding box center [377, 273] width 14 height 14
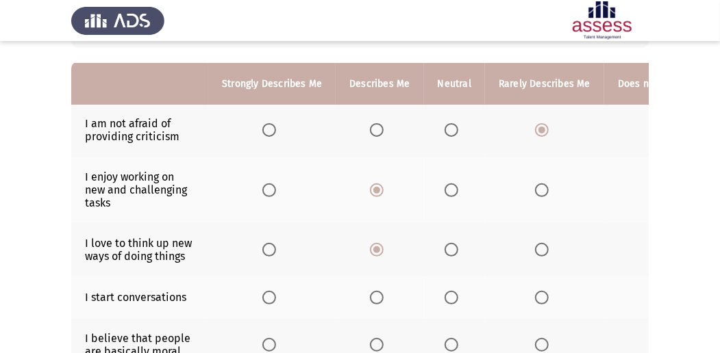
scroll to position [137, 0]
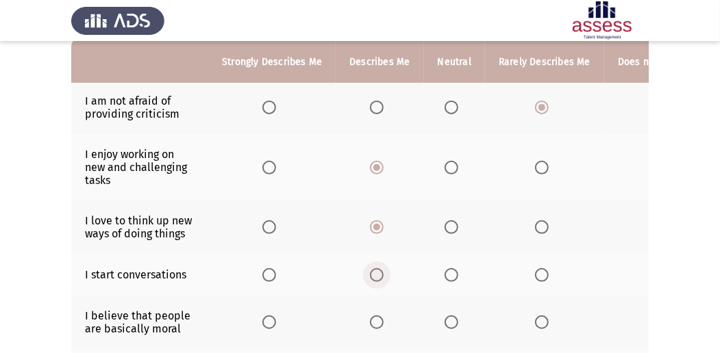
click at [378, 268] on span "Select an option" at bounding box center [377, 275] width 14 height 14
click at [378, 268] on input "Select an option" at bounding box center [377, 275] width 14 height 14
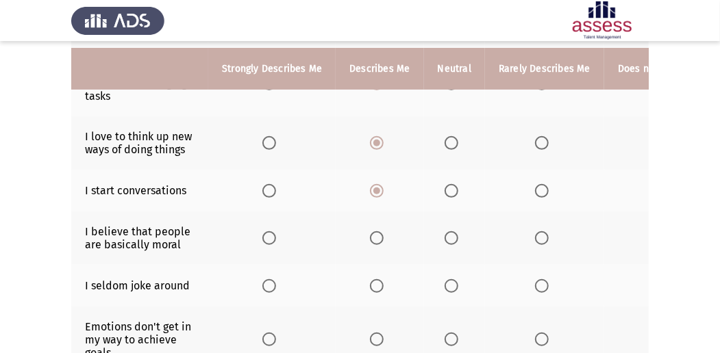
scroll to position [228, 0]
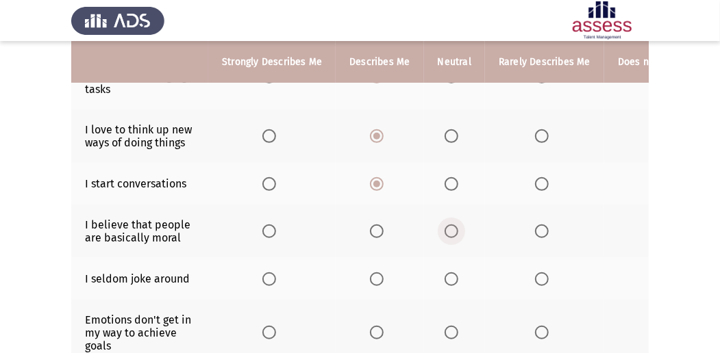
click at [444, 227] on span "Select an option" at bounding box center [451, 232] width 14 height 14
click at [444, 227] on input "Select an option" at bounding box center [451, 232] width 14 height 14
click at [377, 276] on span "Select an option" at bounding box center [377, 280] width 14 height 14
click at [377, 276] on input "Select an option" at bounding box center [377, 280] width 14 height 14
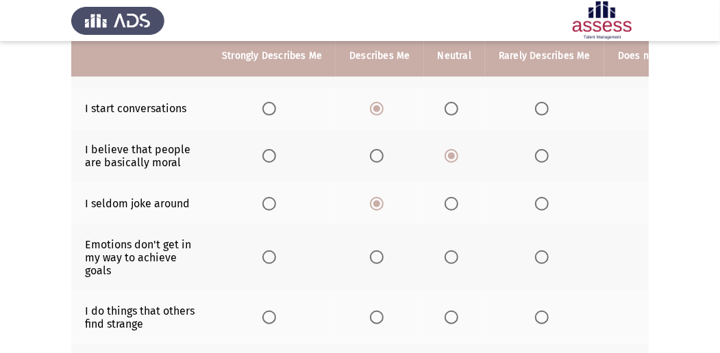
scroll to position [319, 0]
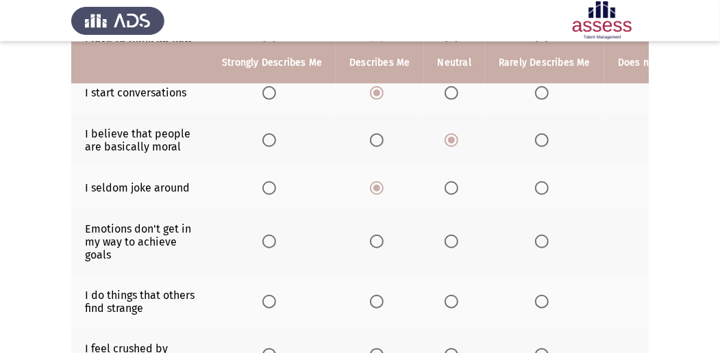
click at [444, 235] on mat-radio-button "Select an option" at bounding box center [453, 242] width 19 height 14
click at [447, 244] on span "Select an option" at bounding box center [451, 242] width 14 height 14
click at [447, 244] on input "Select an option" at bounding box center [451, 242] width 14 height 14
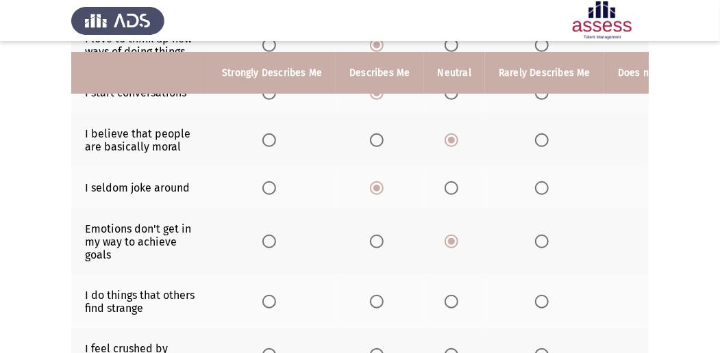
scroll to position [365, 0]
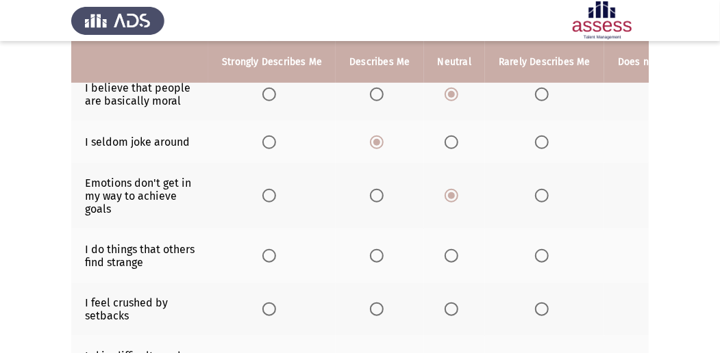
click at [379, 255] on span "Select an option" at bounding box center [377, 256] width 14 height 14
click at [379, 255] on input "Select an option" at bounding box center [377, 256] width 14 height 14
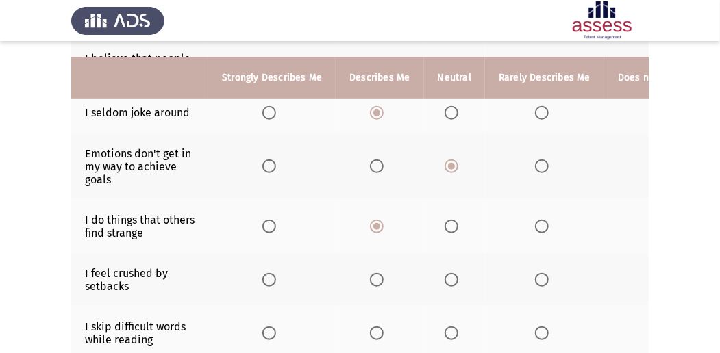
scroll to position [411, 0]
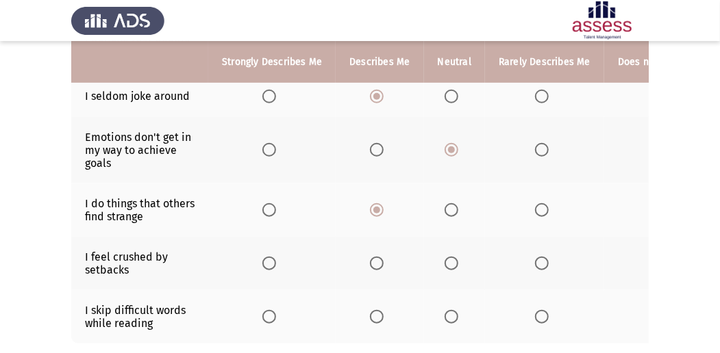
click at [537, 257] on span "Select an option" at bounding box center [542, 264] width 14 height 14
click at [537, 257] on input "Select an option" at bounding box center [542, 264] width 14 height 14
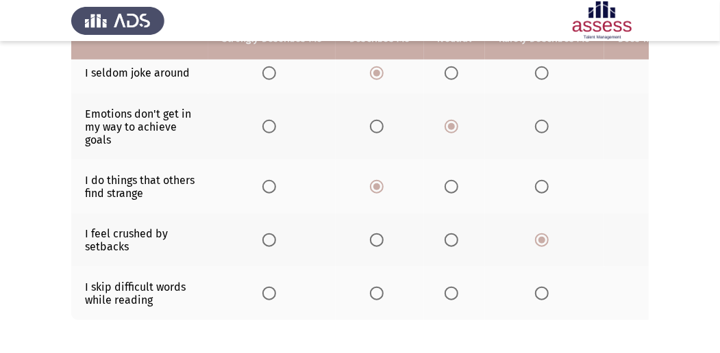
scroll to position [456, 0]
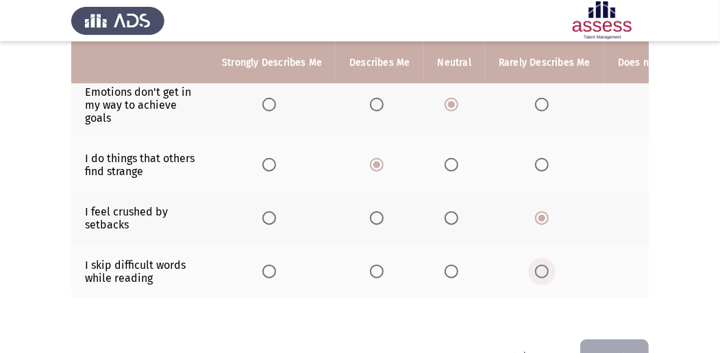
click at [535, 266] on span "Select an option" at bounding box center [542, 272] width 14 height 14
click at [535, 266] on input "Select an option" at bounding box center [542, 272] width 14 height 14
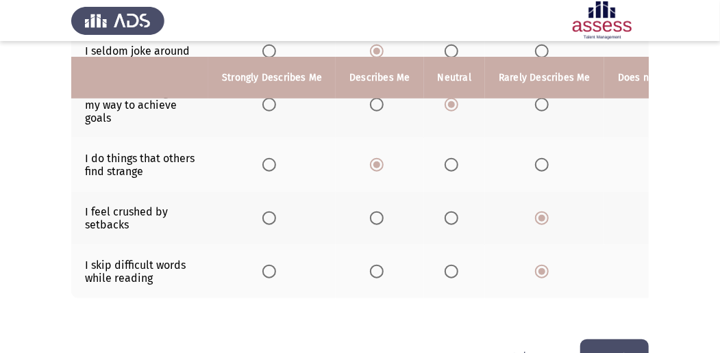
scroll to position [498, 0]
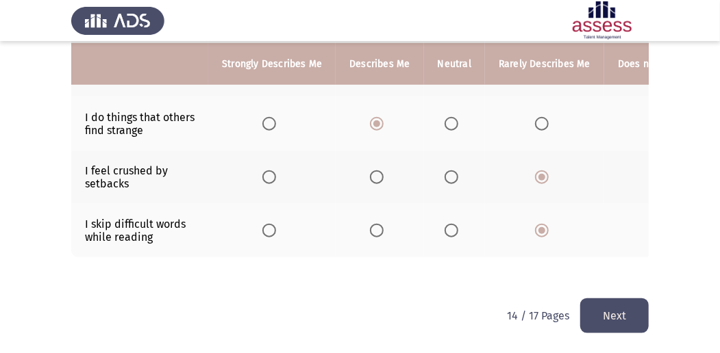
click at [606, 320] on button "Next" at bounding box center [614, 316] width 68 height 35
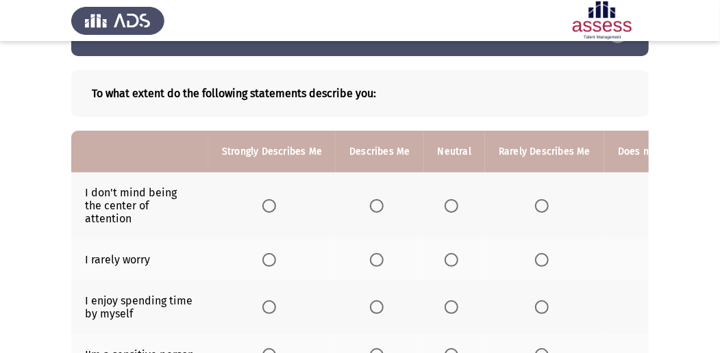
scroll to position [45, 0]
click at [375, 209] on span "Select an option" at bounding box center [377, 206] width 14 height 14
click at [375, 209] on input "Select an option" at bounding box center [377, 206] width 14 height 14
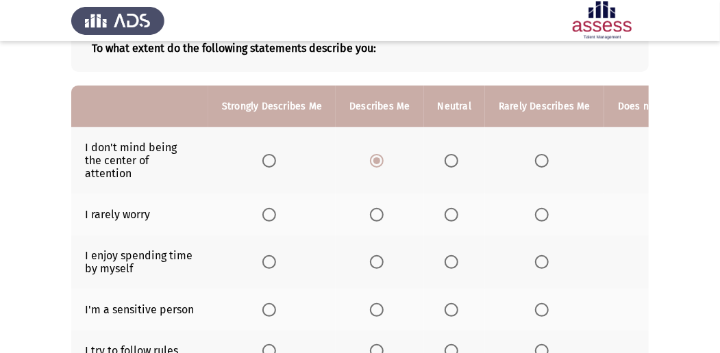
scroll to position [91, 0]
click at [448, 210] on span "Select an option" at bounding box center [451, 214] width 14 height 14
click at [448, 210] on input "Select an option" at bounding box center [451, 214] width 14 height 14
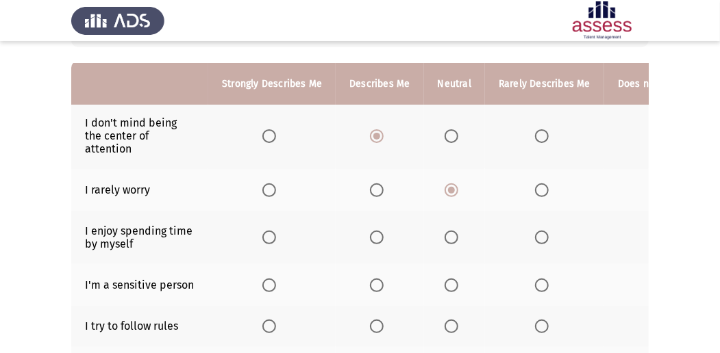
scroll to position [137, 0]
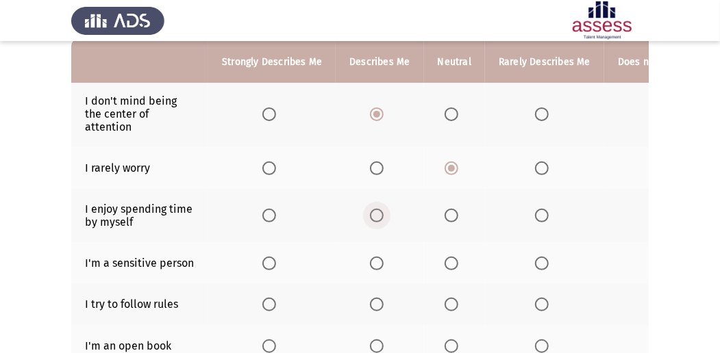
click at [381, 213] on span "Select an option" at bounding box center [377, 216] width 14 height 14
click at [381, 213] on input "Select an option" at bounding box center [377, 216] width 14 height 14
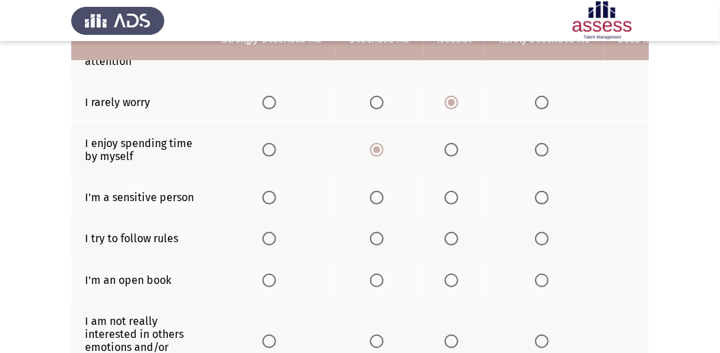
scroll to position [228, 0]
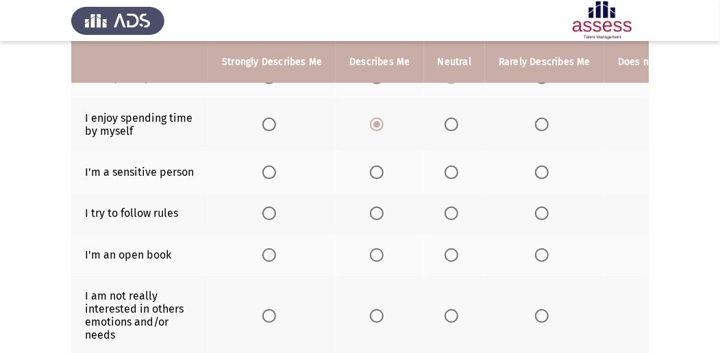
click at [444, 166] on span "Select an option" at bounding box center [451, 173] width 14 height 14
click at [444, 166] on input "Select an option" at bounding box center [451, 173] width 14 height 14
click at [535, 171] on span "Select an option" at bounding box center [542, 173] width 14 height 14
click at [535, 171] on input "Select an option" at bounding box center [542, 173] width 14 height 14
click at [377, 207] on span "Select an option" at bounding box center [377, 214] width 14 height 14
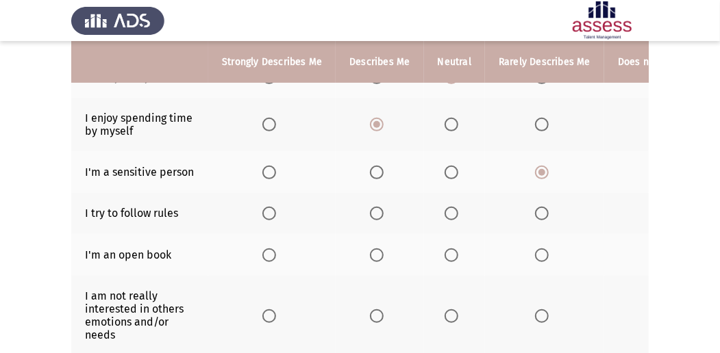
click at [377, 207] on input "Select an option" at bounding box center [377, 214] width 14 height 14
click at [373, 249] on span "Select an option" at bounding box center [377, 256] width 14 height 14
click at [373, 249] on input "Select an option" at bounding box center [377, 256] width 14 height 14
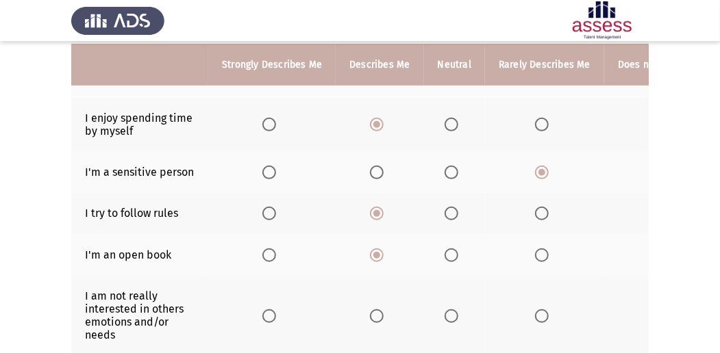
scroll to position [274, 0]
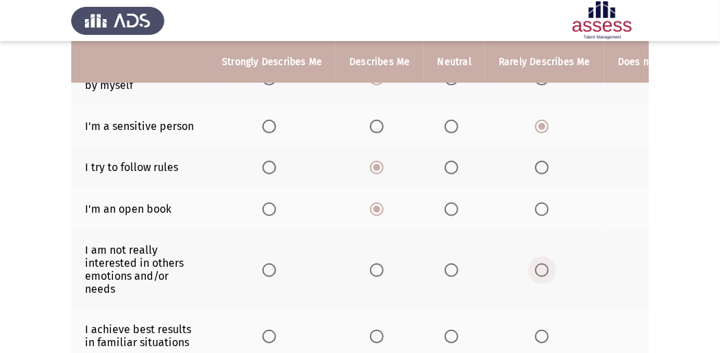
click at [538, 270] on span "Select an option" at bounding box center [542, 271] width 14 height 14
click at [538, 270] on input "Select an option" at bounding box center [542, 271] width 14 height 14
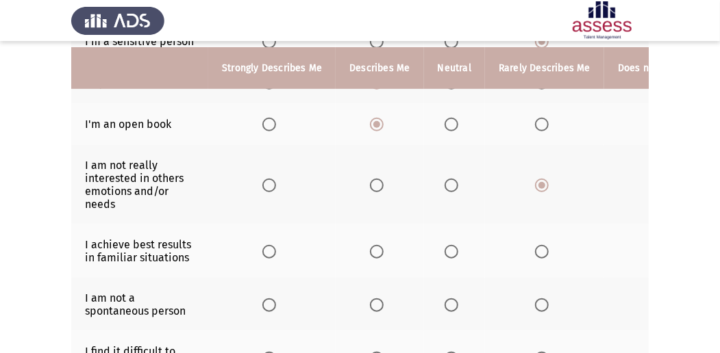
scroll to position [365, 0]
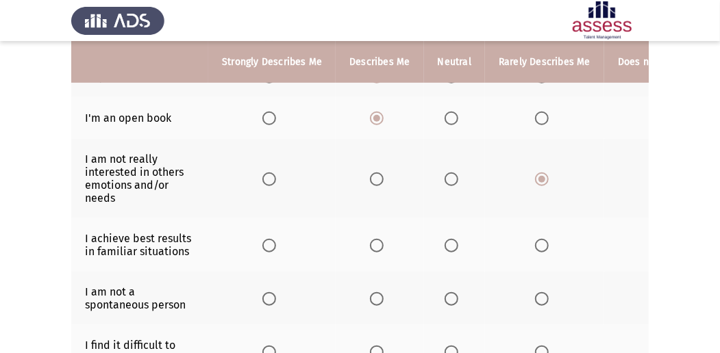
click at [370, 239] on span "Select an option" at bounding box center [377, 246] width 14 height 14
click at [370, 239] on input "Select an option" at bounding box center [377, 246] width 14 height 14
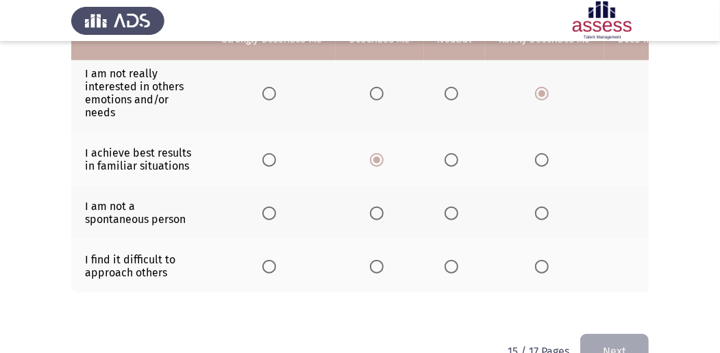
scroll to position [456, 0]
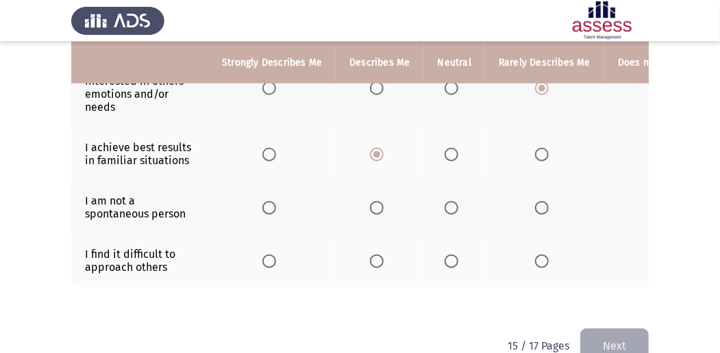
click at [542, 204] on span "Select an option" at bounding box center [542, 208] width 14 height 14
click at [542, 204] on input "Select an option" at bounding box center [542, 208] width 14 height 14
click at [535, 262] on span "Select an option" at bounding box center [542, 262] width 14 height 14
click at [535, 262] on input "Select an option" at bounding box center [542, 262] width 14 height 14
click at [615, 339] on button "Next" at bounding box center [614, 346] width 68 height 35
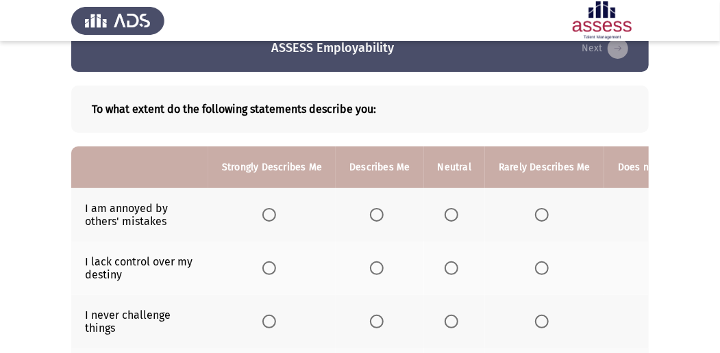
scroll to position [45, 0]
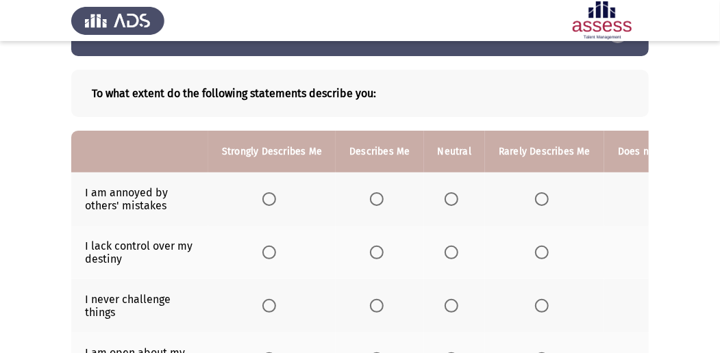
click at [539, 198] on span "Select an option" at bounding box center [542, 199] width 14 height 14
click at [539, 198] on input "Select an option" at bounding box center [542, 199] width 14 height 14
click at [535, 246] on span "Select an option" at bounding box center [542, 253] width 14 height 14
click at [535, 246] on input "Select an option" at bounding box center [542, 253] width 14 height 14
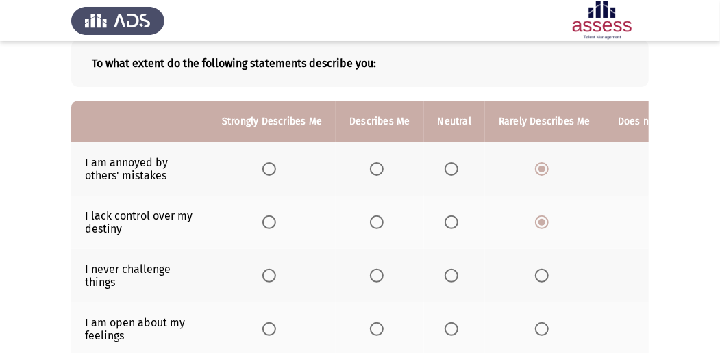
scroll to position [91, 0]
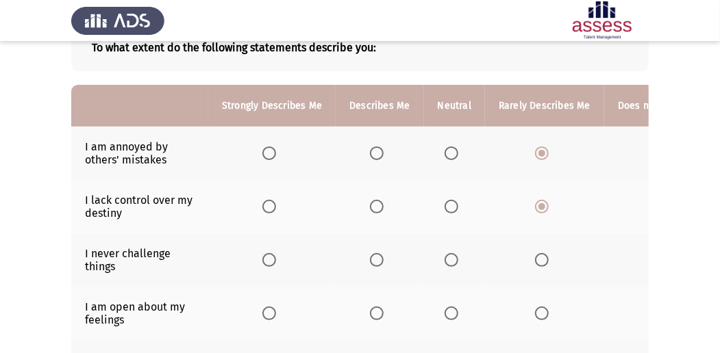
click at [542, 257] on span "Select an option" at bounding box center [542, 260] width 14 height 14
click at [542, 257] on input "Select an option" at bounding box center [542, 260] width 14 height 14
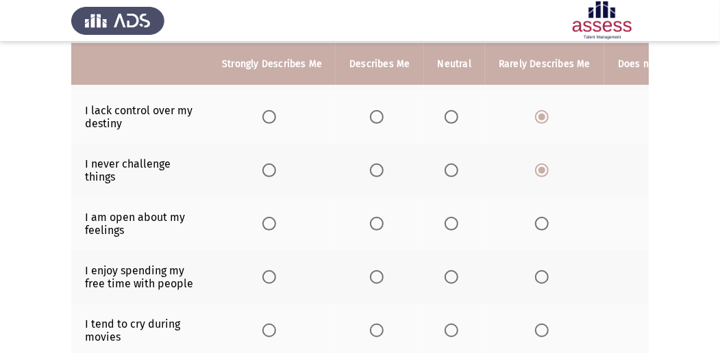
scroll to position [182, 0]
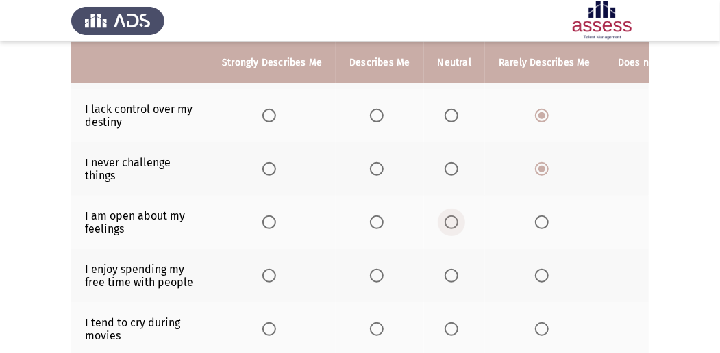
click at [449, 216] on span "Select an option" at bounding box center [451, 223] width 14 height 14
click at [449, 216] on input "Select an option" at bounding box center [451, 223] width 14 height 14
click at [377, 275] on span "Select an option" at bounding box center [377, 276] width 14 height 14
click at [377, 275] on input "Select an option" at bounding box center [377, 276] width 14 height 14
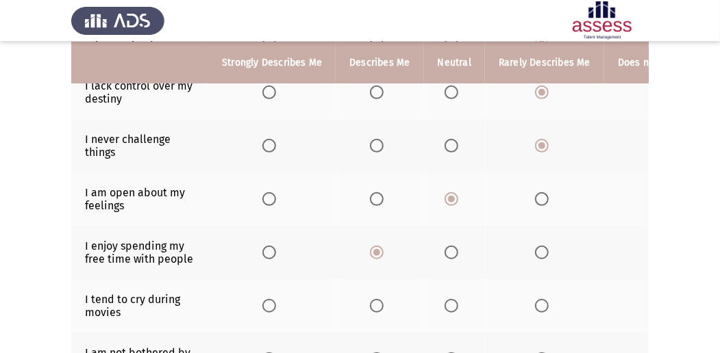
scroll to position [228, 0]
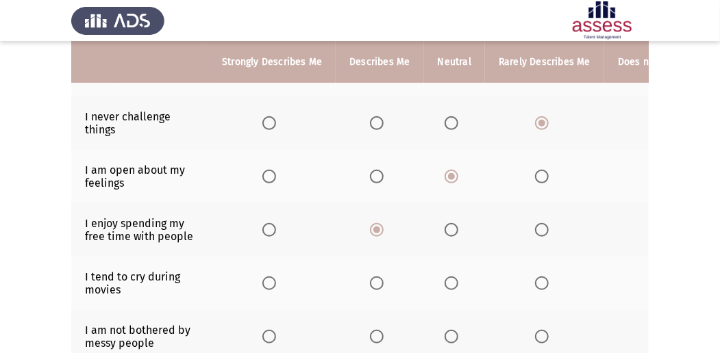
click at [535, 281] on span "Select an option" at bounding box center [542, 284] width 14 height 14
click at [535, 281] on input "Select an option" at bounding box center [542, 284] width 14 height 14
click at [373, 282] on span "Select an option" at bounding box center [377, 284] width 14 height 14
click at [373, 282] on input "Select an option" at bounding box center [377, 284] width 14 height 14
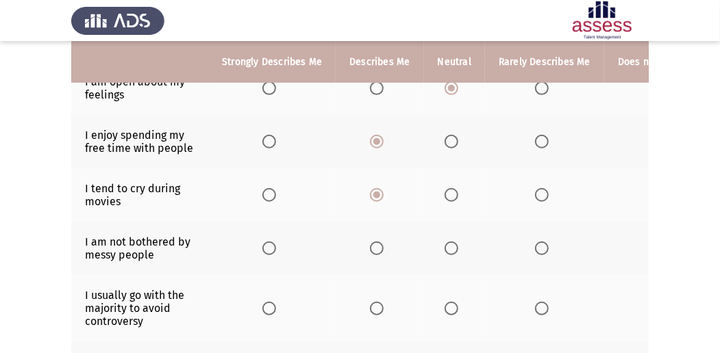
scroll to position [319, 0]
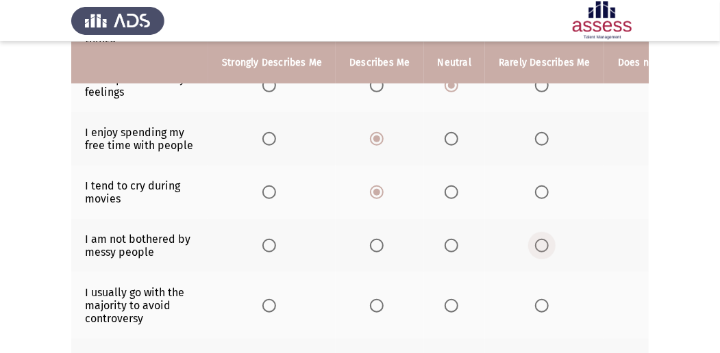
click at [542, 239] on span "Select an option" at bounding box center [542, 246] width 14 height 14
click at [542, 239] on input "Select an option" at bounding box center [542, 246] width 14 height 14
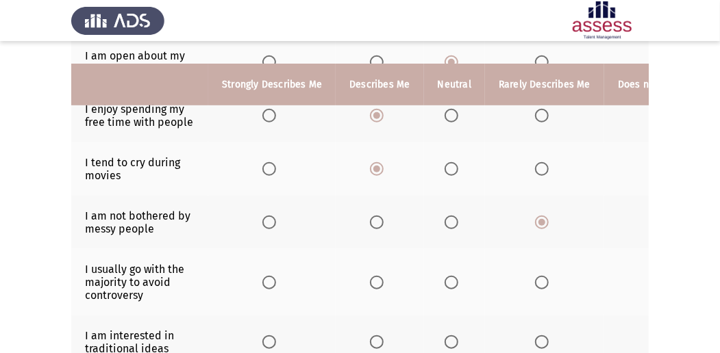
scroll to position [365, 0]
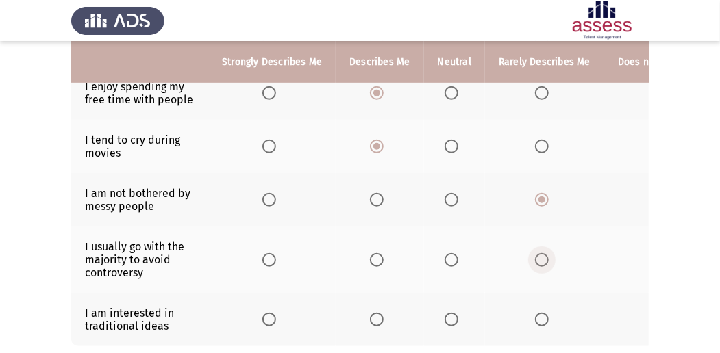
click at [535, 255] on span "Select an option" at bounding box center [542, 260] width 14 height 14
click at [535, 255] on input "Select an option" at bounding box center [542, 260] width 14 height 14
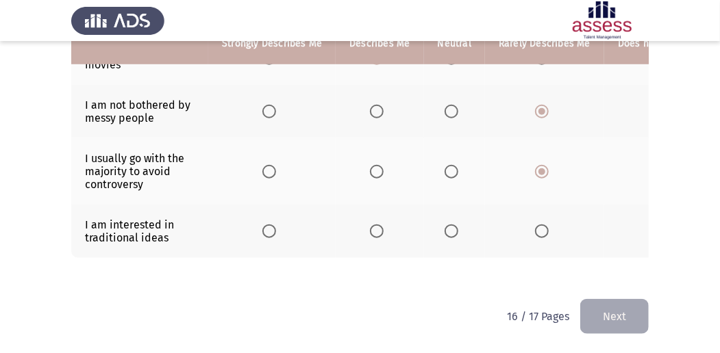
scroll to position [456, 0]
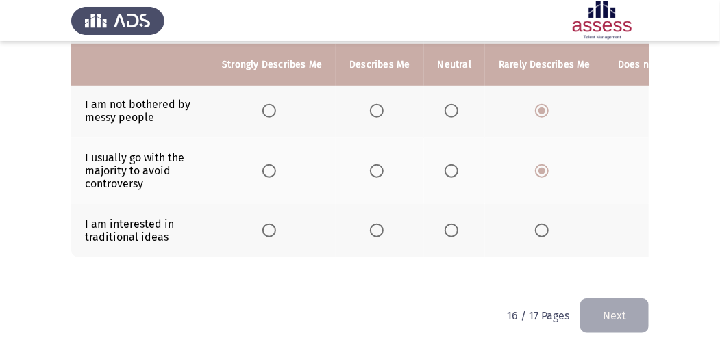
click at [537, 228] on span "Select an option" at bounding box center [542, 231] width 14 height 14
click at [537, 228] on input "Select an option" at bounding box center [542, 231] width 14 height 14
click at [605, 307] on button "Next" at bounding box center [614, 316] width 68 height 35
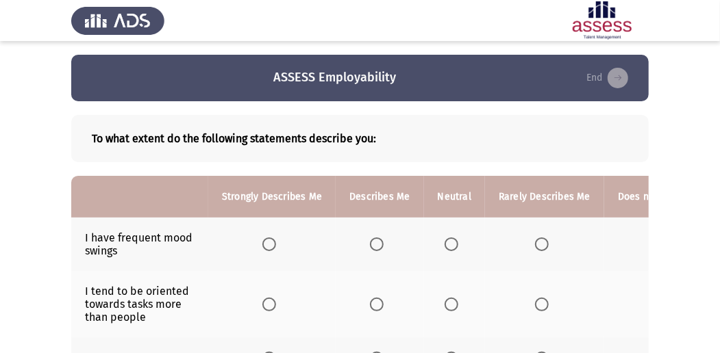
scroll to position [45, 0]
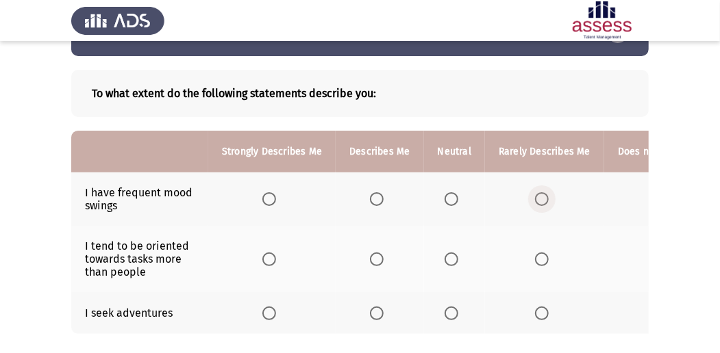
click at [535, 197] on span "Select an option" at bounding box center [542, 199] width 14 height 14
click at [535, 197] on input "Select an option" at bounding box center [542, 199] width 14 height 14
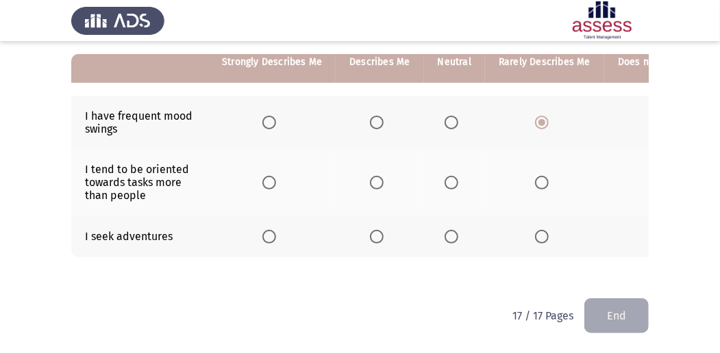
scroll to position [81, 0]
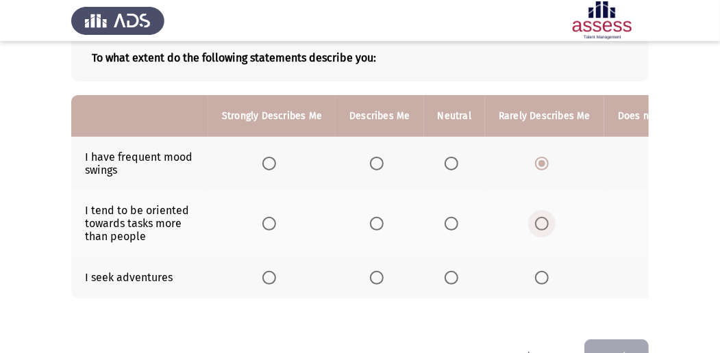
click at [535, 219] on span "Select an option" at bounding box center [542, 224] width 14 height 14
click at [535, 219] on input "Select an option" at bounding box center [542, 224] width 14 height 14
click at [541, 271] on span "Select an option" at bounding box center [542, 278] width 14 height 14
click at [541, 271] on input "Select an option" at bounding box center [542, 278] width 14 height 14
click at [453, 272] on span "Select an option" at bounding box center [451, 278] width 14 height 14
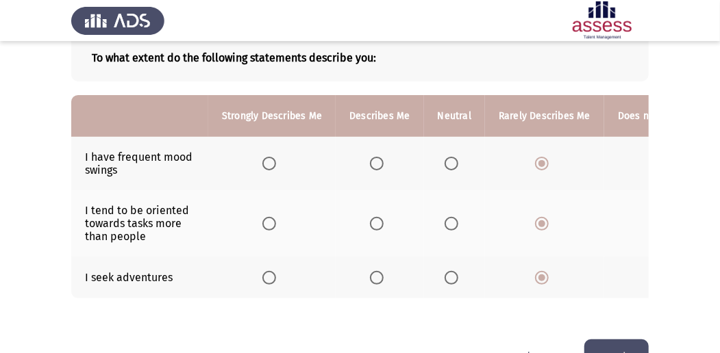
click at [453, 272] on input "Select an option" at bounding box center [451, 278] width 14 height 14
click at [371, 277] on span "Select an option" at bounding box center [377, 278] width 14 height 14
click at [371, 277] on input "Select an option" at bounding box center [377, 278] width 14 height 14
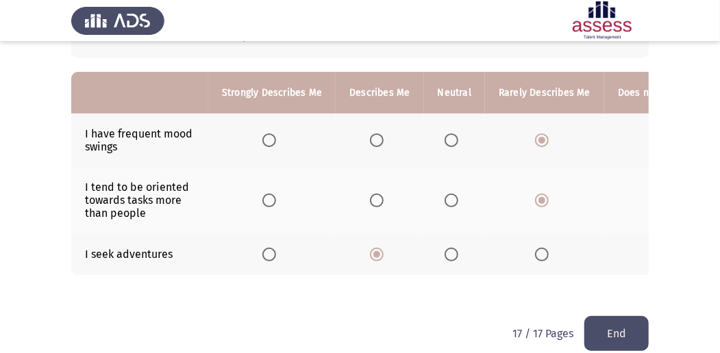
scroll to position [127, 0]
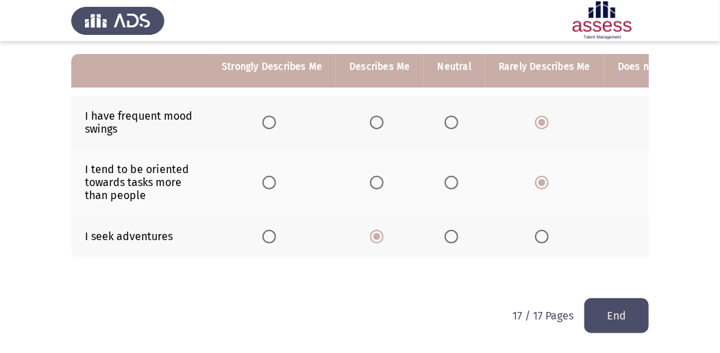
click at [607, 316] on button "End" at bounding box center [616, 316] width 64 height 35
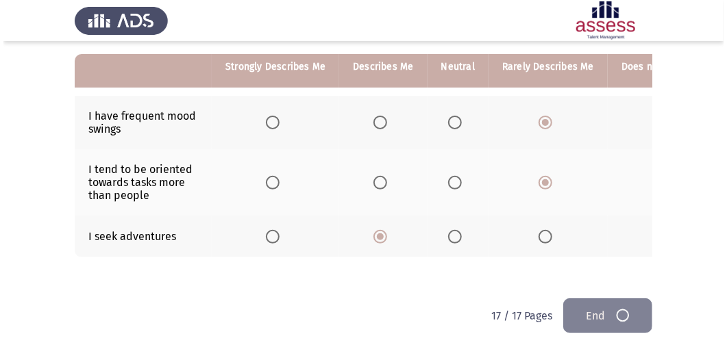
scroll to position [0, 0]
